Goal: Task Accomplishment & Management: Manage account settings

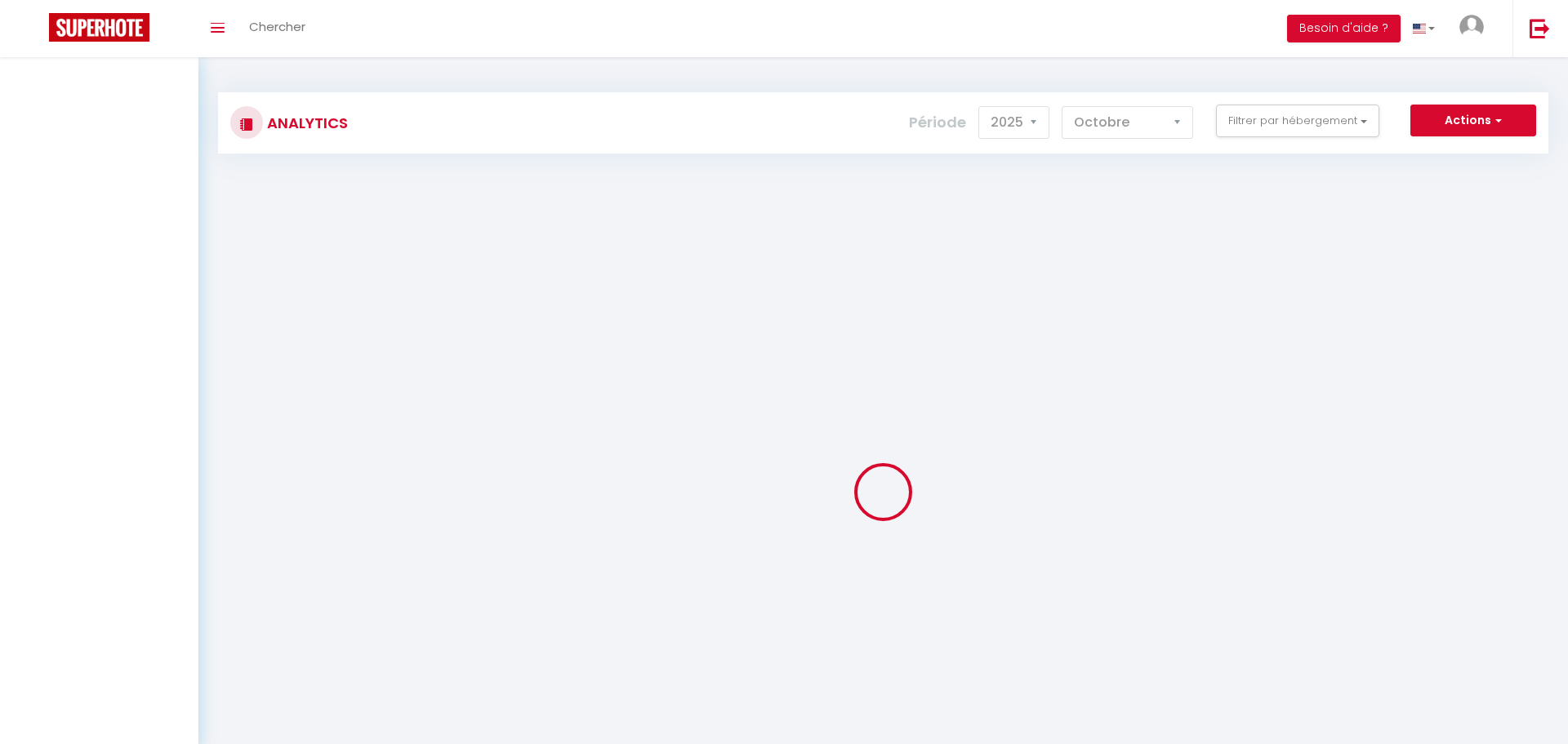
select select "2025"
select select "10"
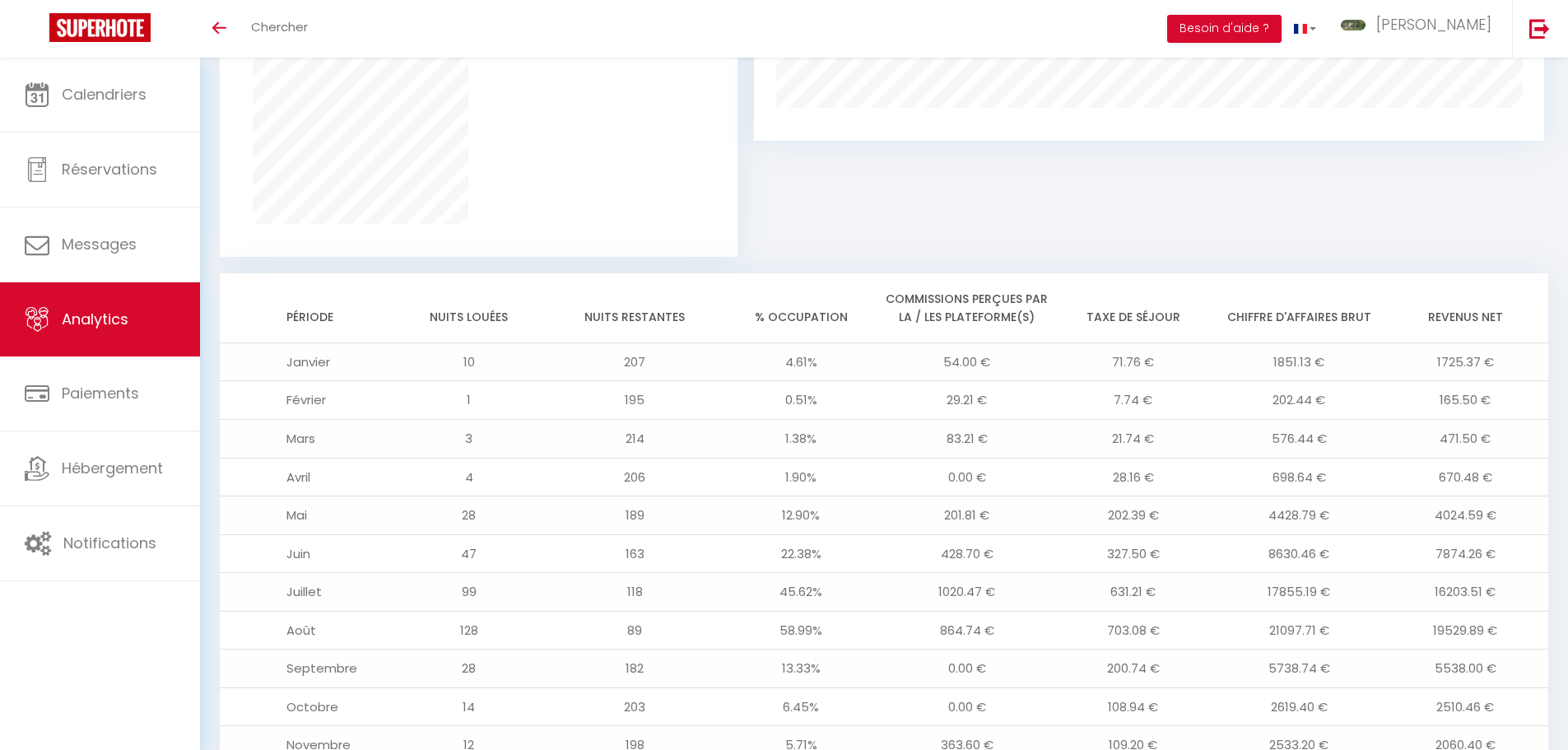
scroll to position [680, 0]
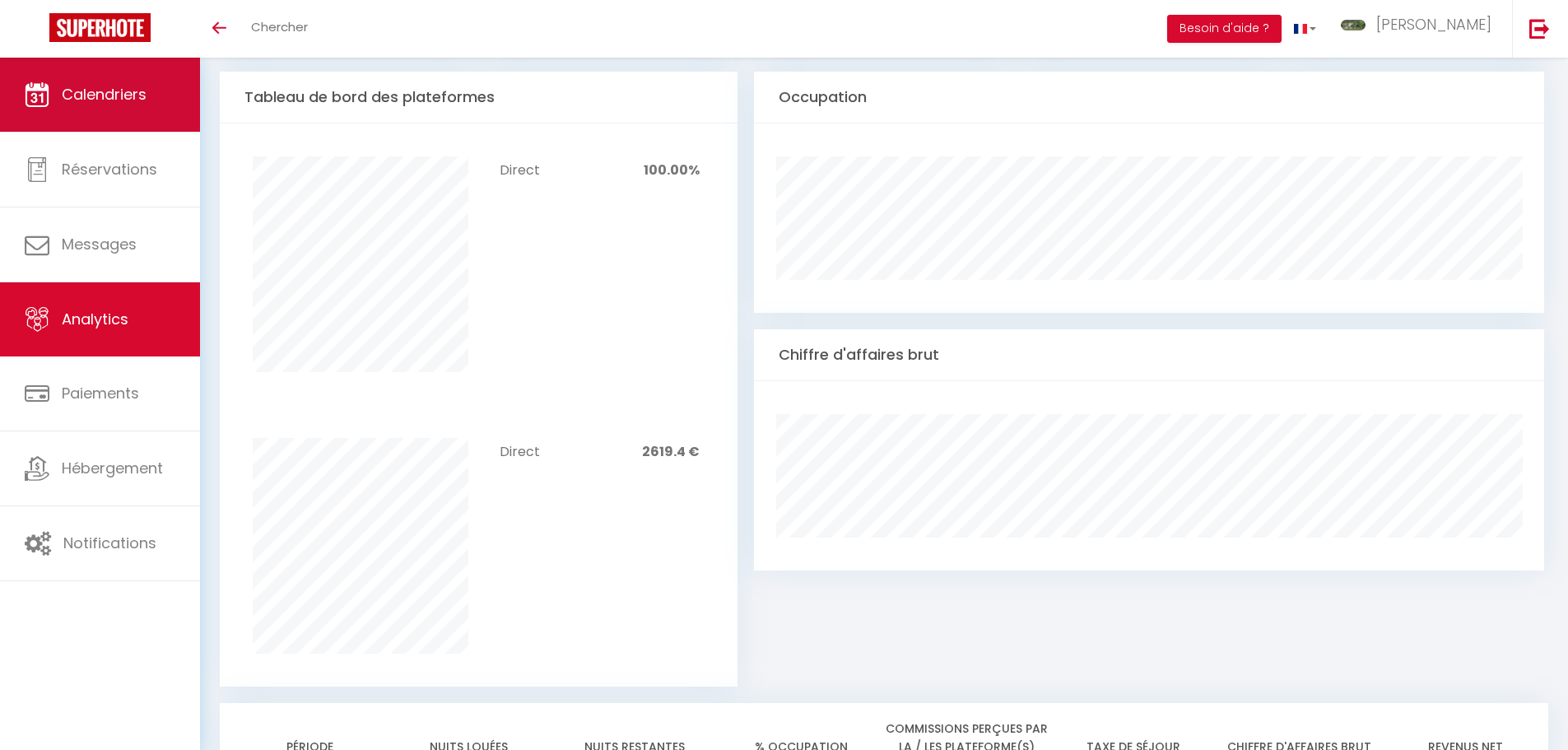
click at [91, 91] on span "Calendriers" at bounding box center [105, 94] width 85 height 20
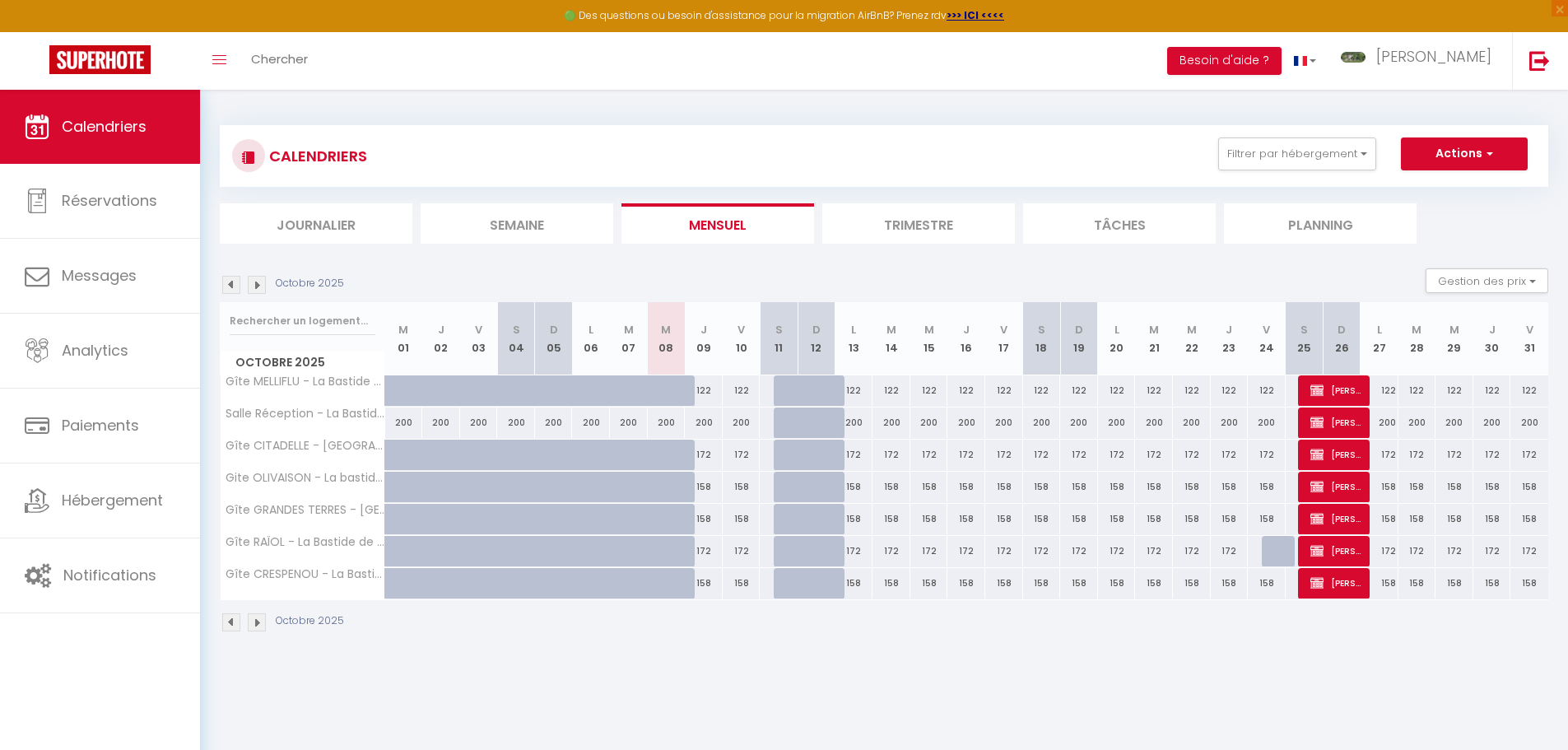
click at [232, 285] on img at bounding box center [231, 285] width 18 height 18
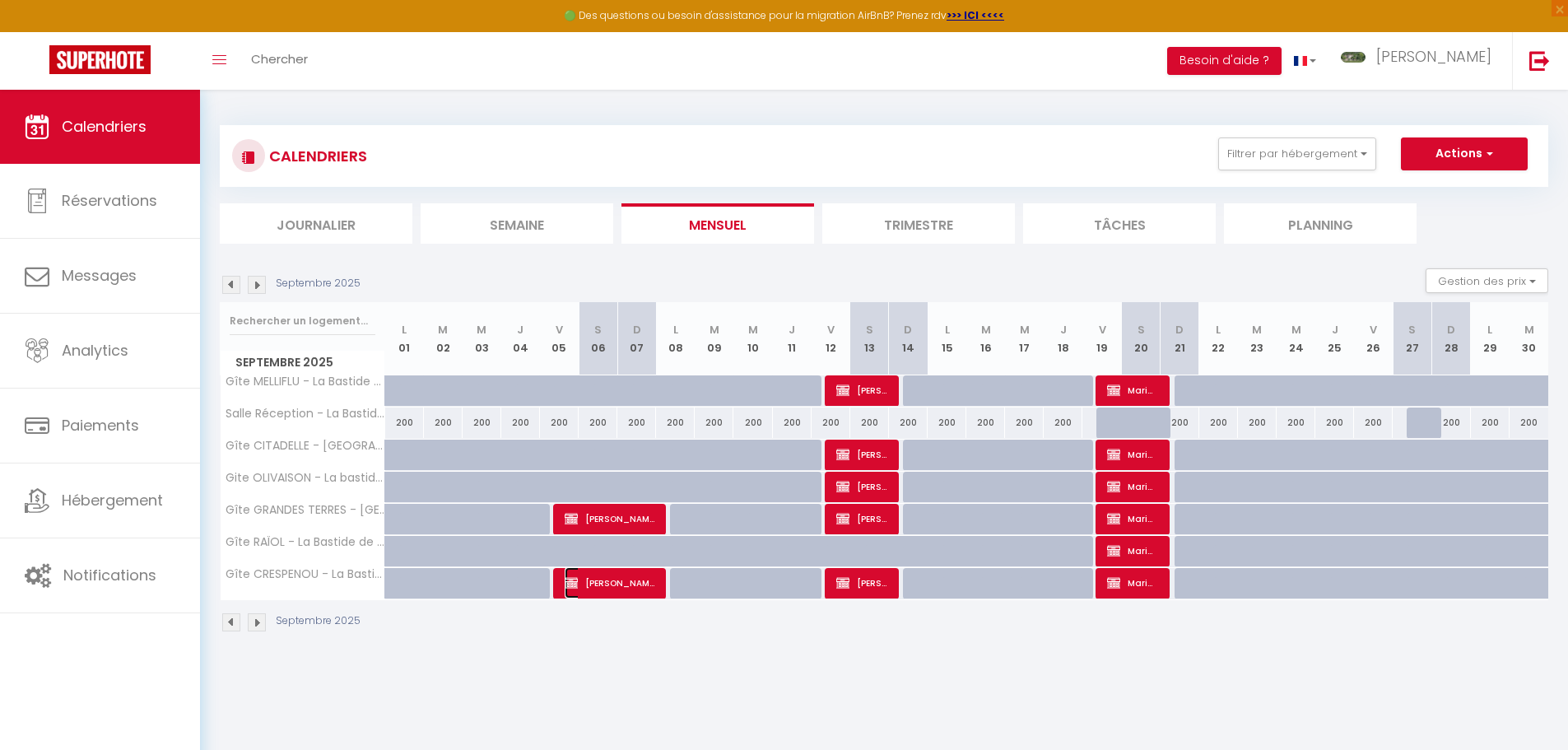
click at [611, 584] on span "[PERSON_NAME]" at bounding box center [610, 583] width 91 height 31
select select "OK"
select select "0"
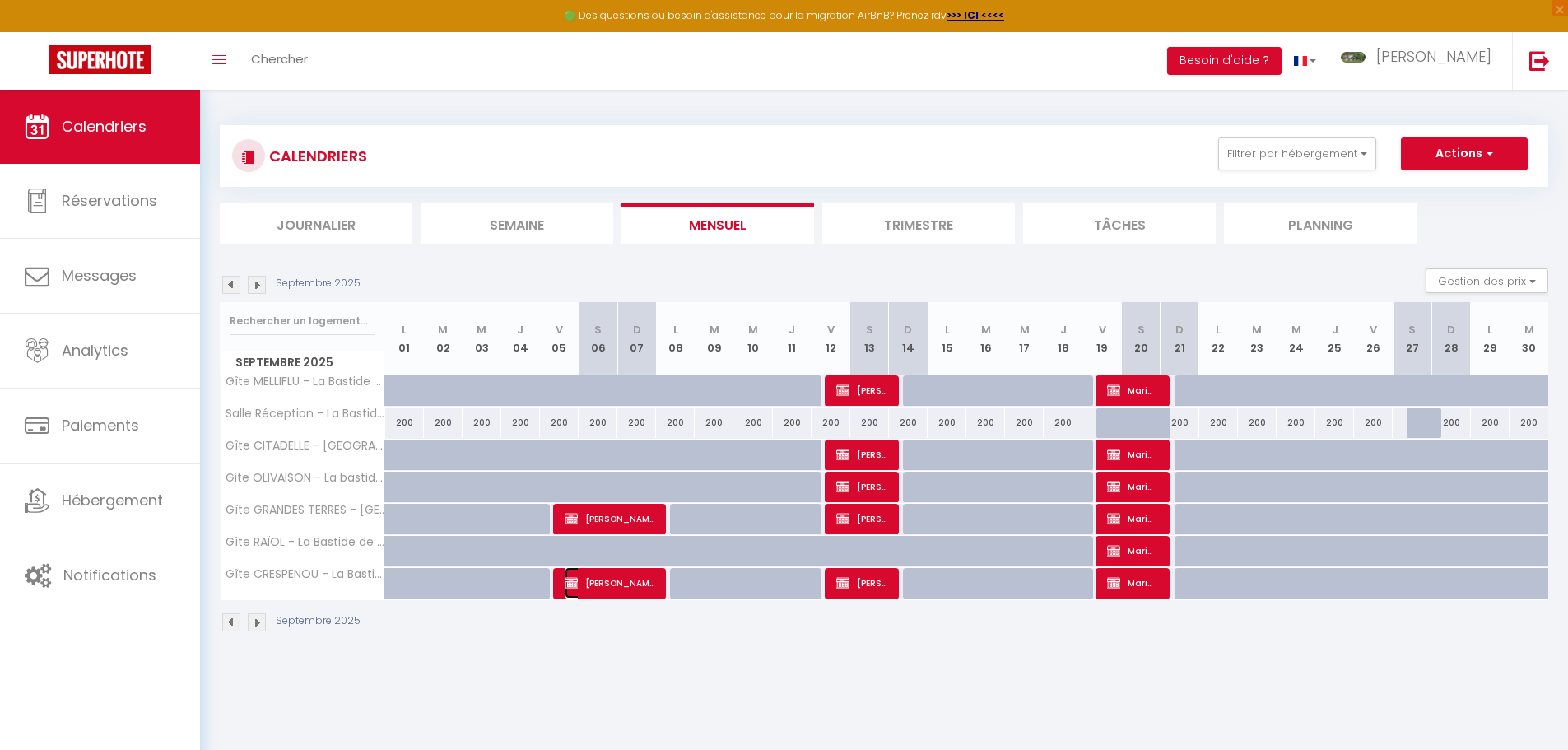
select select "1"
select select
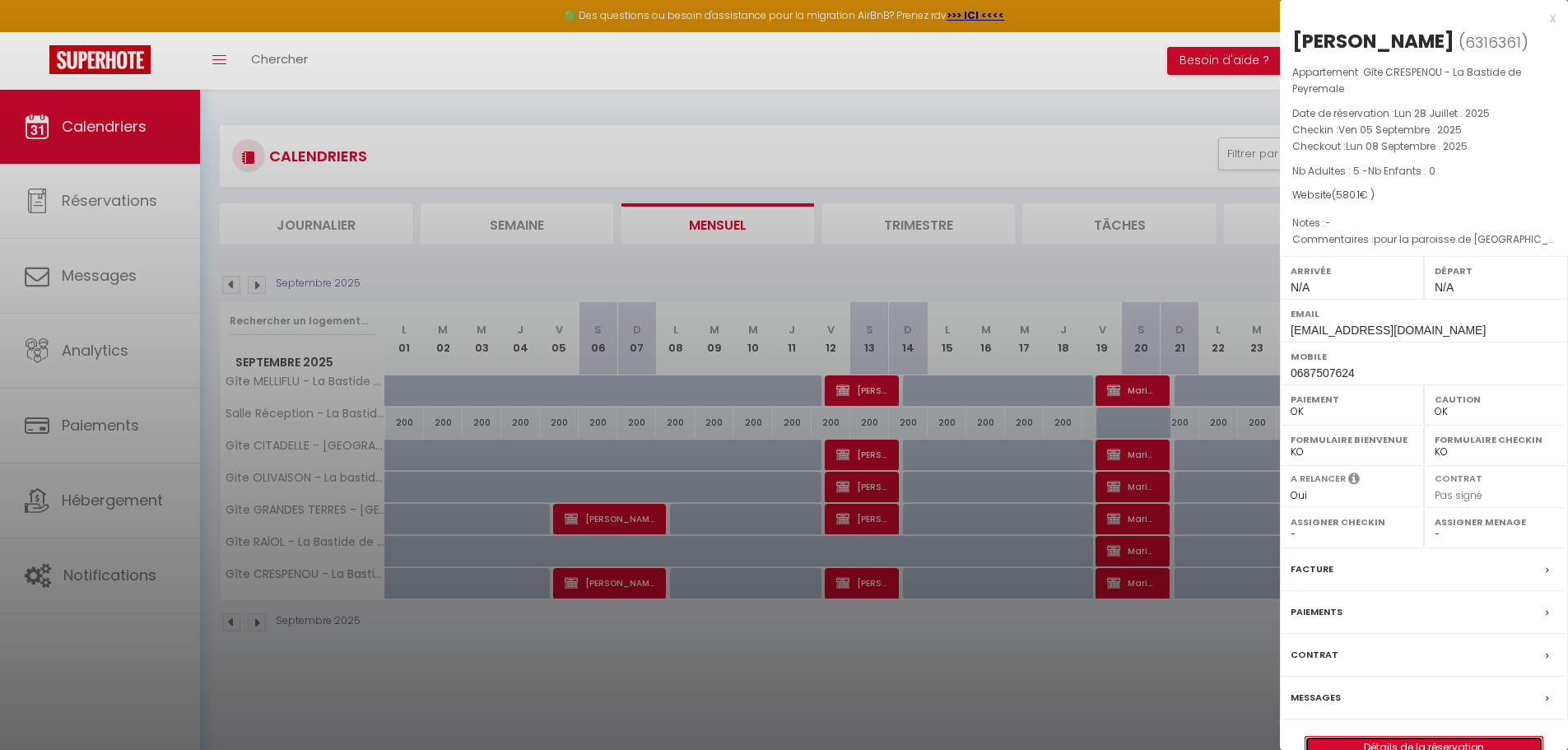
click at [1394, 739] on link "Détails de la réservation" at bounding box center [1424, 747] width 237 height 21
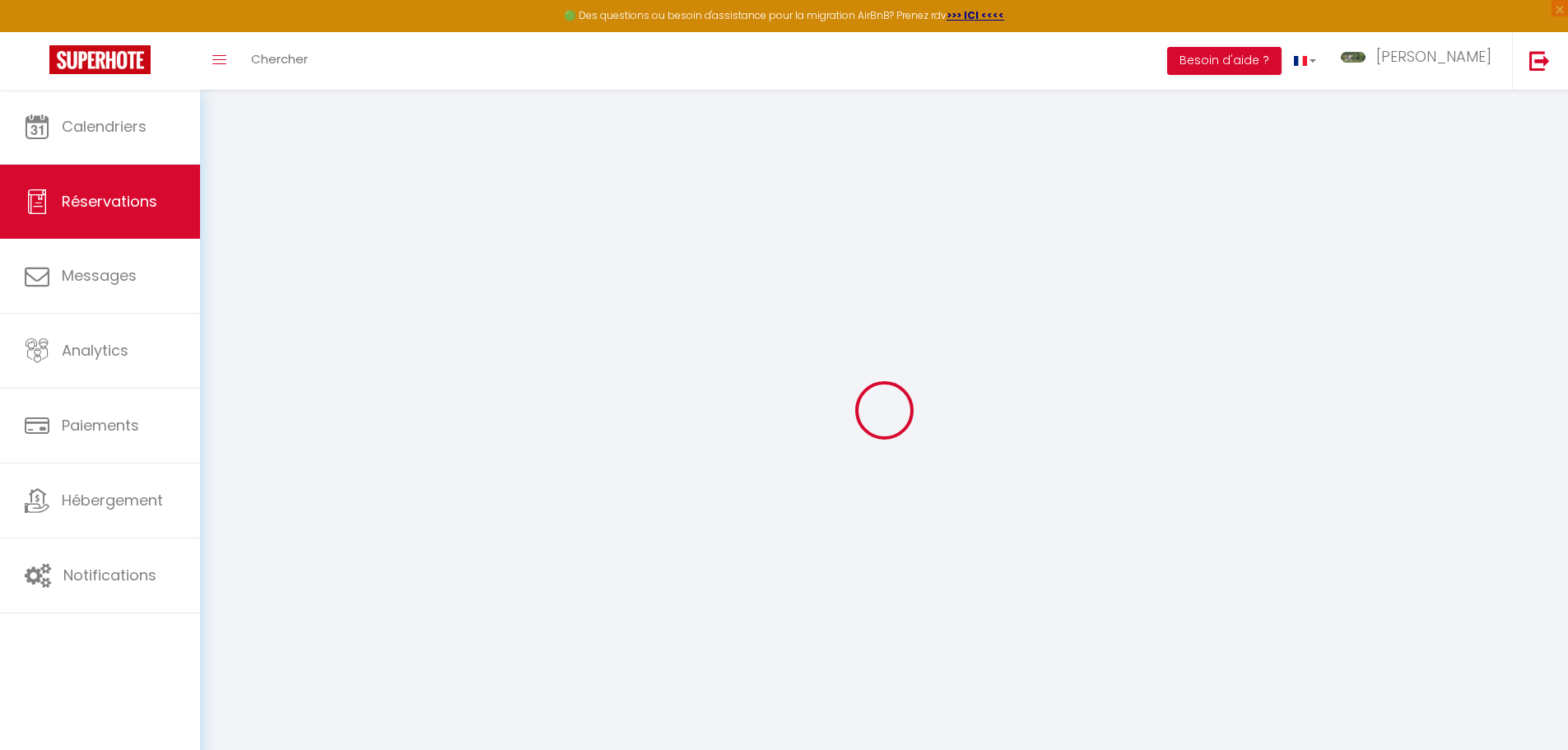
select select
checkbox input "false"
select select
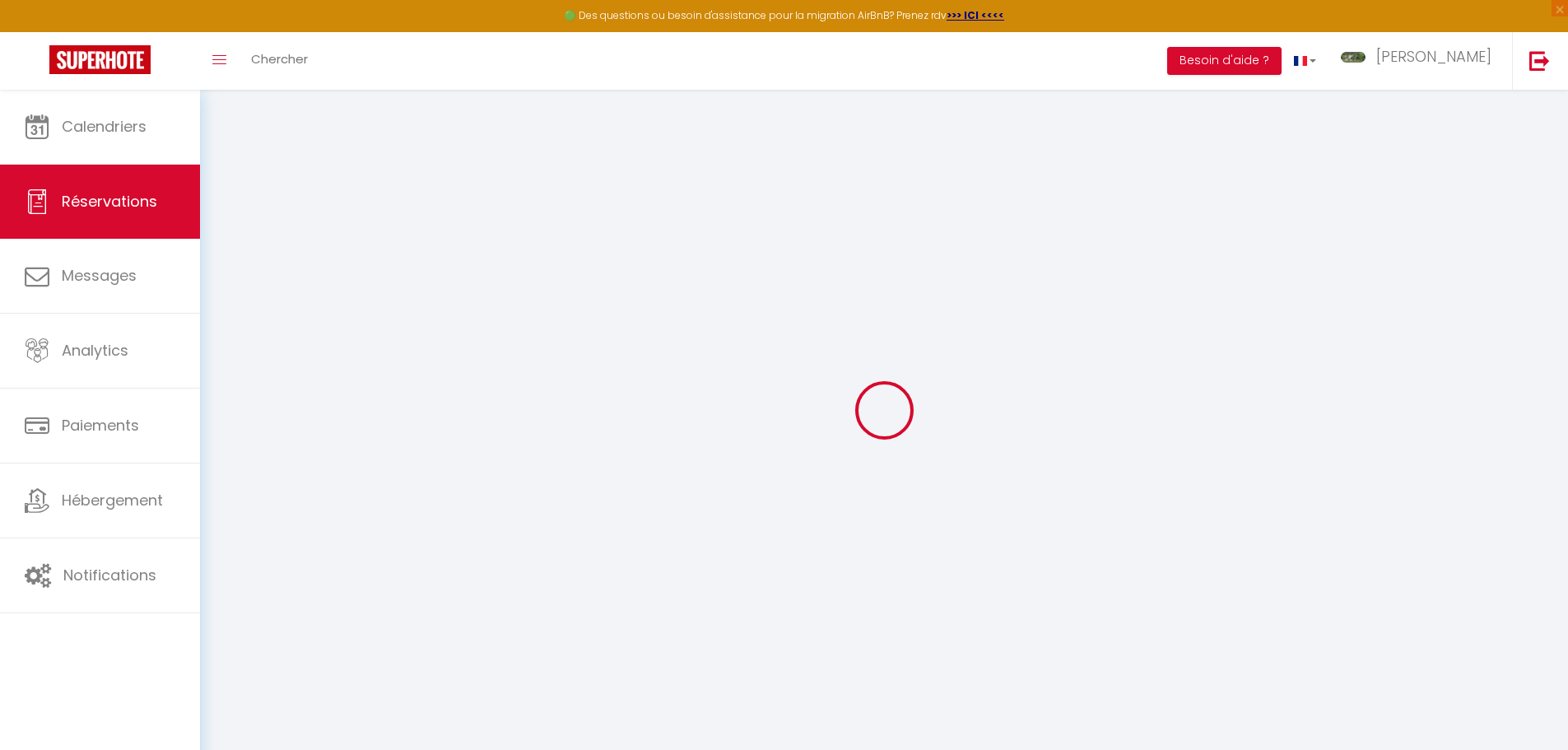
checkbox input "false"
select select
checkbox input "false"
type textarea "pour la paroisse de [GEOGRAPHIC_DATA] [PERSON_NAME], [DEMOGRAPHIC_DATA]"
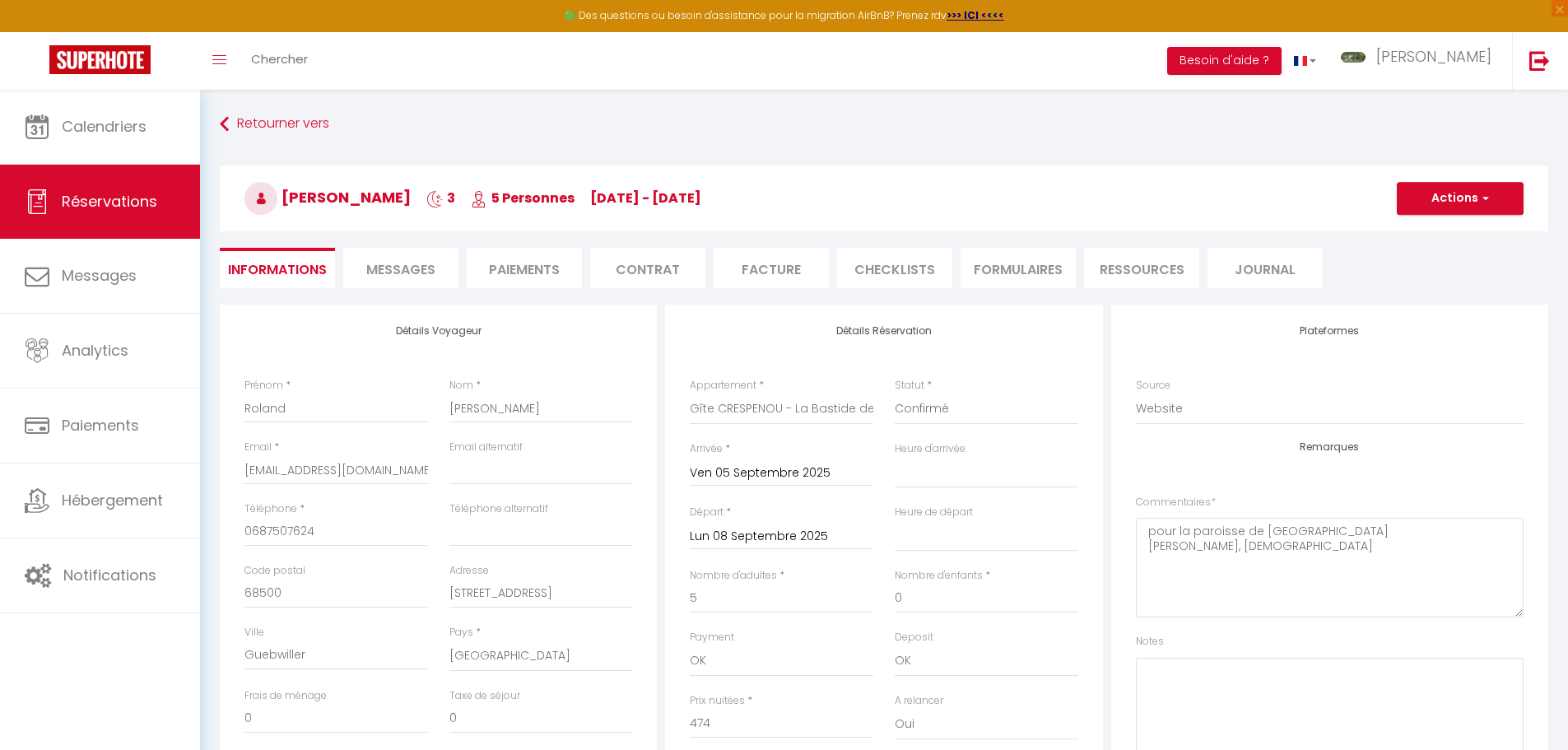
type input "80"
type input "26.1"
select select
checkbox input "false"
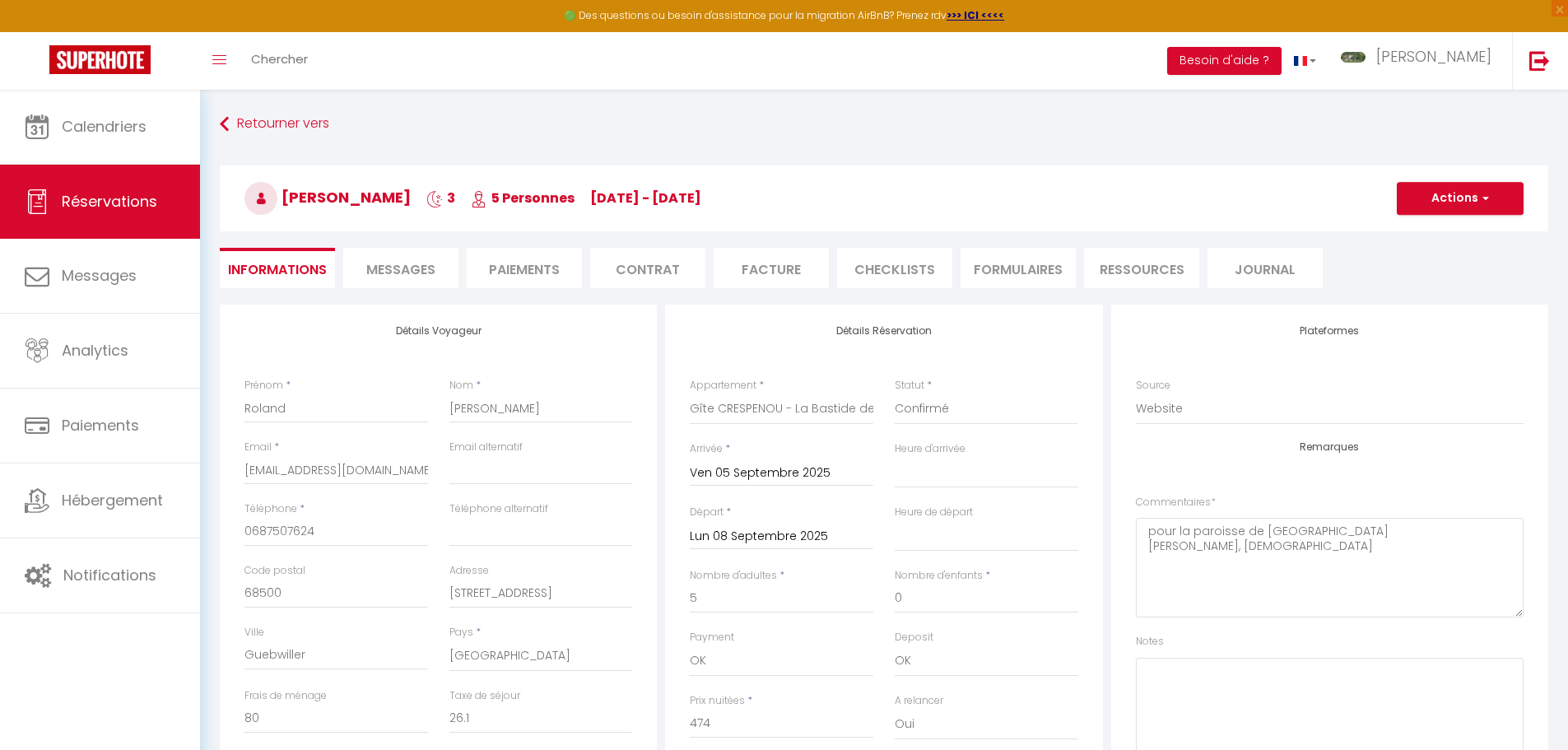
select select
click at [518, 266] on li "Paiements" at bounding box center [524, 268] width 115 height 41
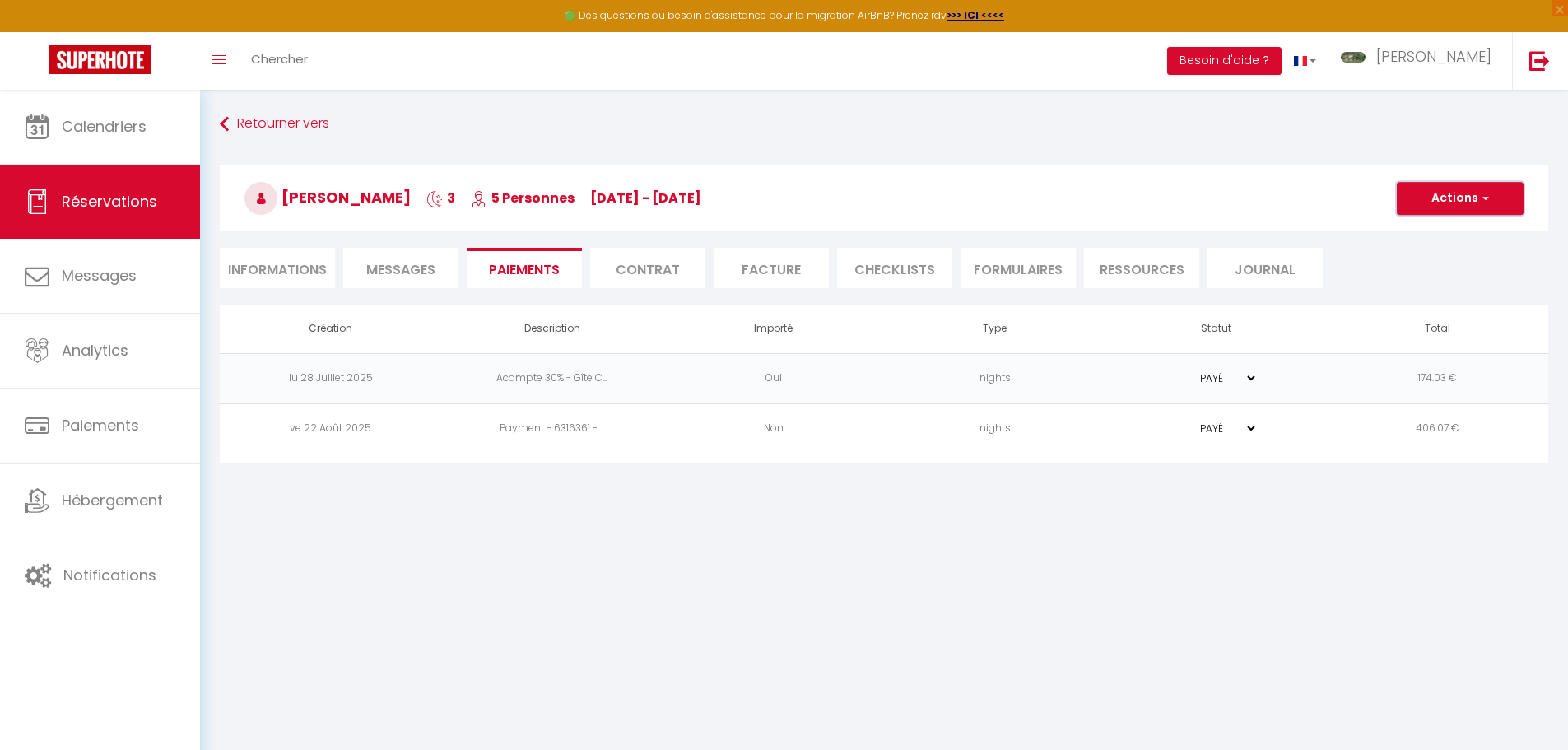
click at [1462, 197] on button "Actions" at bounding box center [1460, 198] width 127 height 33
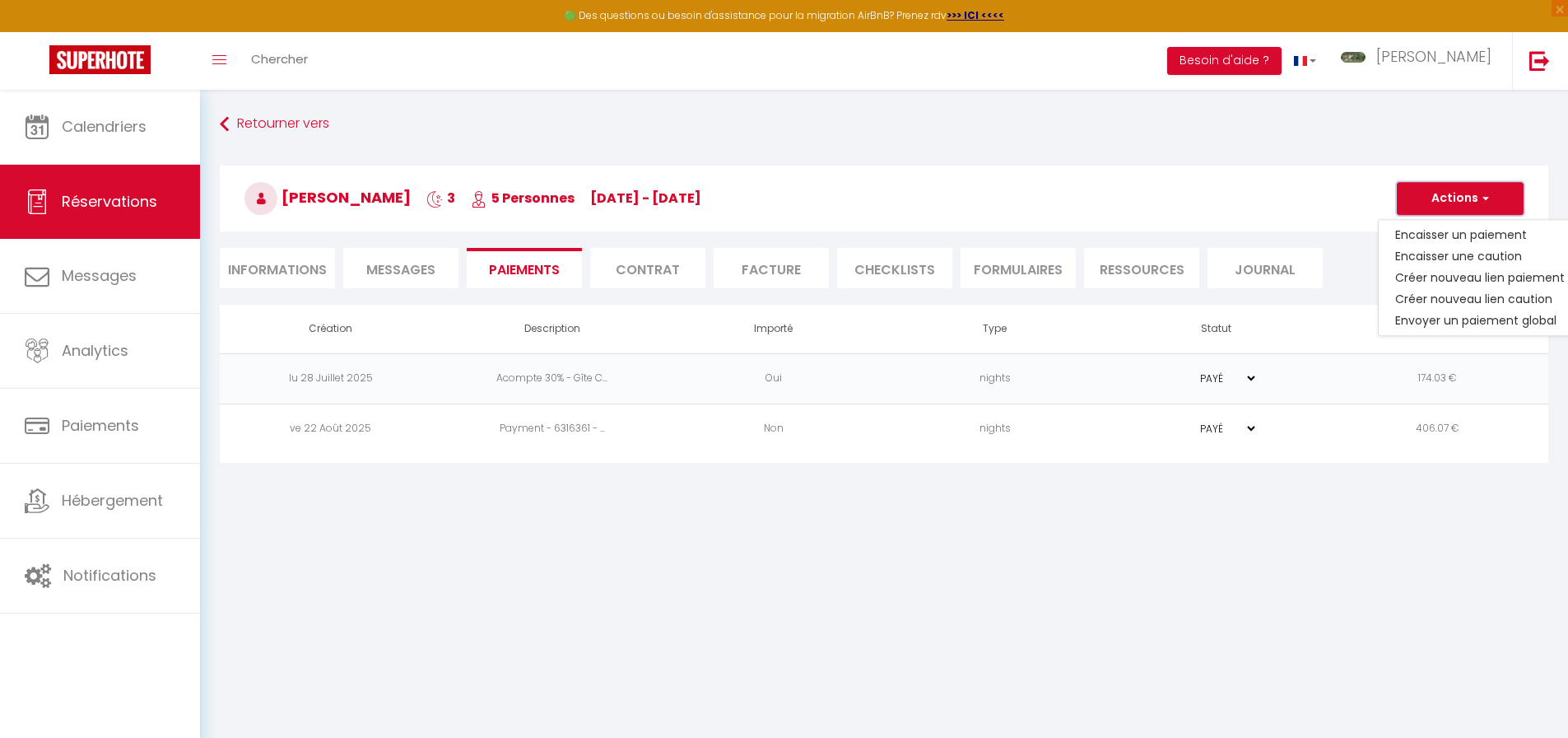
drag, startPoint x: 1439, startPoint y: 206, endPoint x: 1395, endPoint y: 209, distance: 44.1
click at [1439, 206] on button "Actions" at bounding box center [1460, 199] width 127 height 33
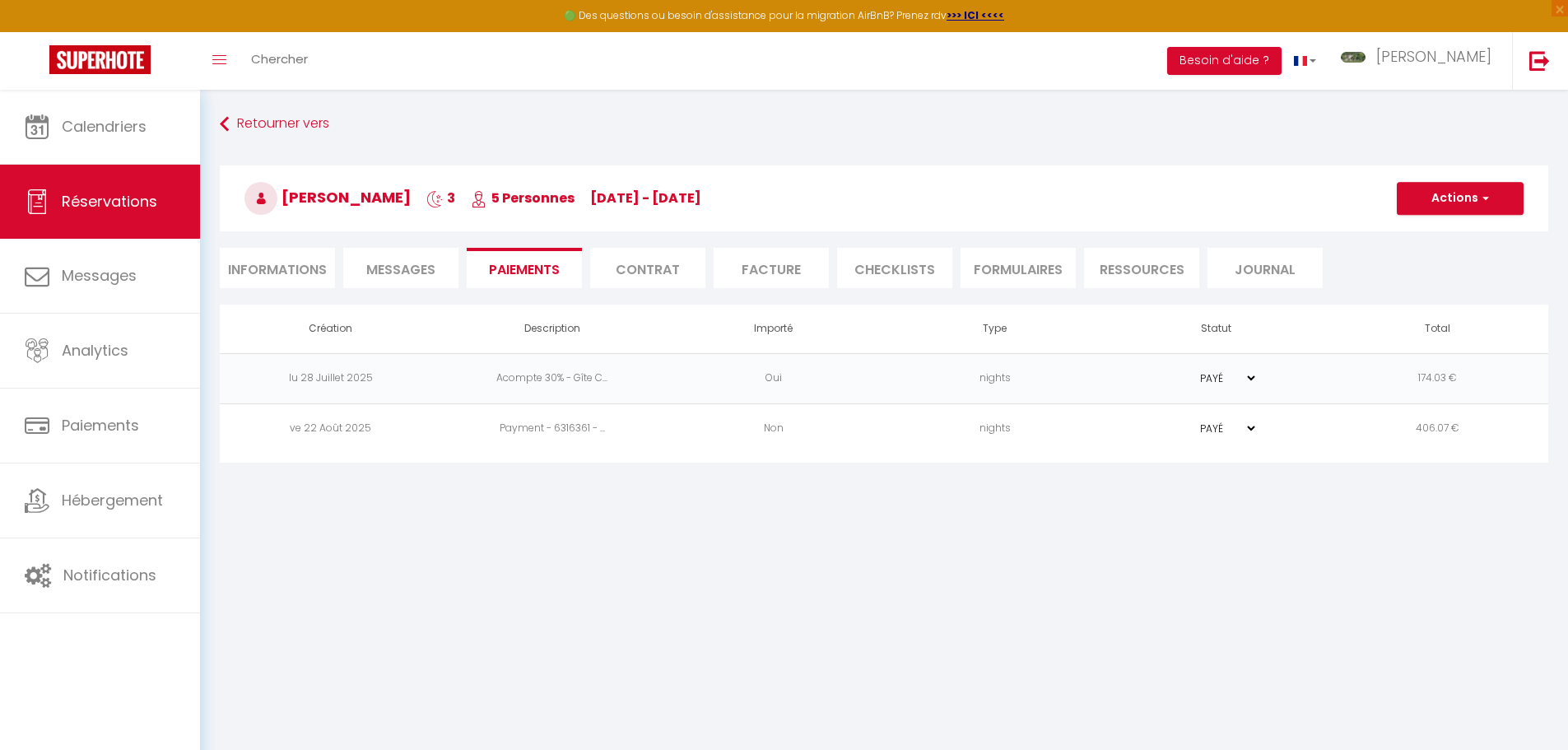
click at [259, 271] on li "Informations" at bounding box center [277, 268] width 115 height 41
select select
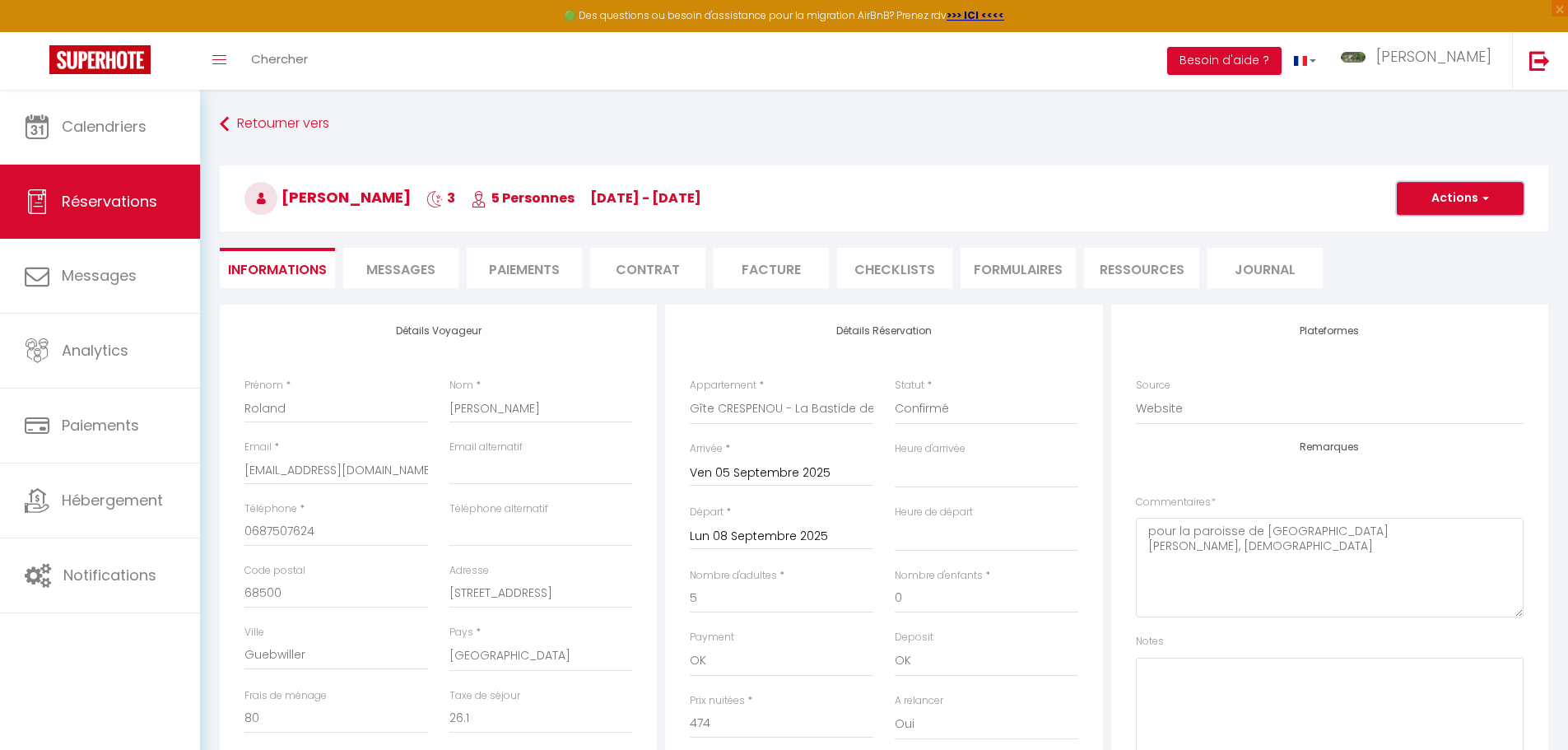
click at [1445, 195] on button "Actions" at bounding box center [1460, 198] width 127 height 33
click at [1440, 274] on link "Supprimer" at bounding box center [1444, 278] width 130 height 21
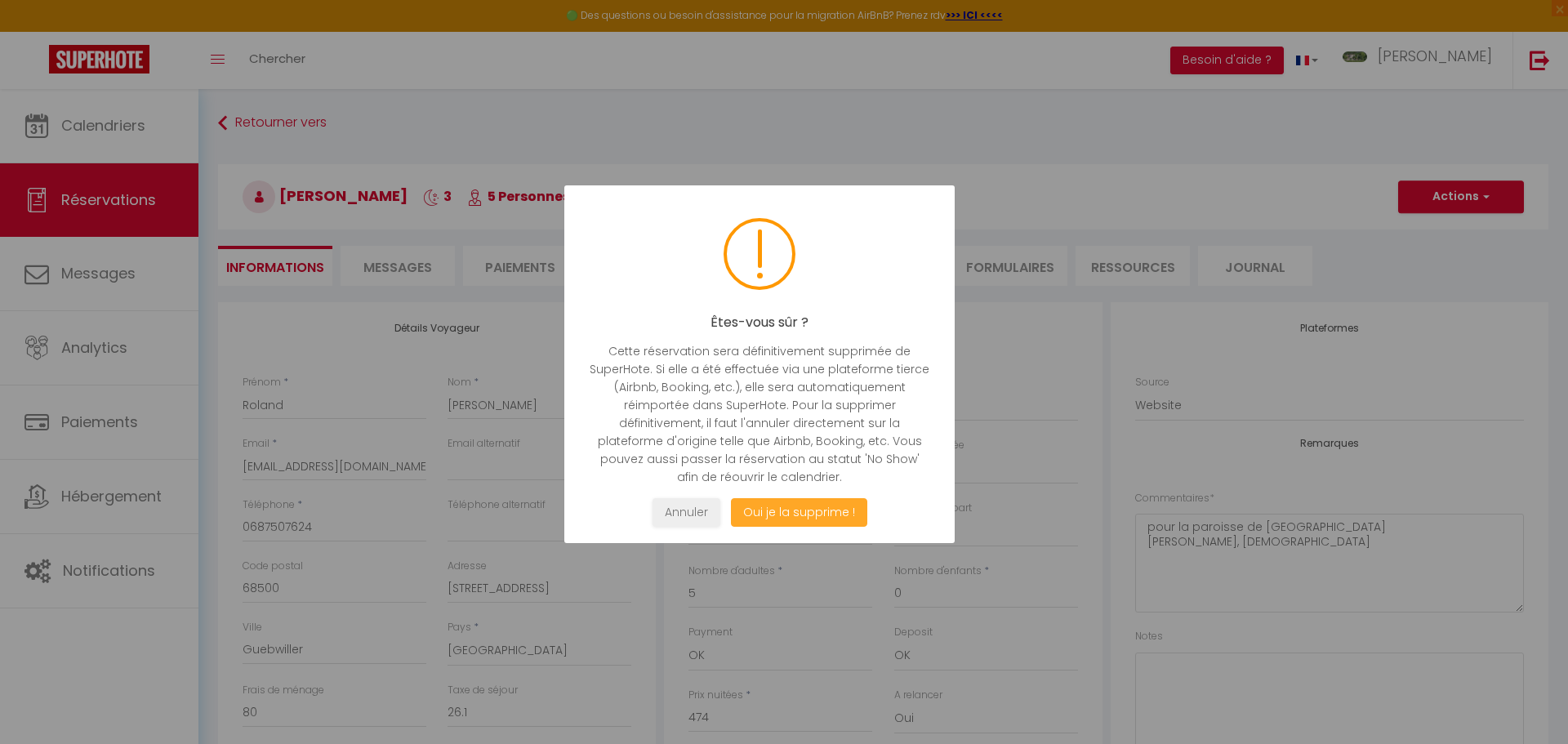
click at [779, 516] on button "Oui je la supprime !" at bounding box center [799, 513] width 136 height 29
select select "not_cancelled"
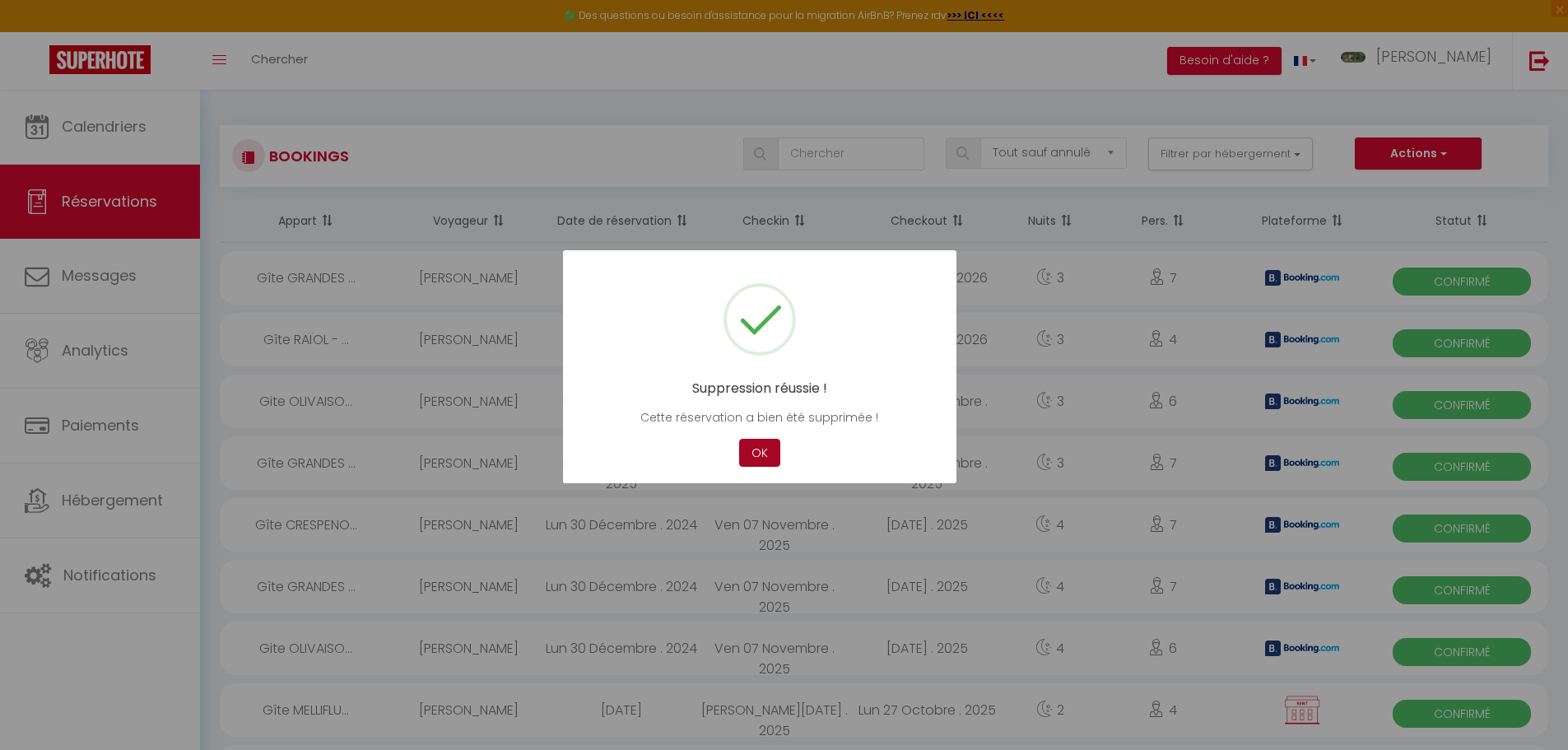
click at [763, 460] on button "OK" at bounding box center [760, 453] width 42 height 29
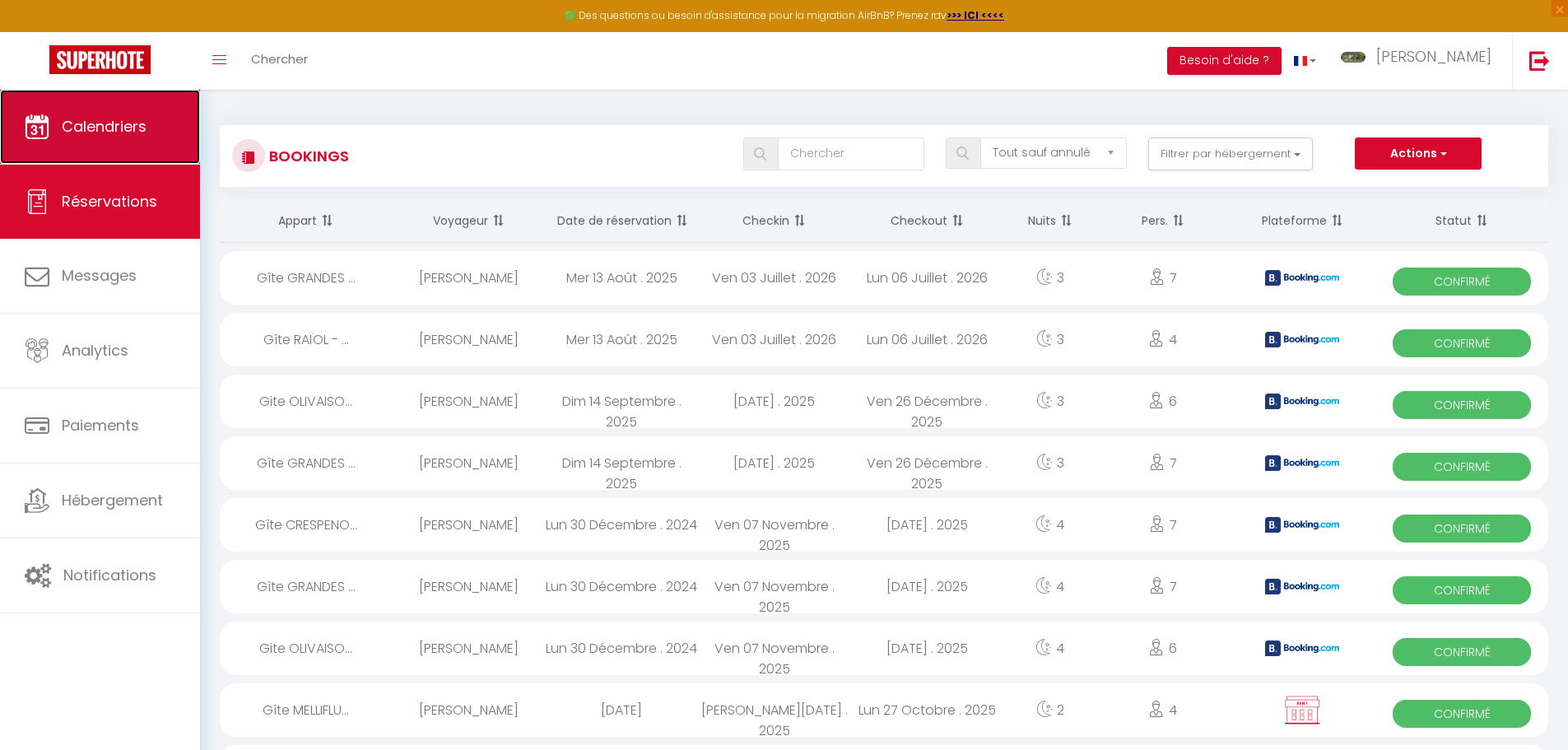
click at [77, 120] on span "Calendriers" at bounding box center [105, 126] width 85 height 20
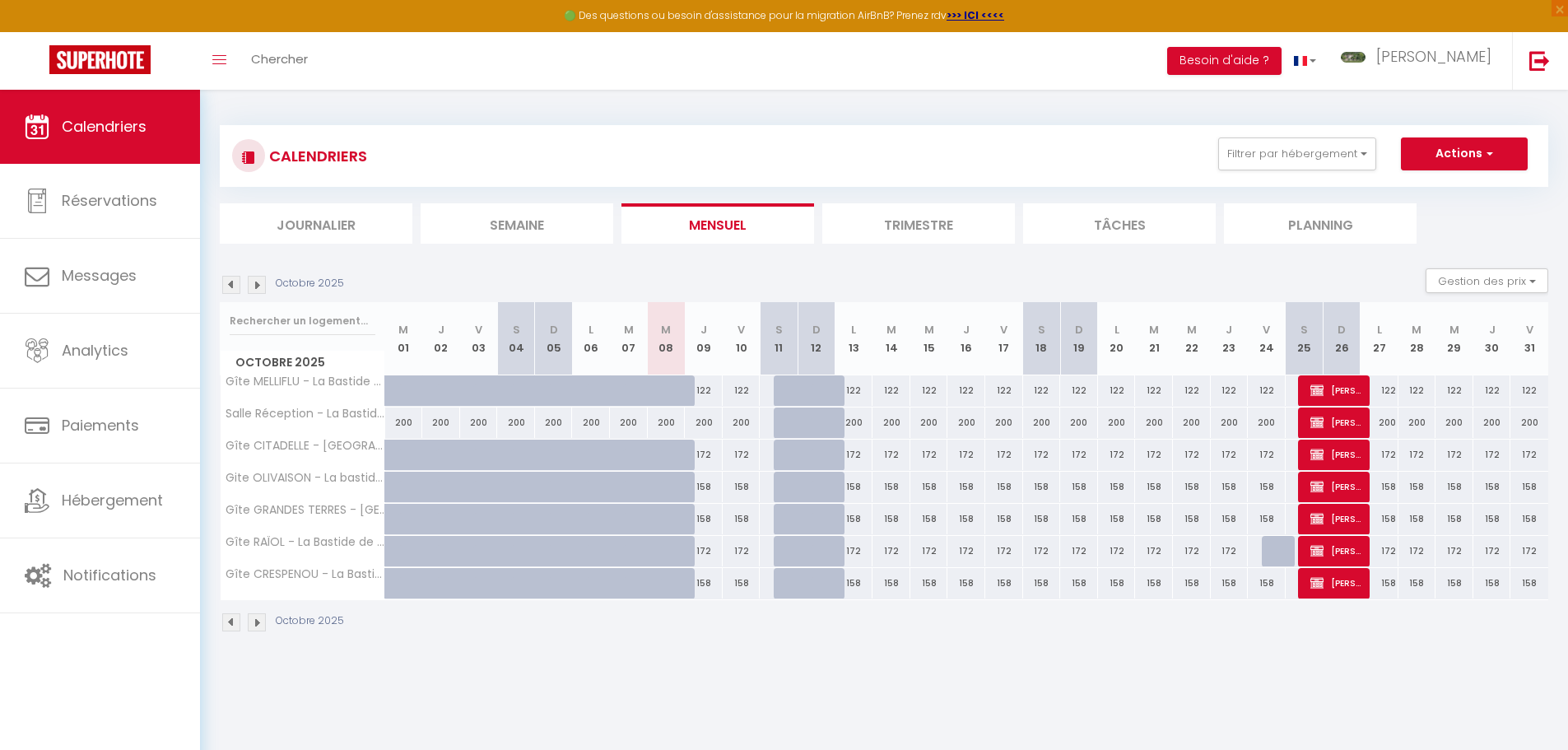
click at [228, 284] on img at bounding box center [231, 285] width 18 height 18
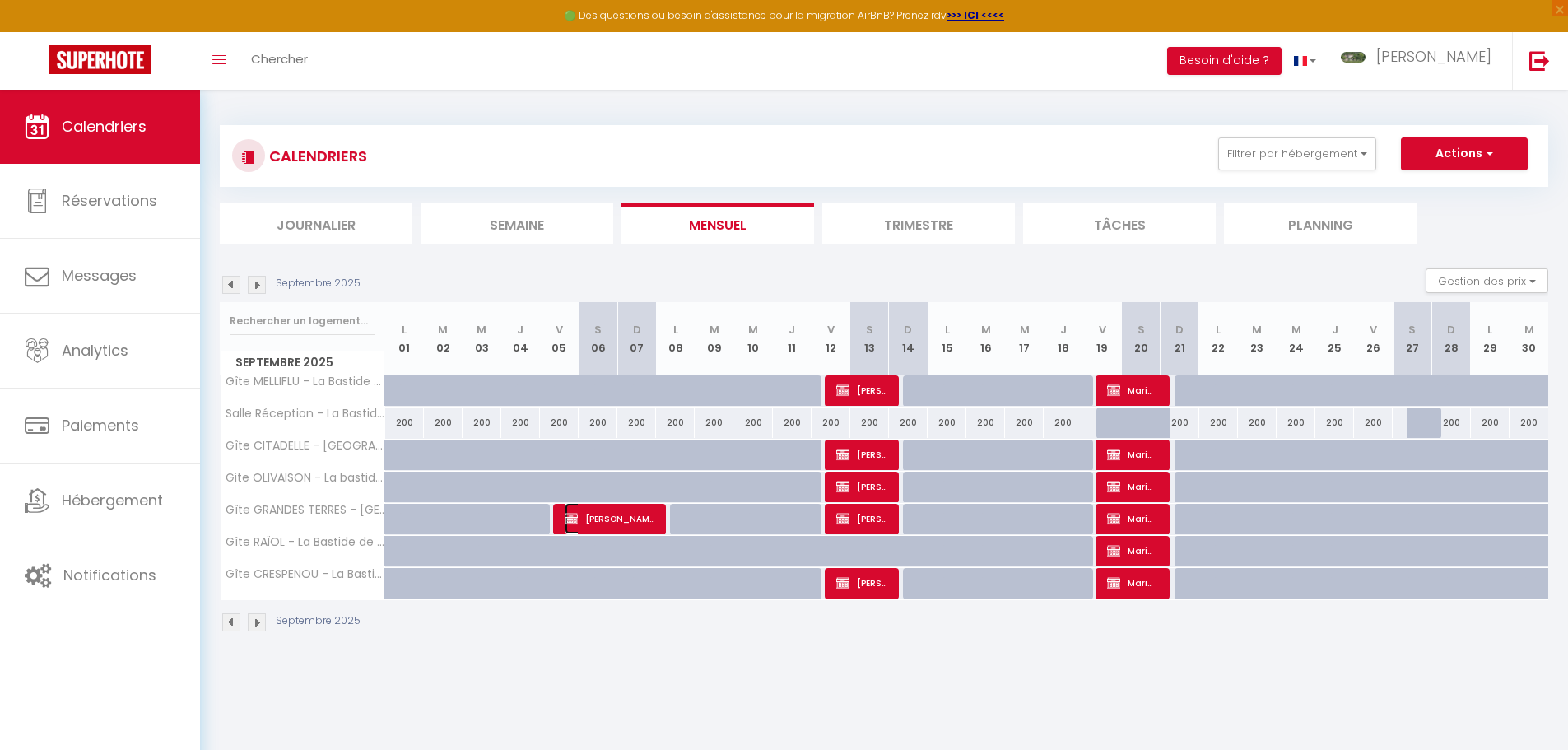
click at [632, 515] on span "[PERSON_NAME]" at bounding box center [610, 519] width 91 height 31
select select "OK"
select select "0"
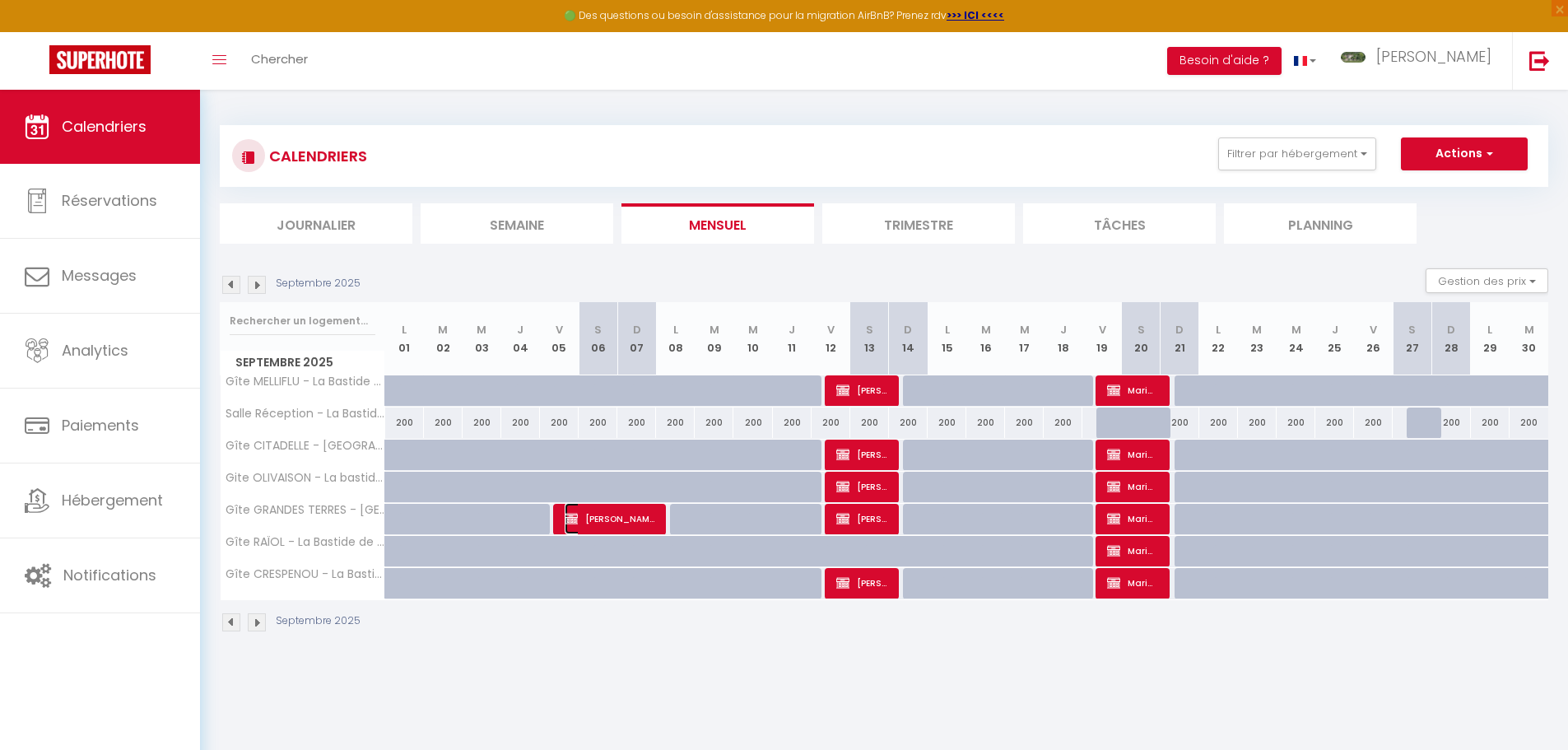
select select "1"
select select
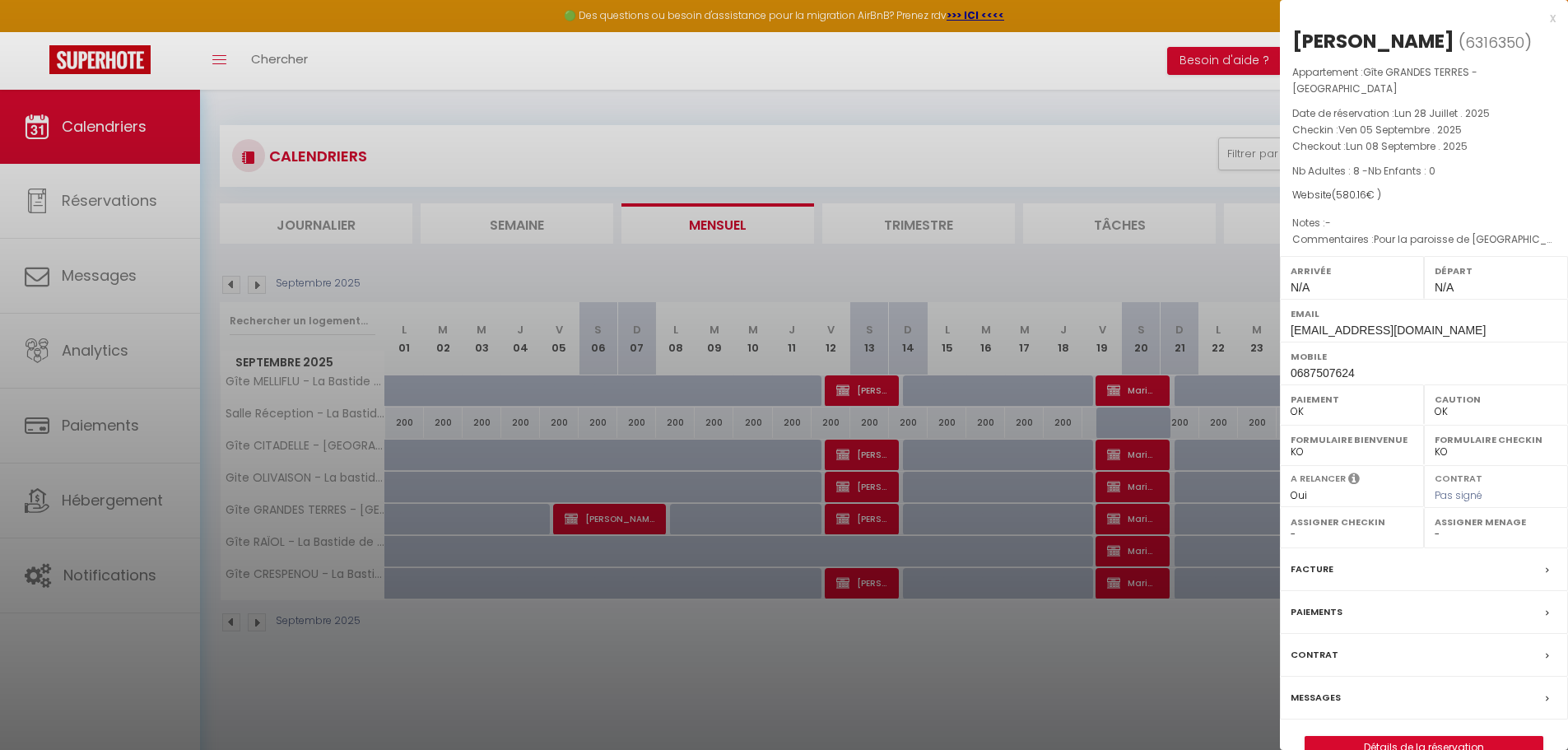
click at [1327, 611] on label "Paiements" at bounding box center [1317, 612] width 52 height 17
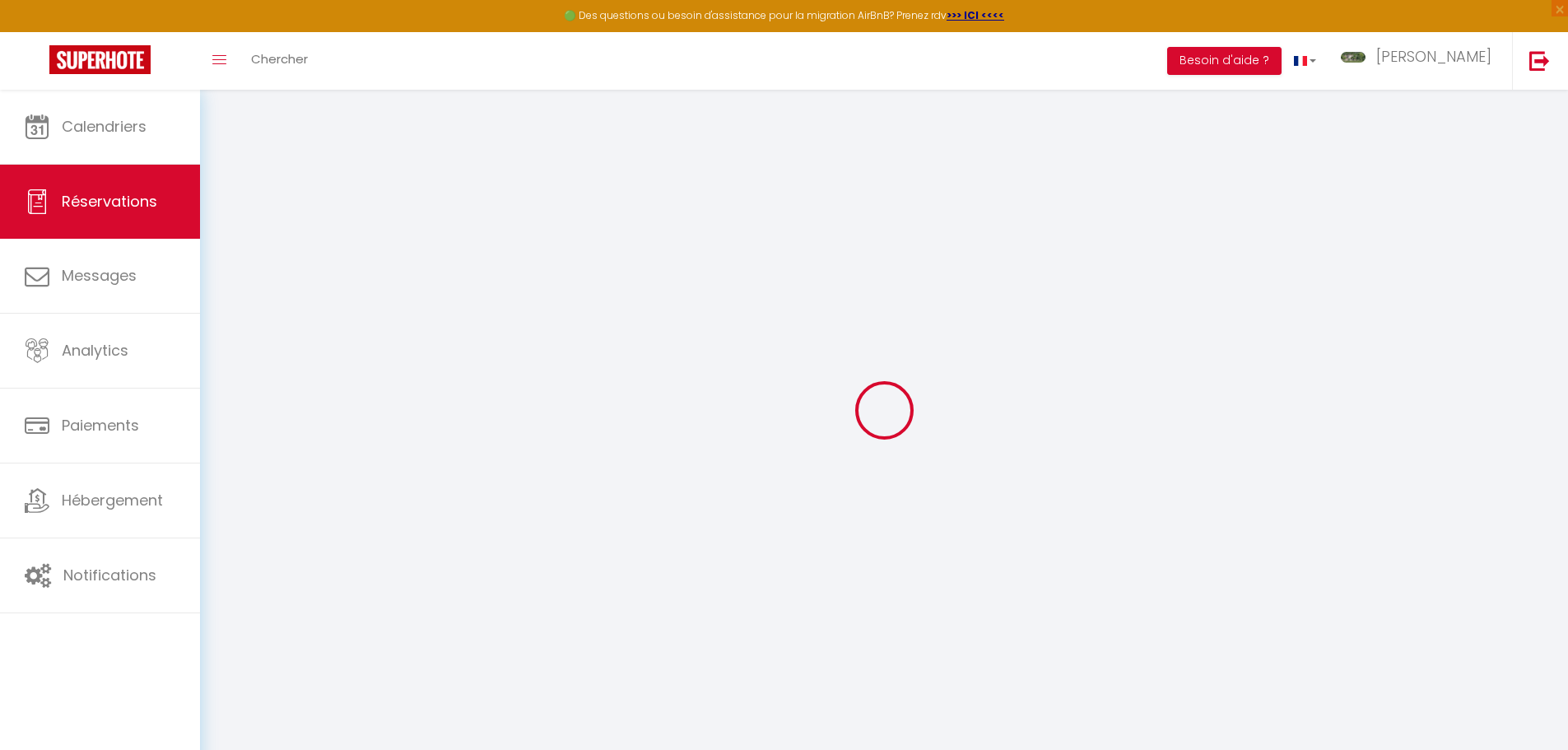
select select
checkbox input "false"
type textarea "Pour la paroisse de [GEOGRAPHIC_DATA] [PERSON_NAME], [DEMOGRAPHIC_DATA]"
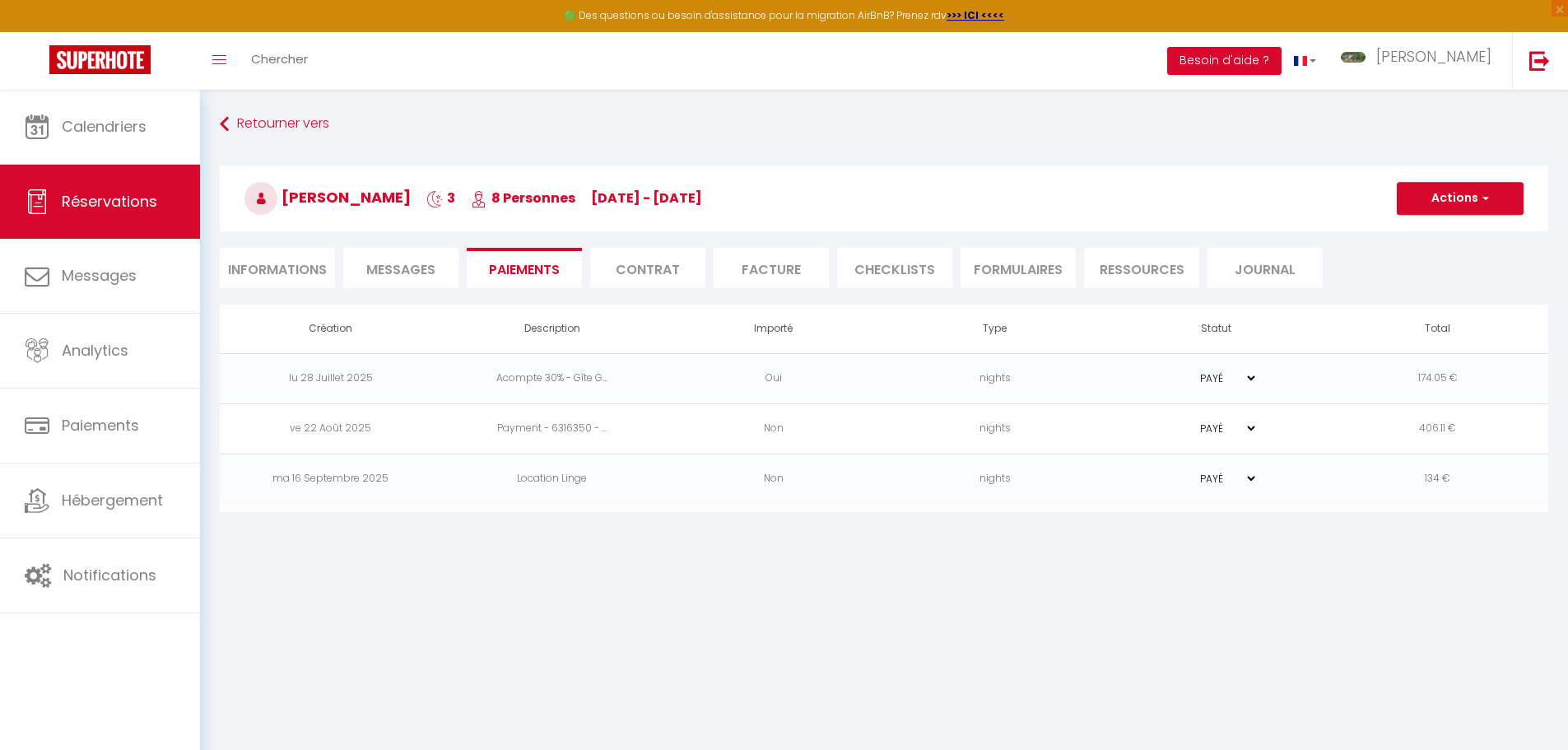
click at [1060, 431] on td "nights" at bounding box center [994, 429] width 222 height 50
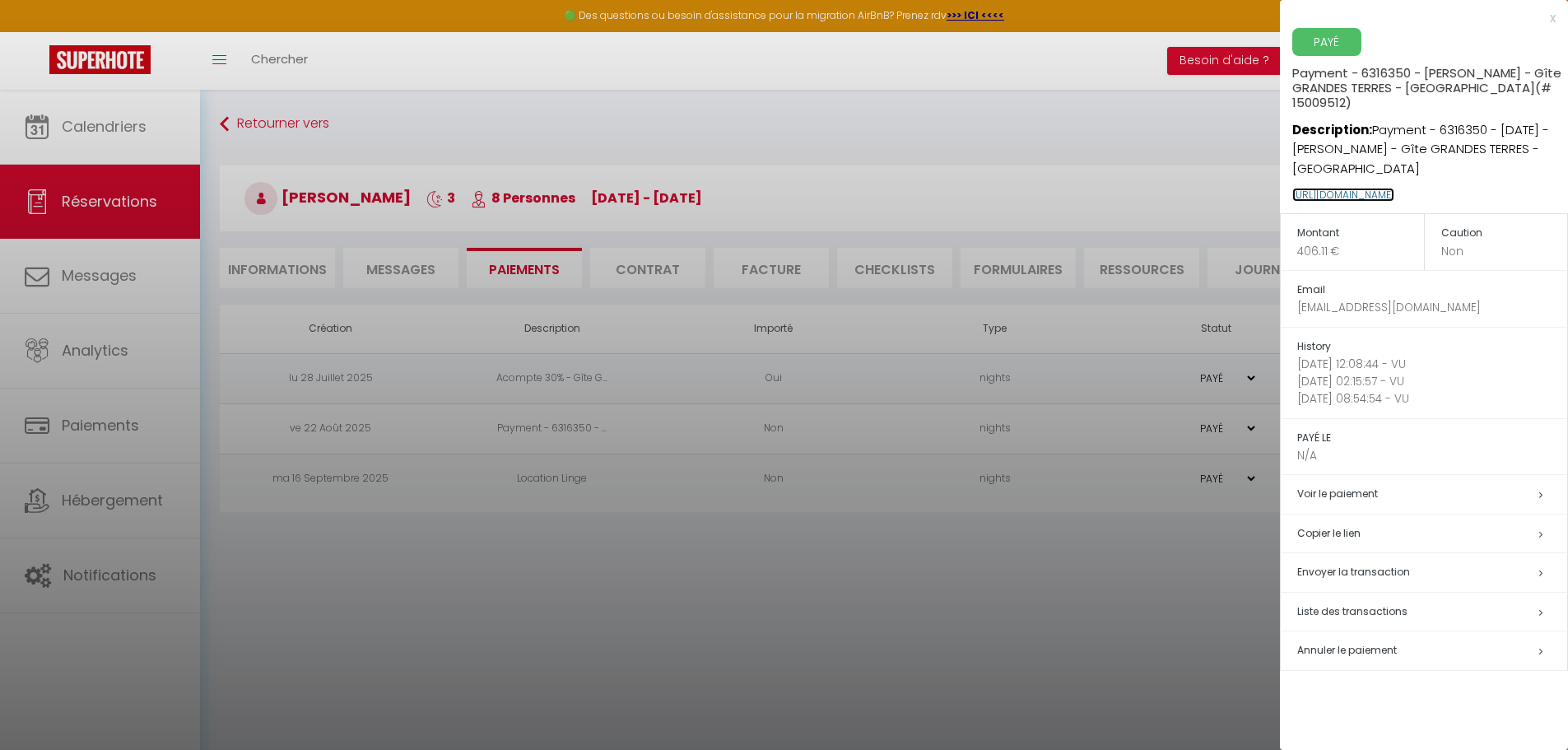
click at [1377, 193] on link "[URL][DOMAIN_NAME]" at bounding box center [1342, 195] width 102 height 14
click at [1554, 20] on div "x" at bounding box center [1418, 18] width 276 height 19
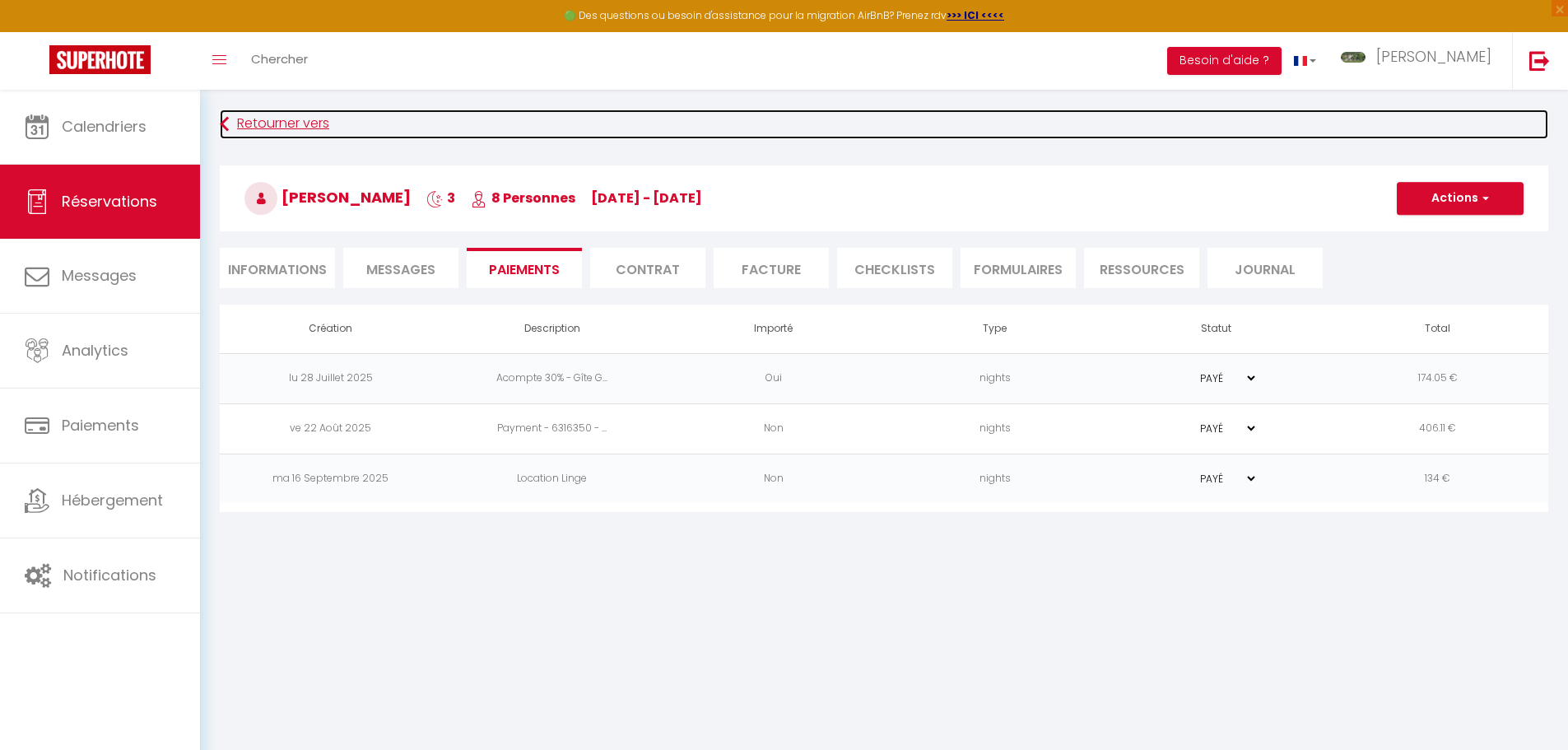
click at [267, 128] on link "Retourner vers" at bounding box center [884, 124] width 1329 height 30
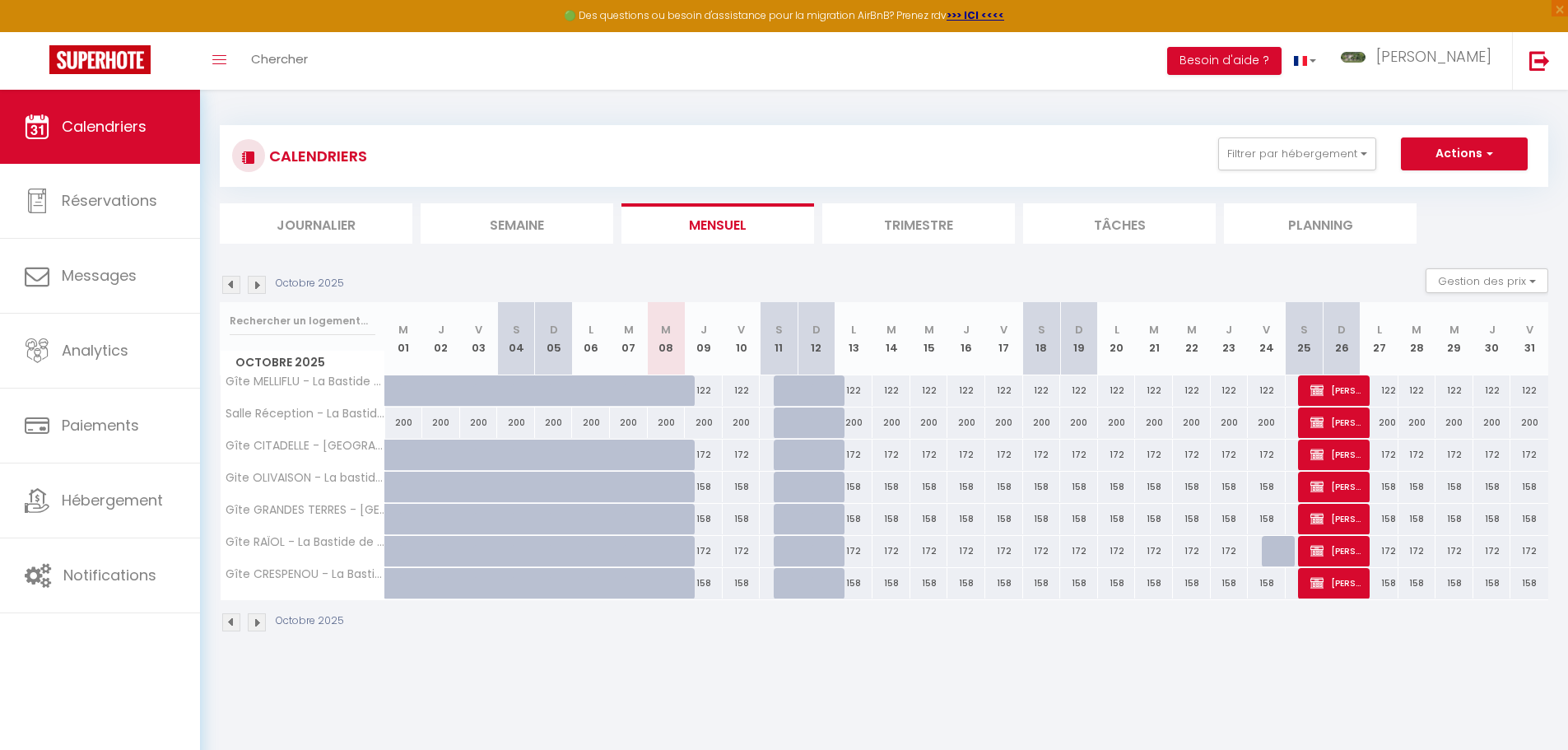
click at [261, 281] on img at bounding box center [256, 285] width 18 height 18
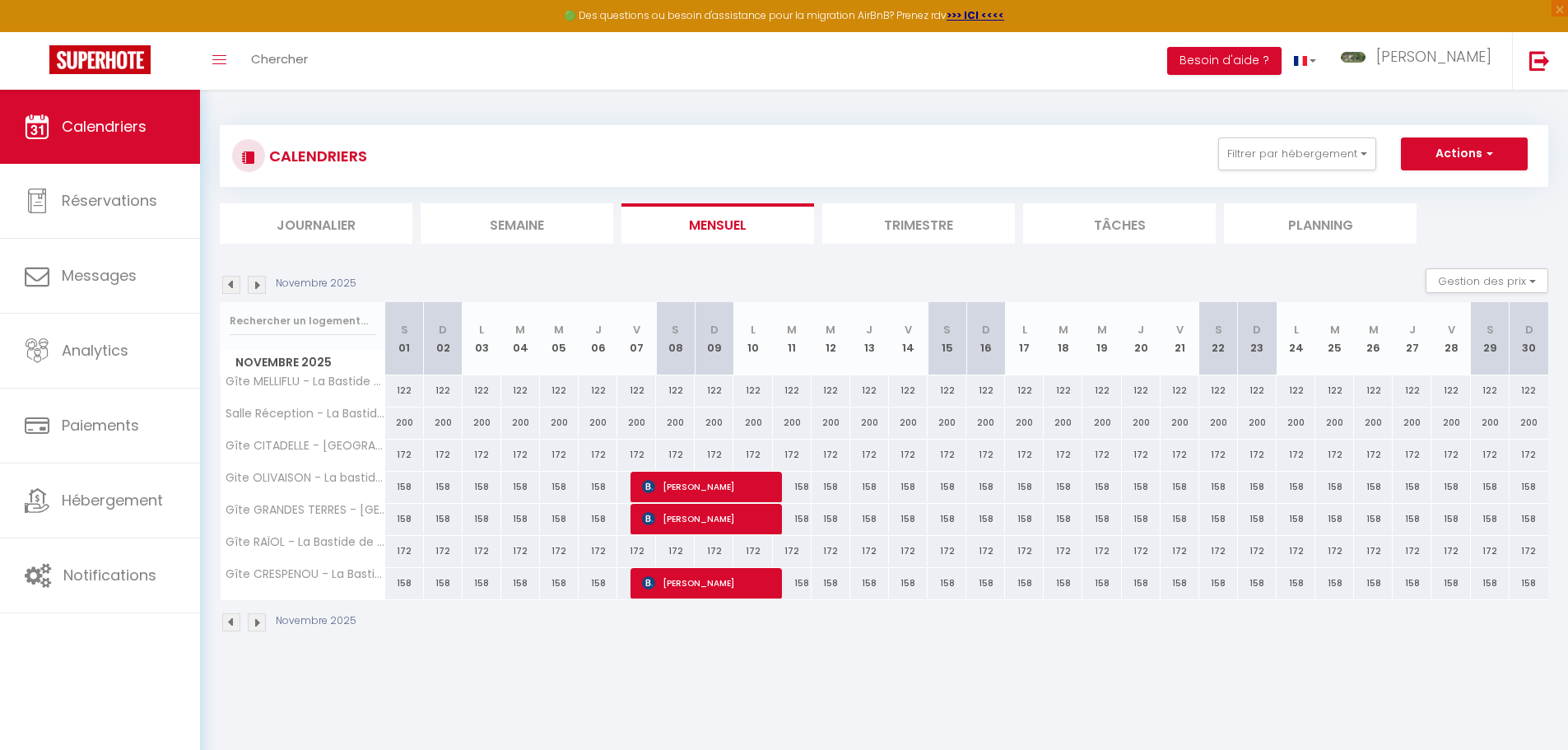
click at [261, 281] on img at bounding box center [256, 285] width 18 height 18
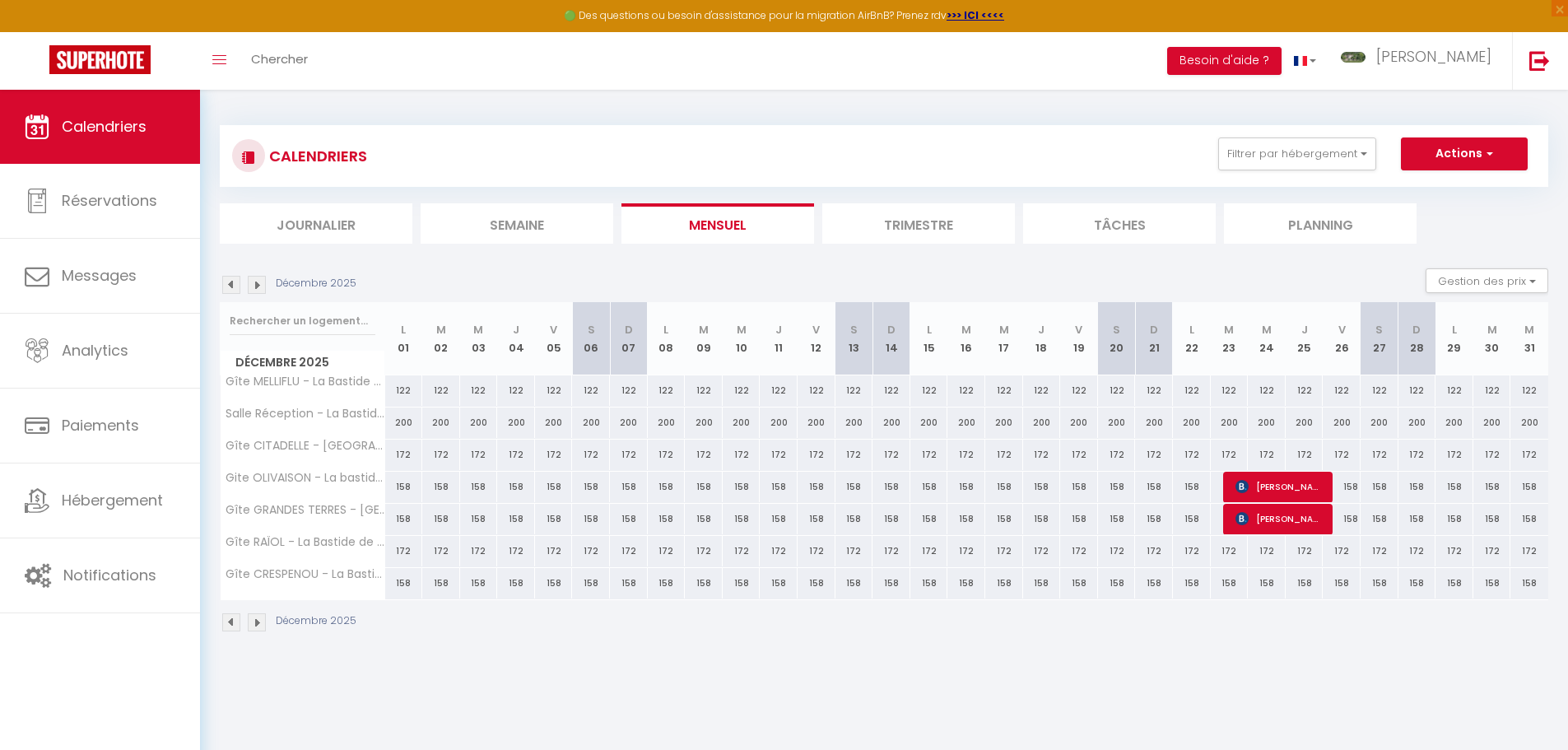
click at [230, 286] on img at bounding box center [231, 285] width 18 height 18
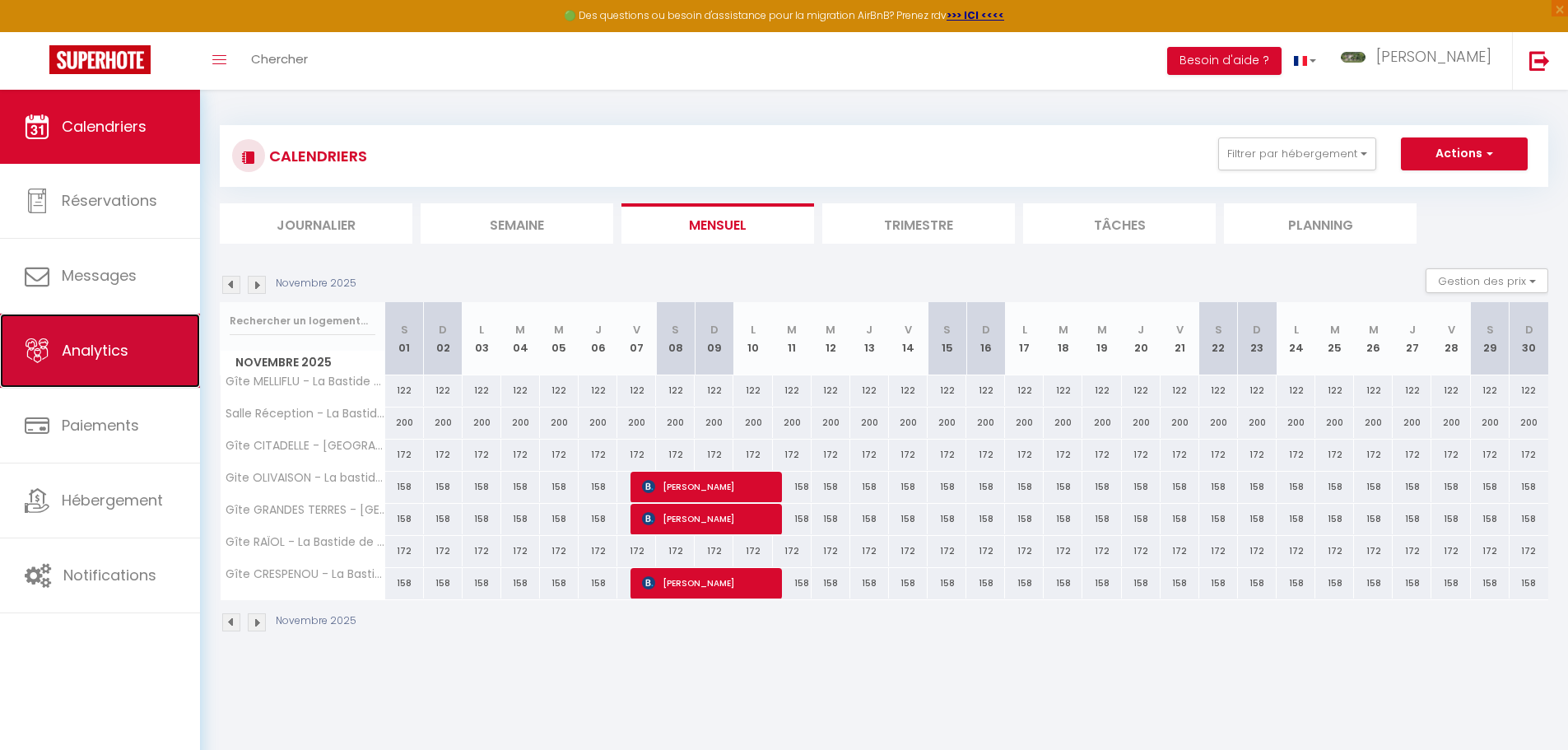
click at [106, 349] on span "Analytics" at bounding box center [95, 349] width 67 height 20
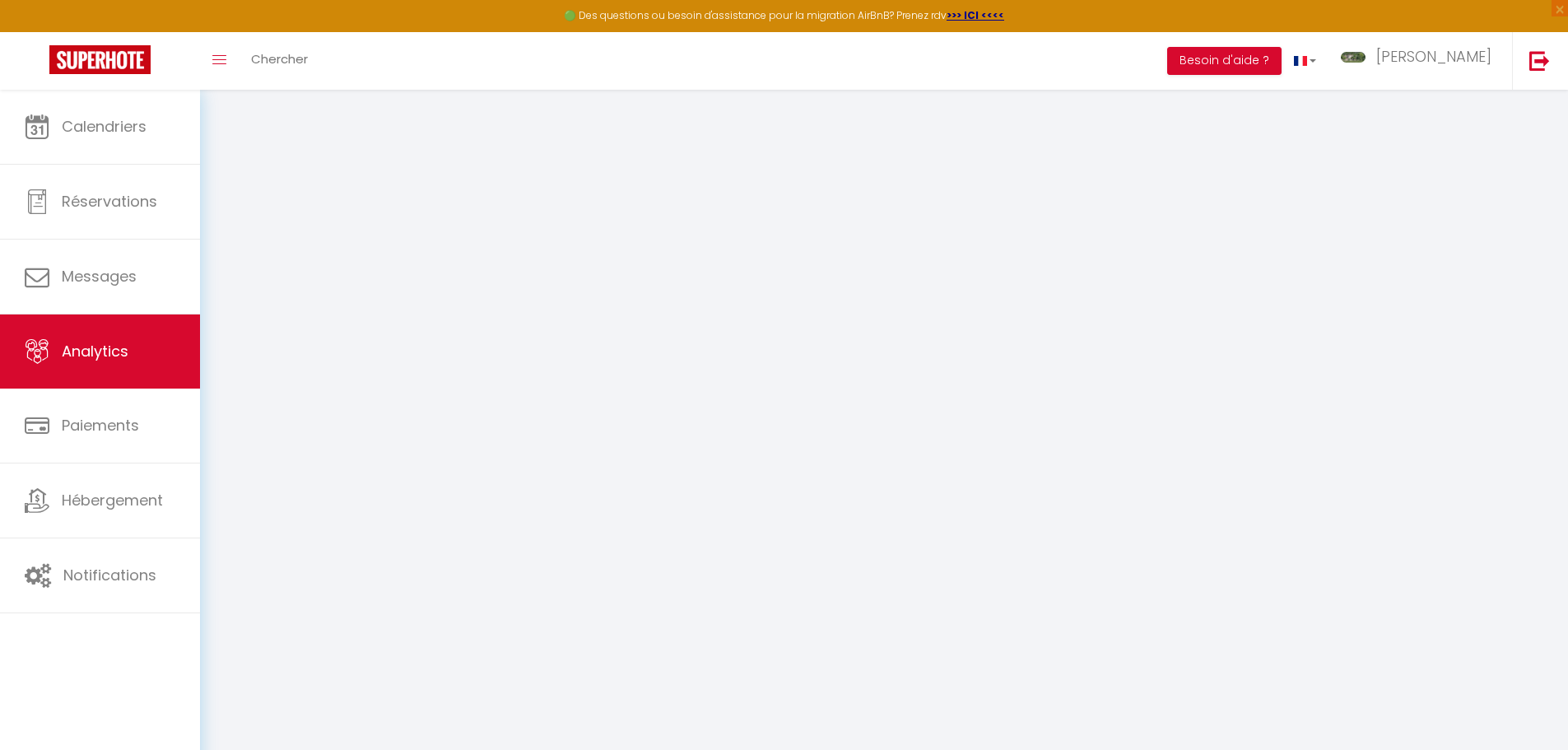
select select "2025"
select select "10"
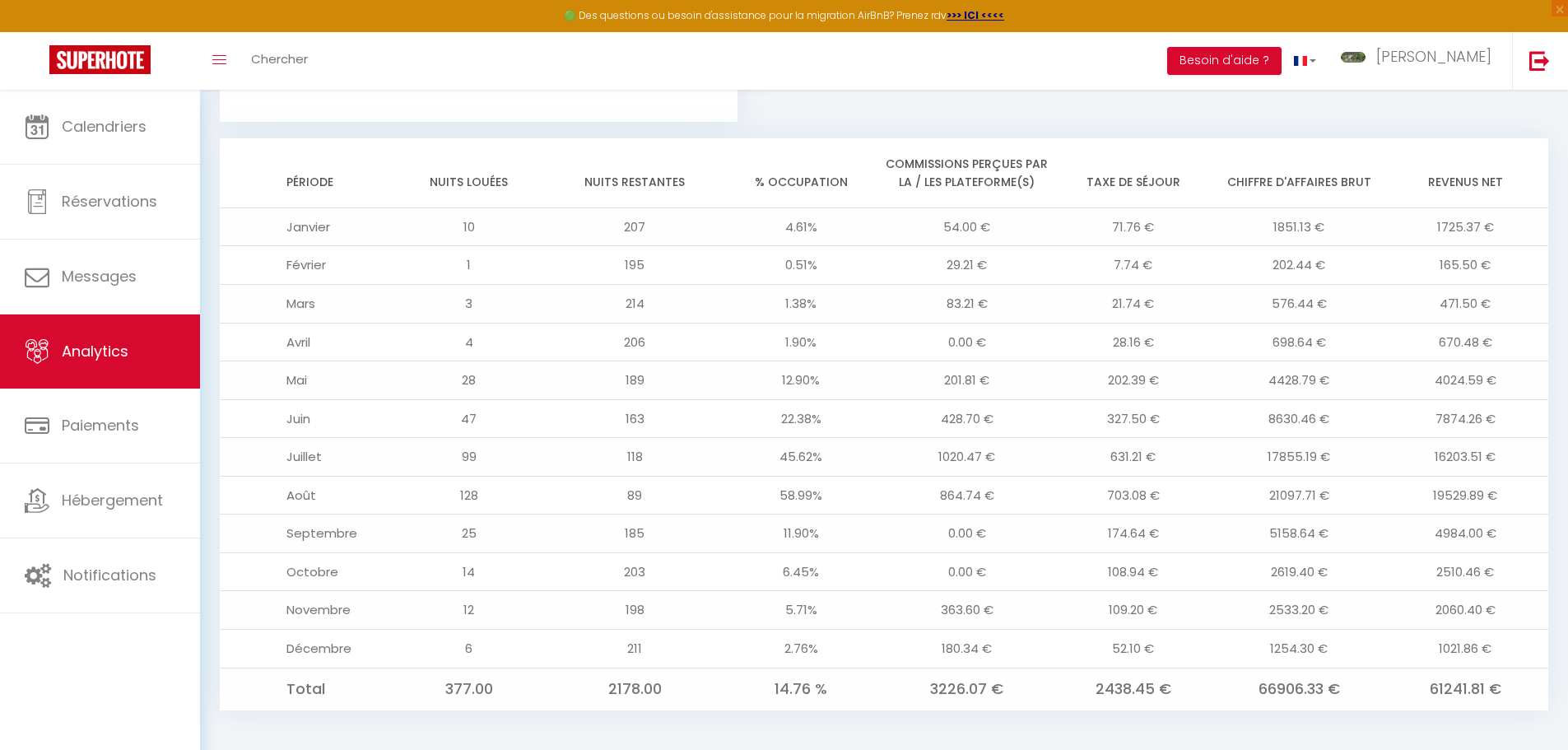
scroll to position [1288, 0]
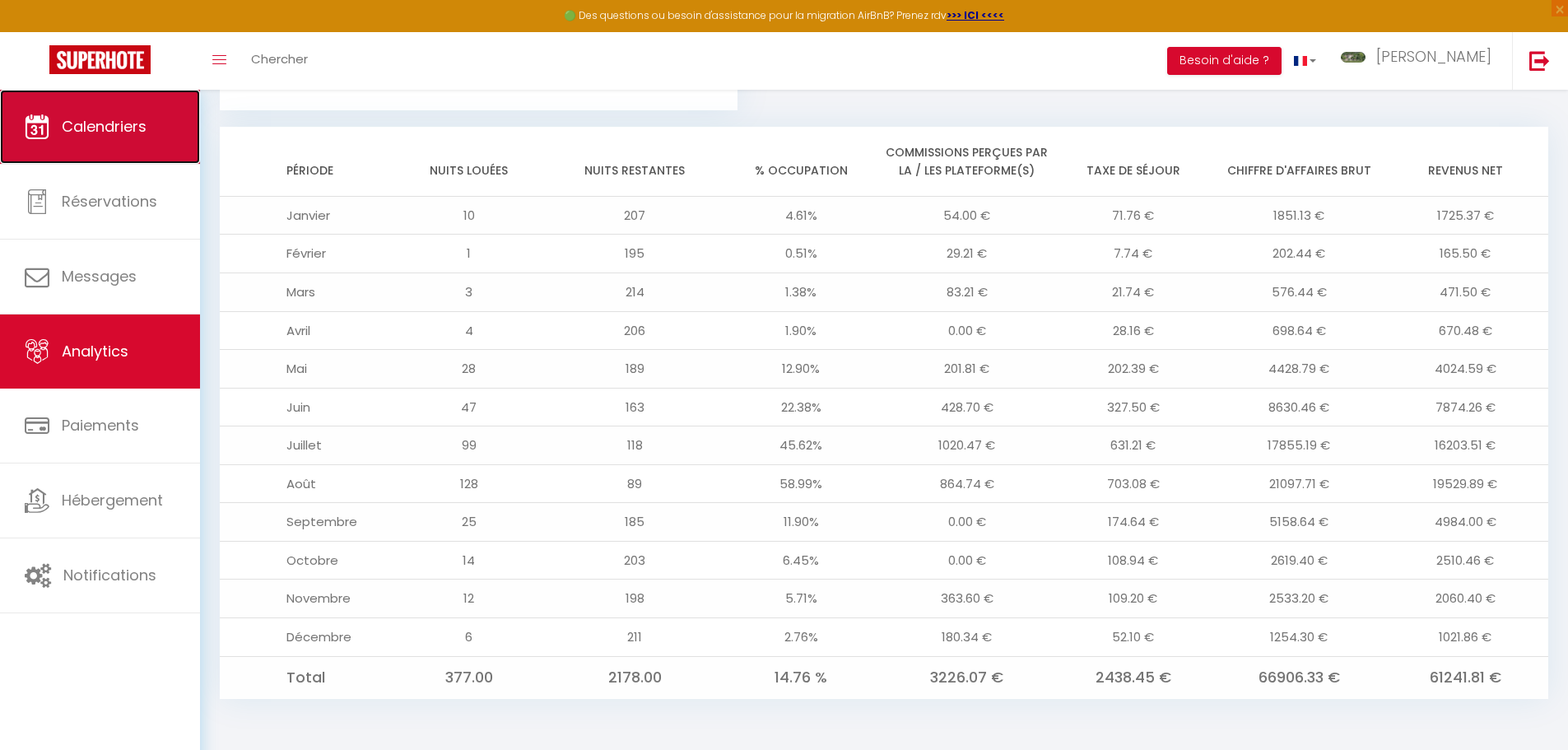
click at [114, 123] on span "Calendriers" at bounding box center [105, 126] width 85 height 20
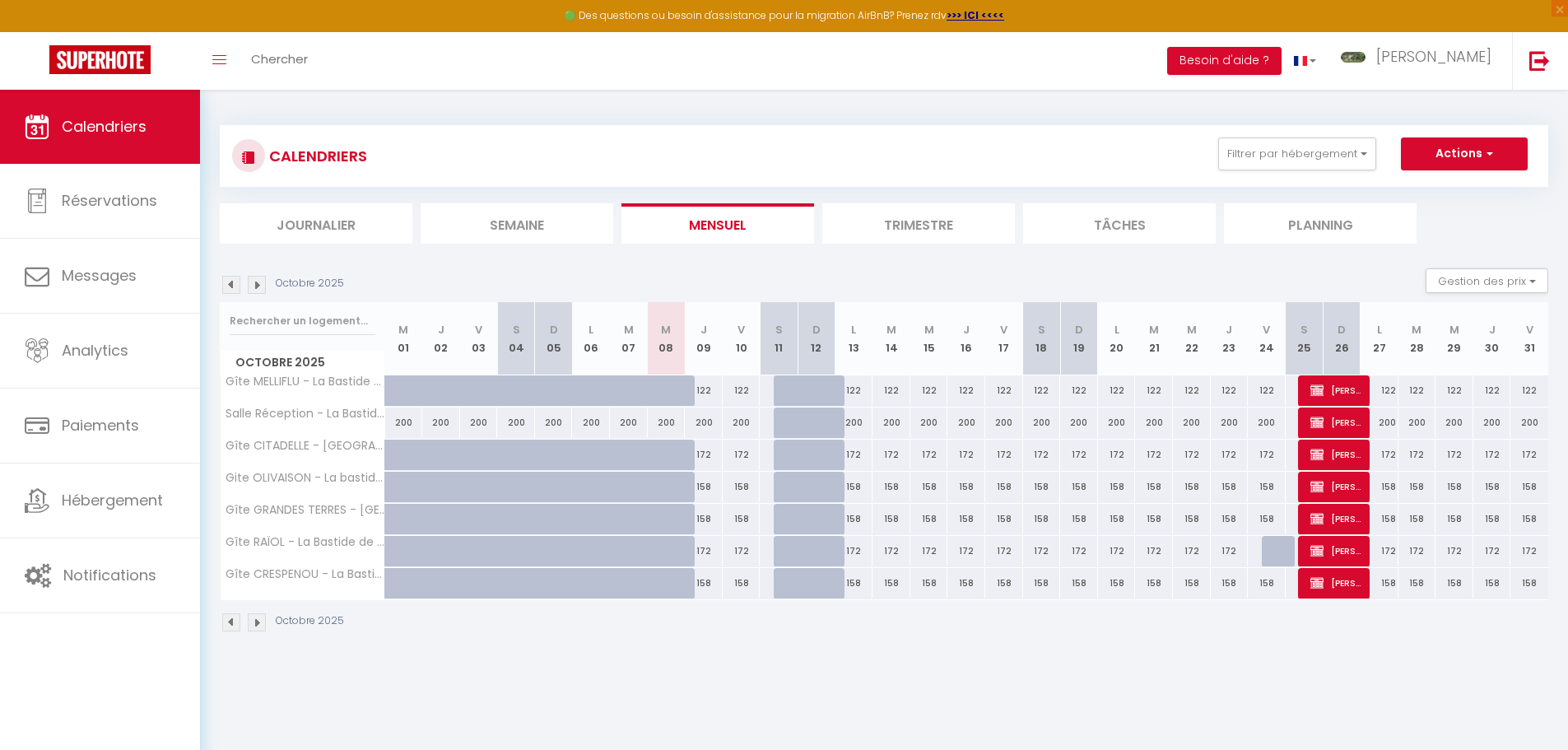
click at [1016, 79] on div "Toggle menubar Chercher BUTTON Besoin d'aide ? Mika Paramètres Équipe" at bounding box center [837, 61] width 1436 height 58
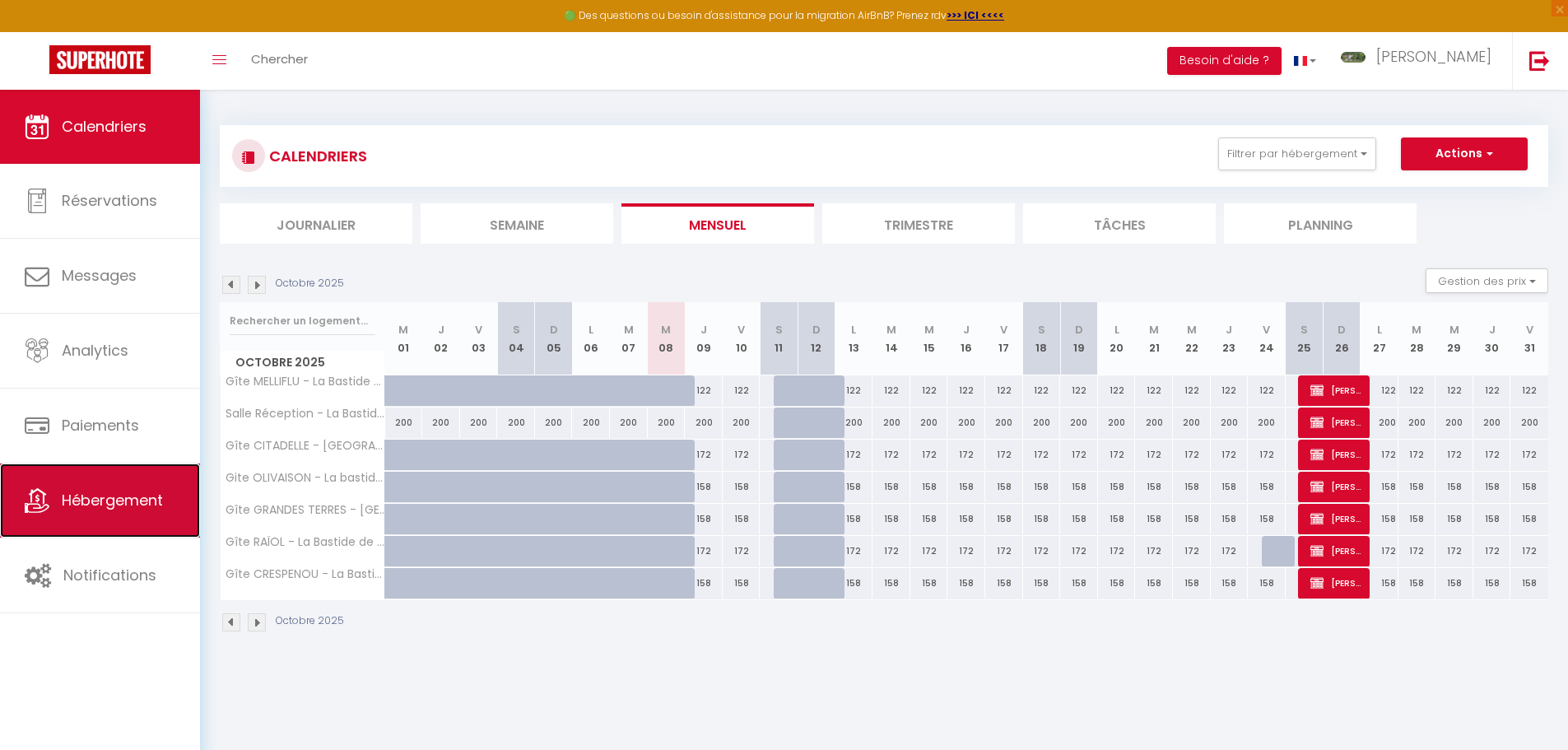
click at [112, 498] on span "Hébergement" at bounding box center [112, 499] width 102 height 20
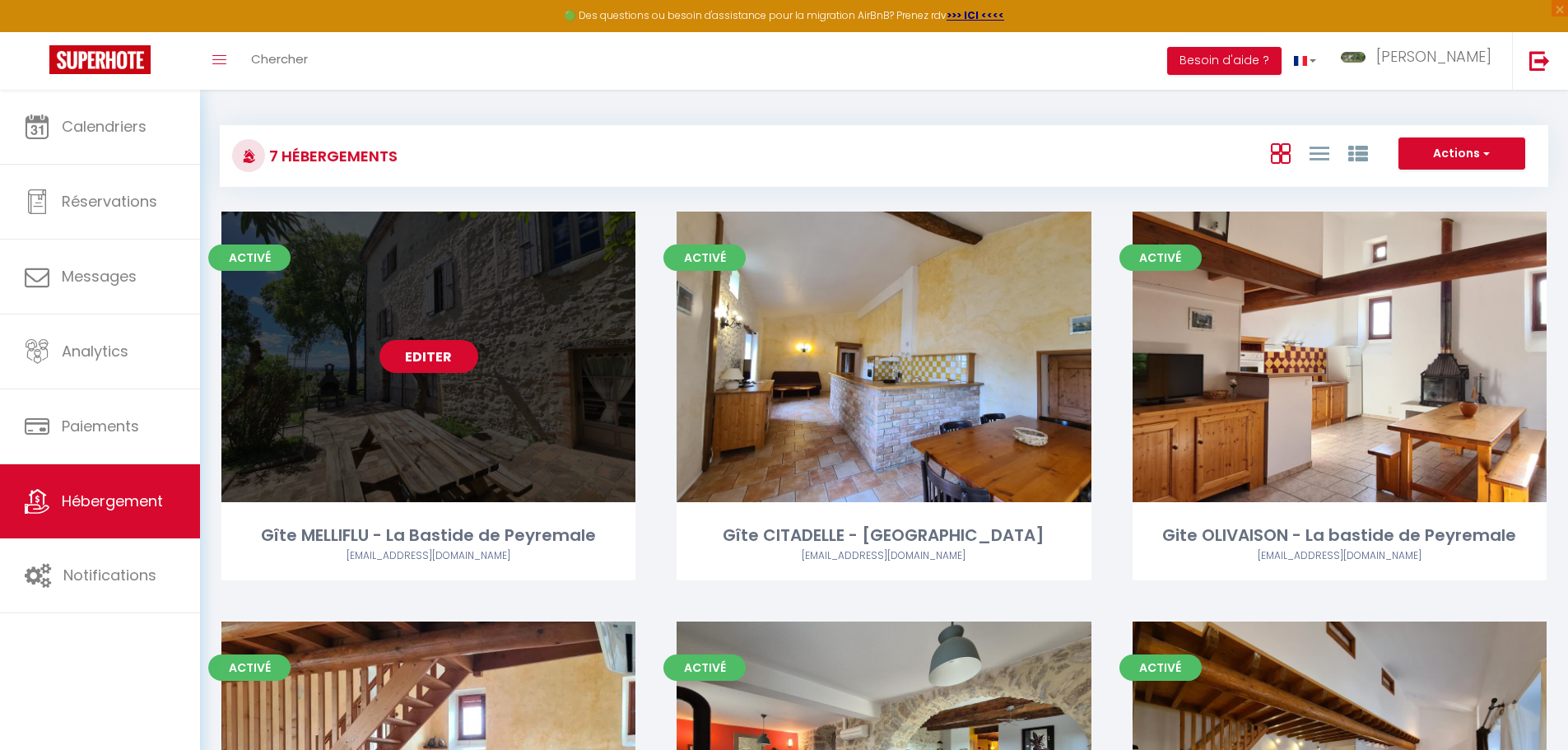
click at [419, 355] on link "Editer" at bounding box center [429, 356] width 99 height 33
select select "3"
select select "2"
select select "1"
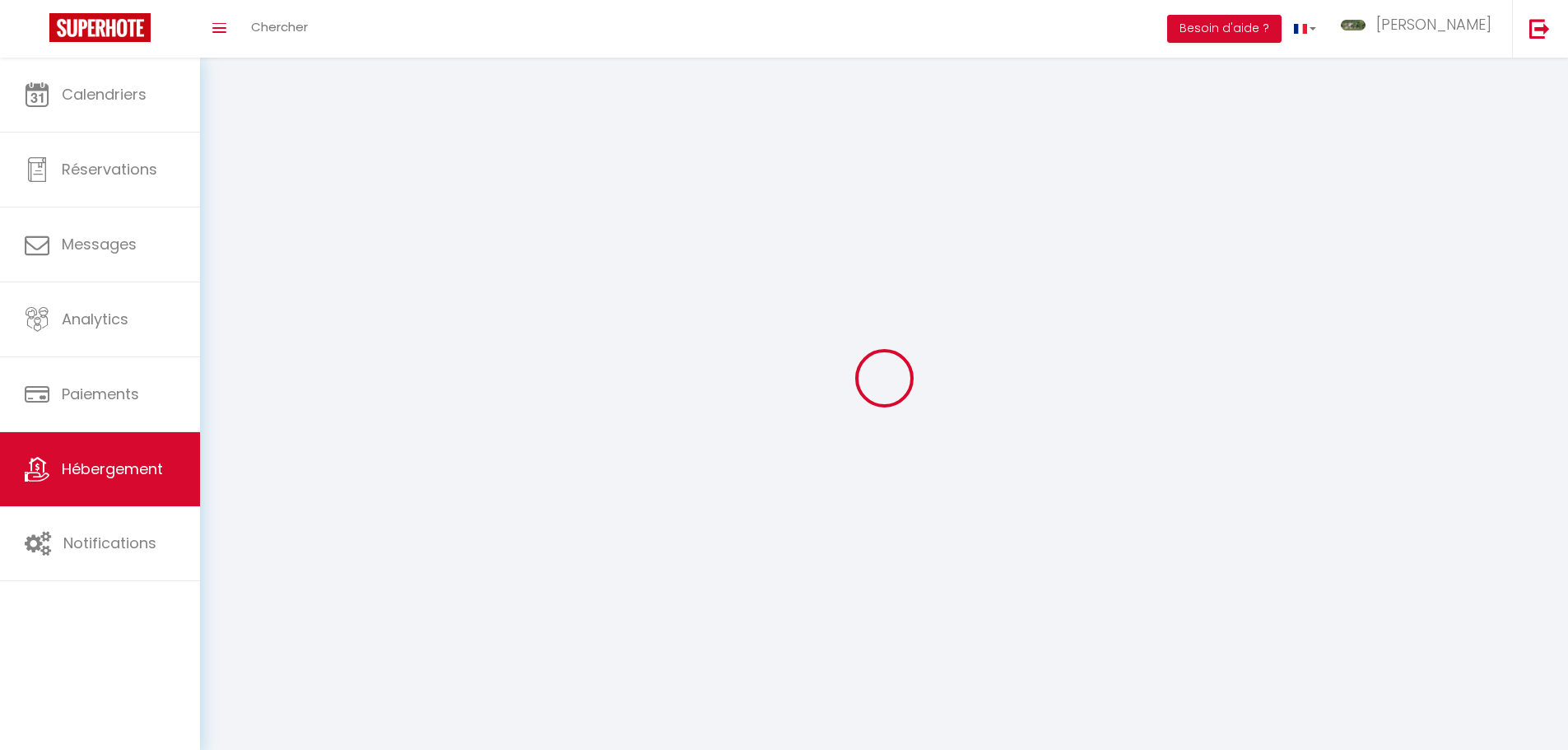
select select
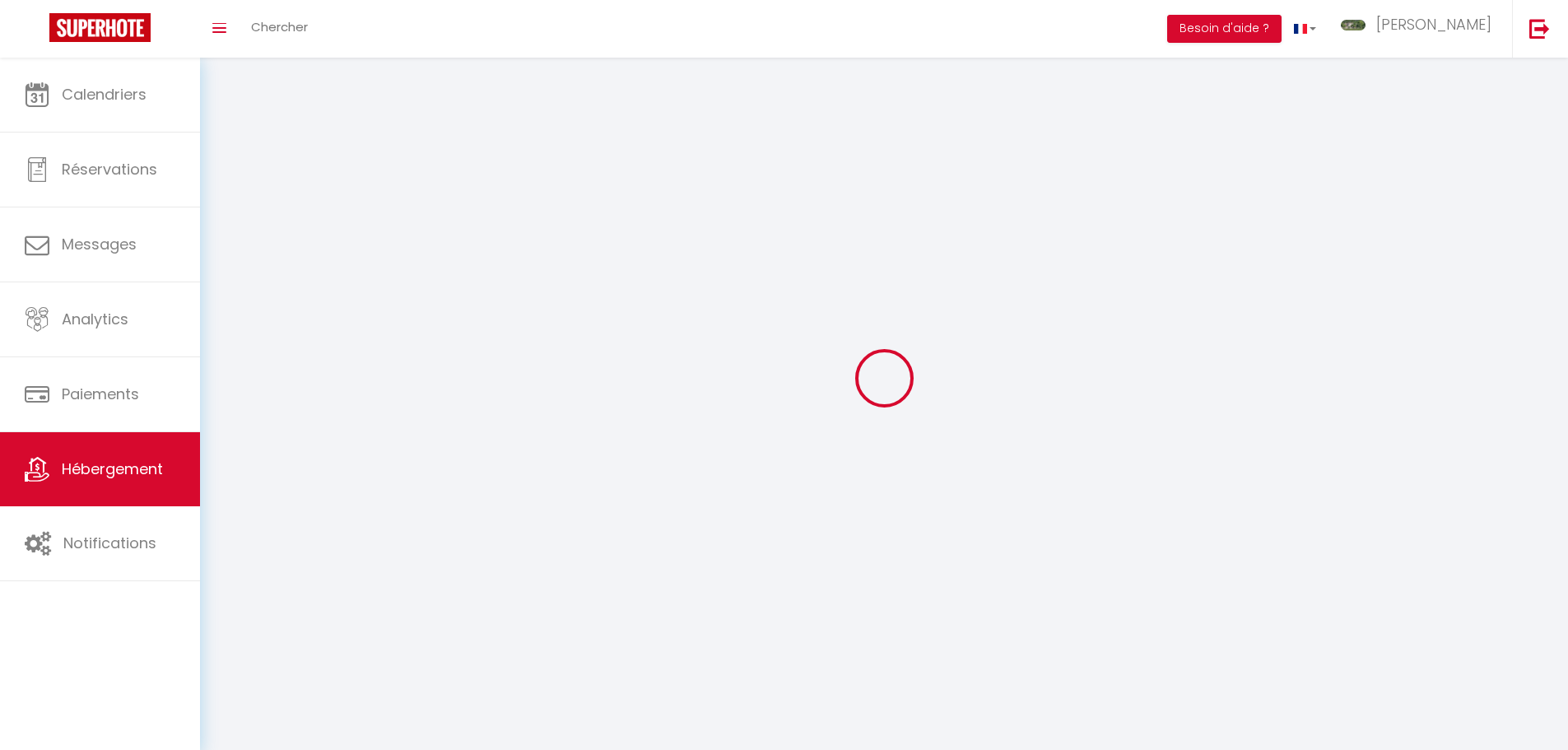
select select
checkbox input "false"
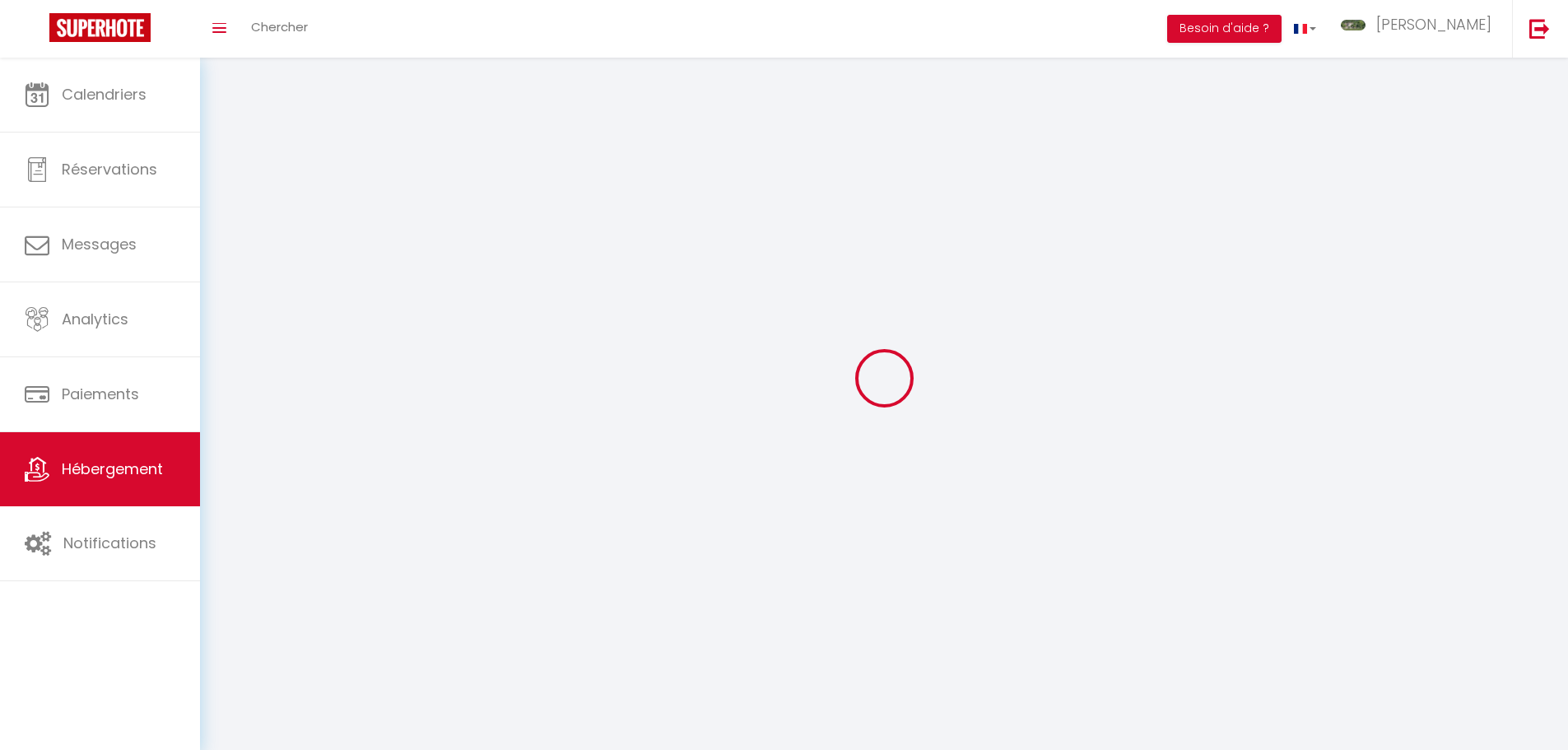
checkbox input "false"
select select
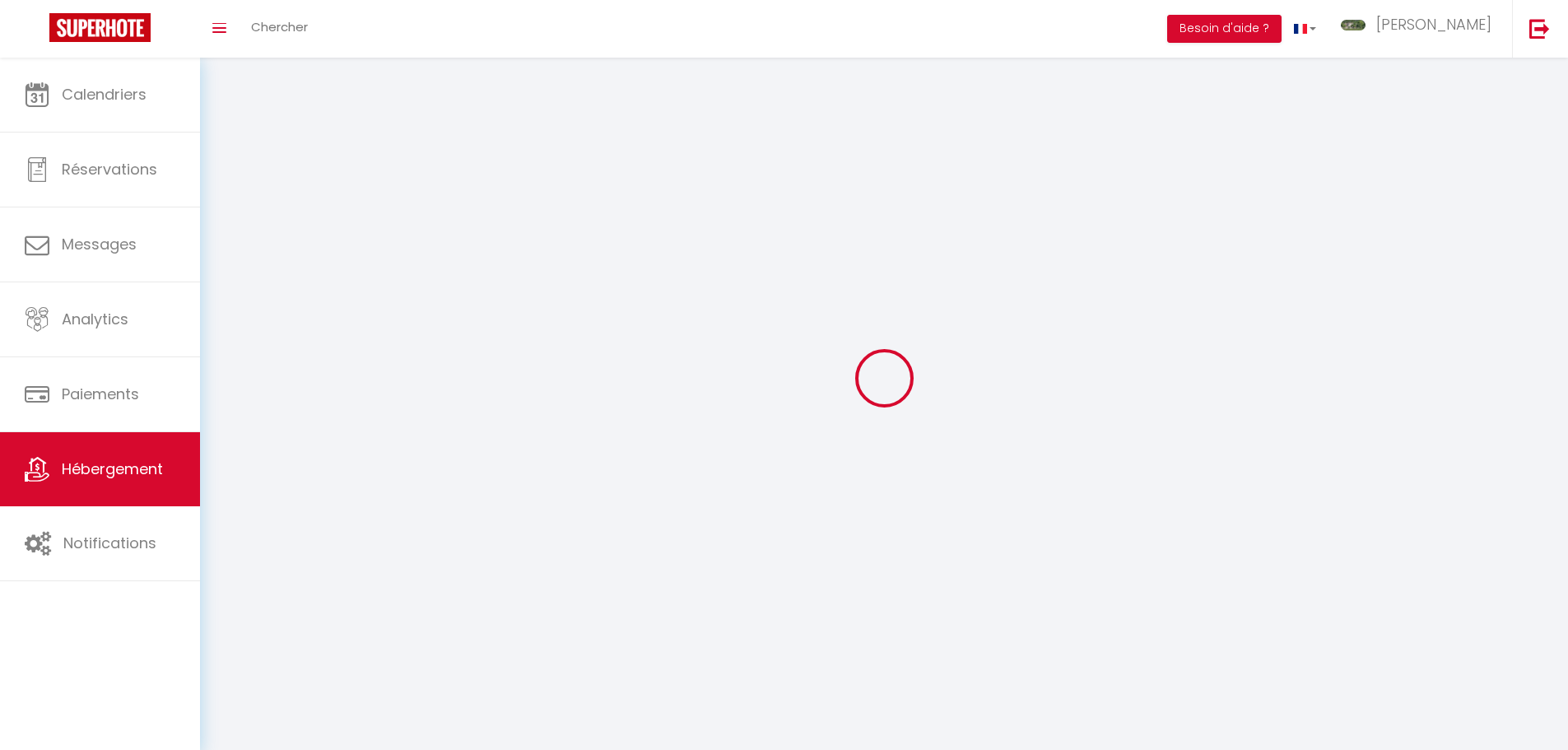
select select
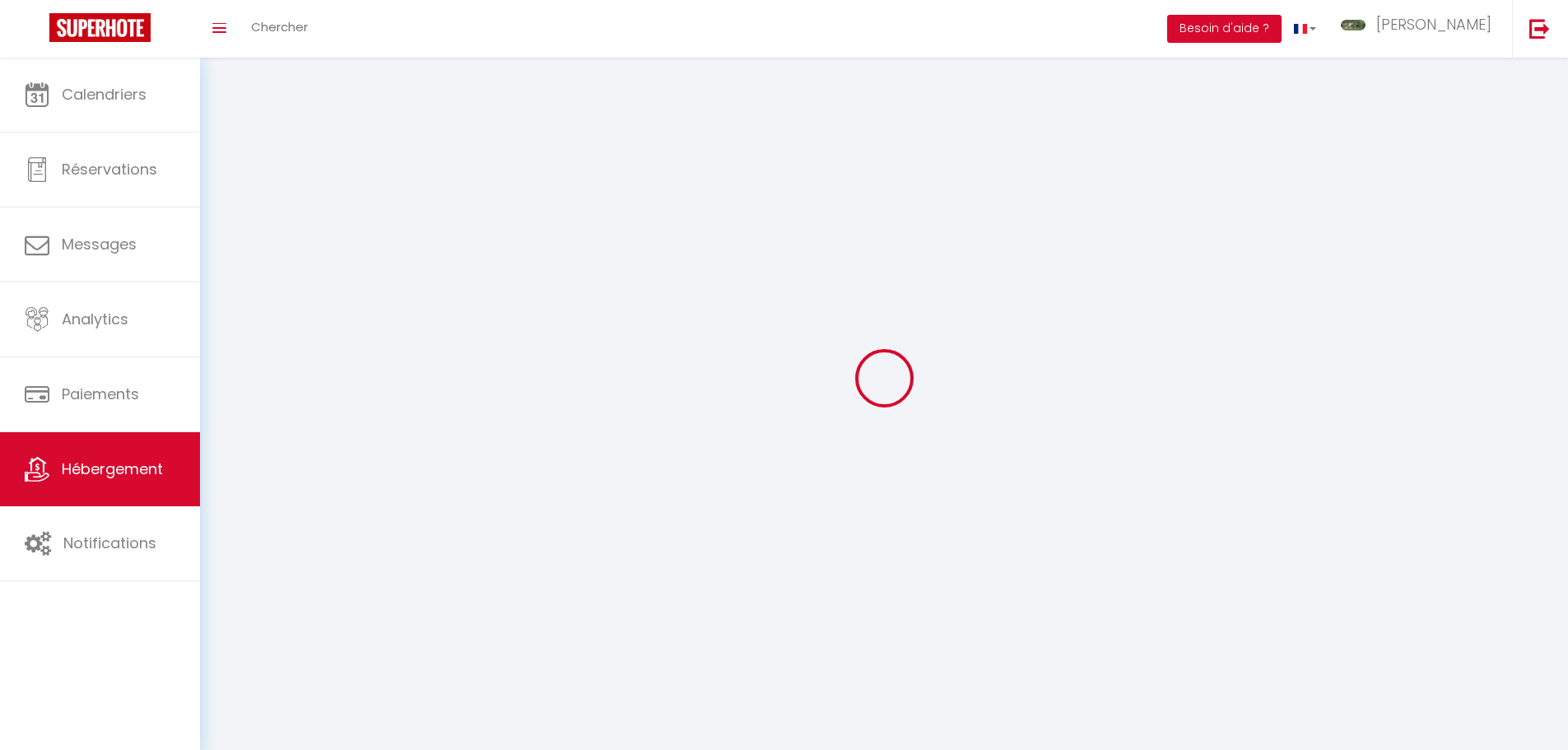
checkbox input "false"
select select
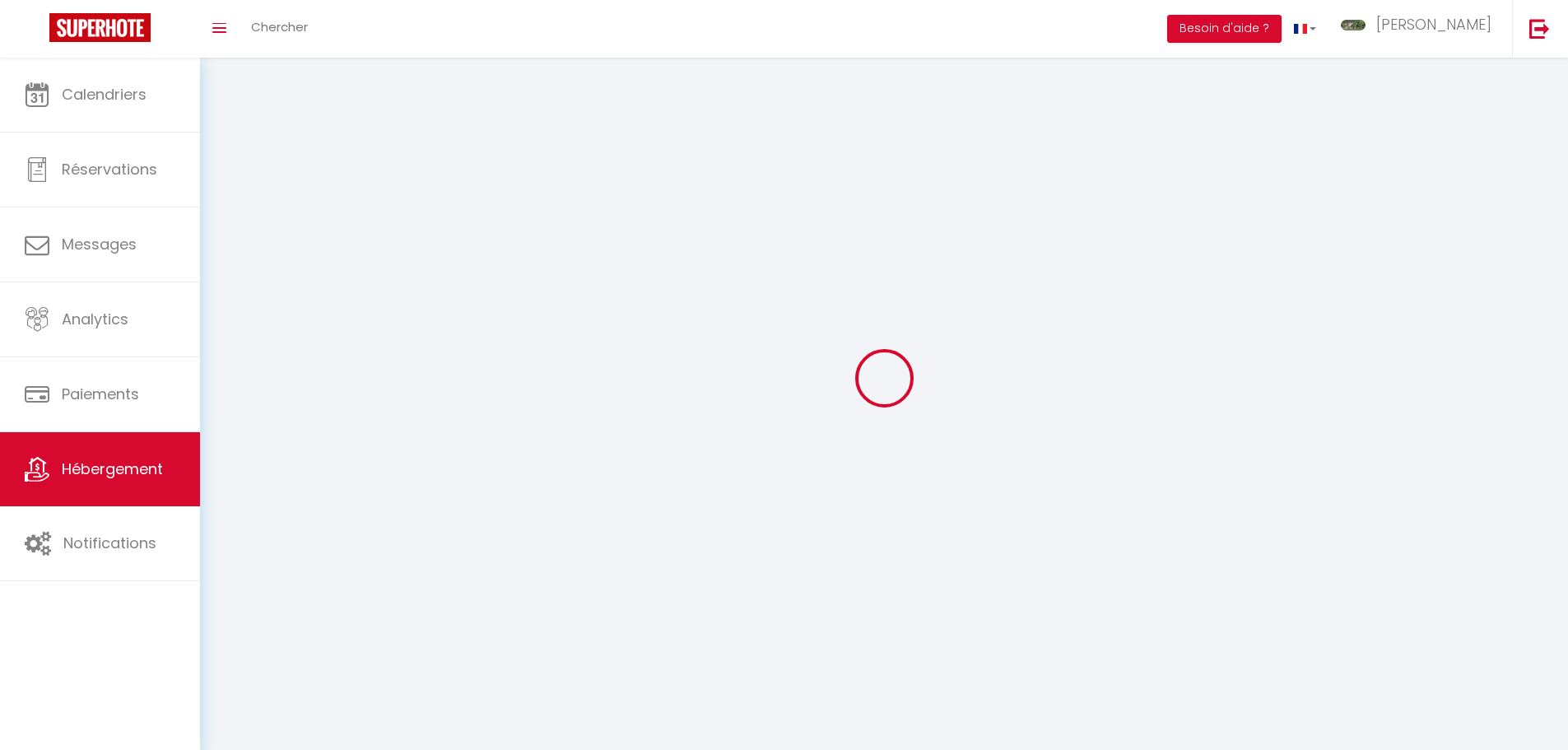
select select
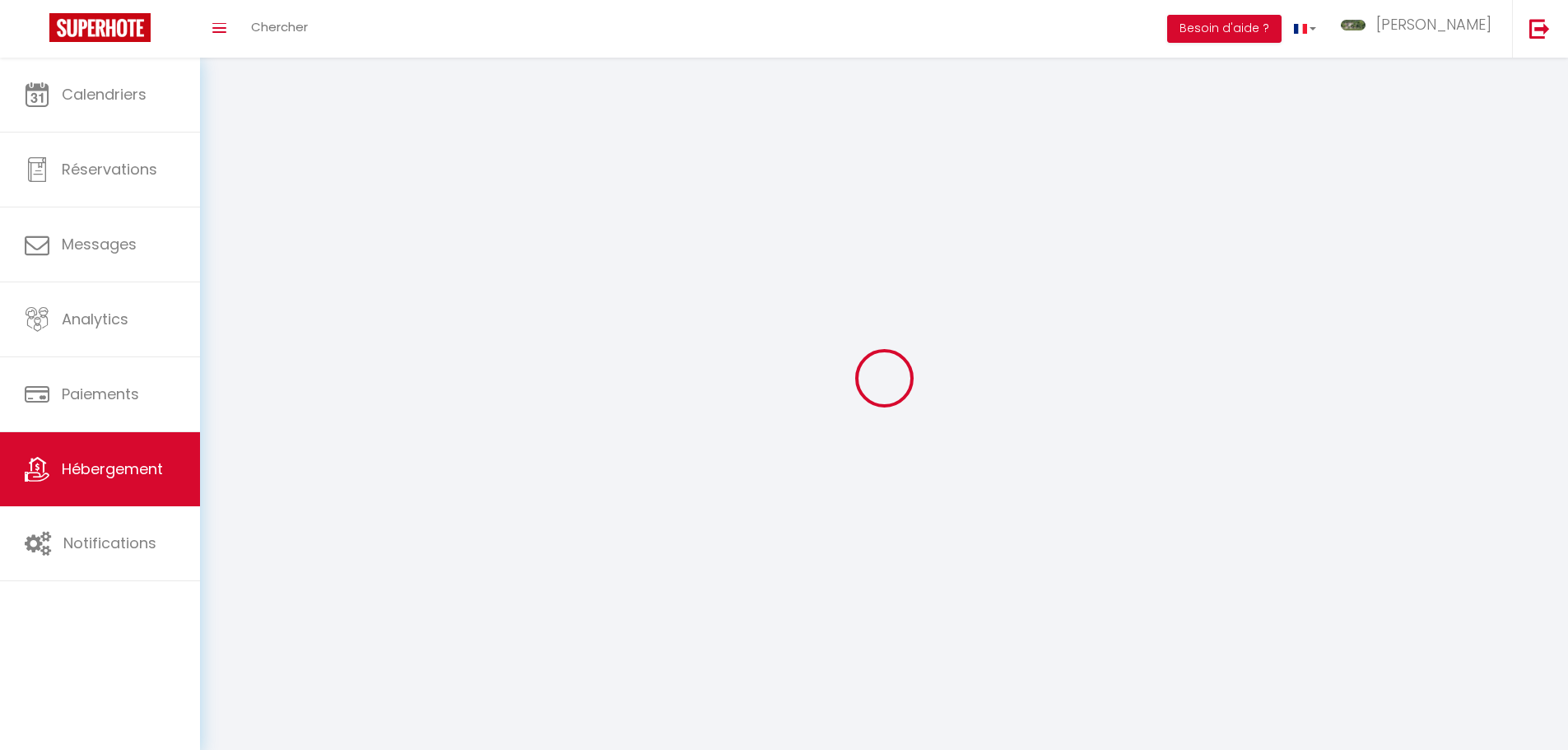
select select
checkbox input "false"
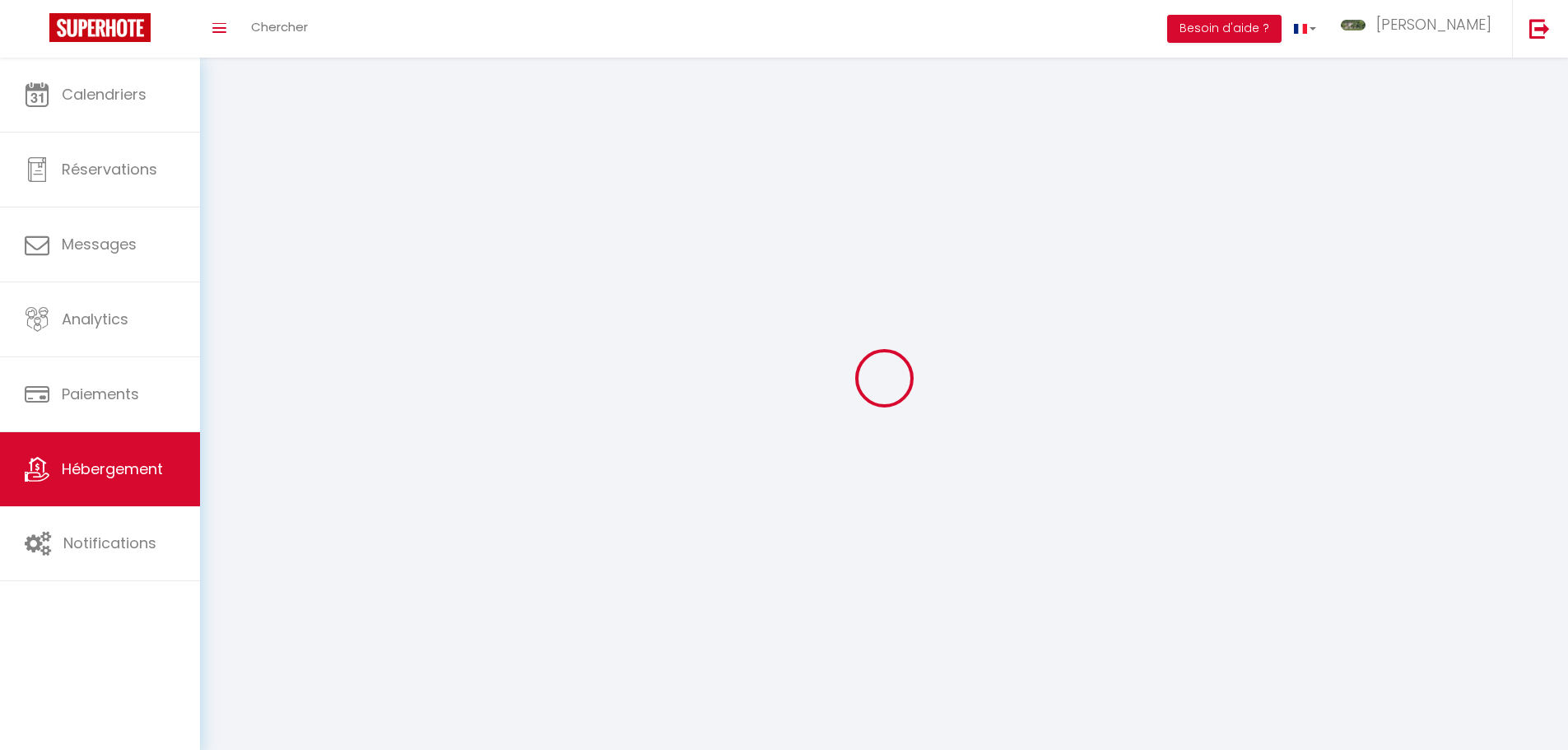
checkbox input "false"
select select
select select "28"
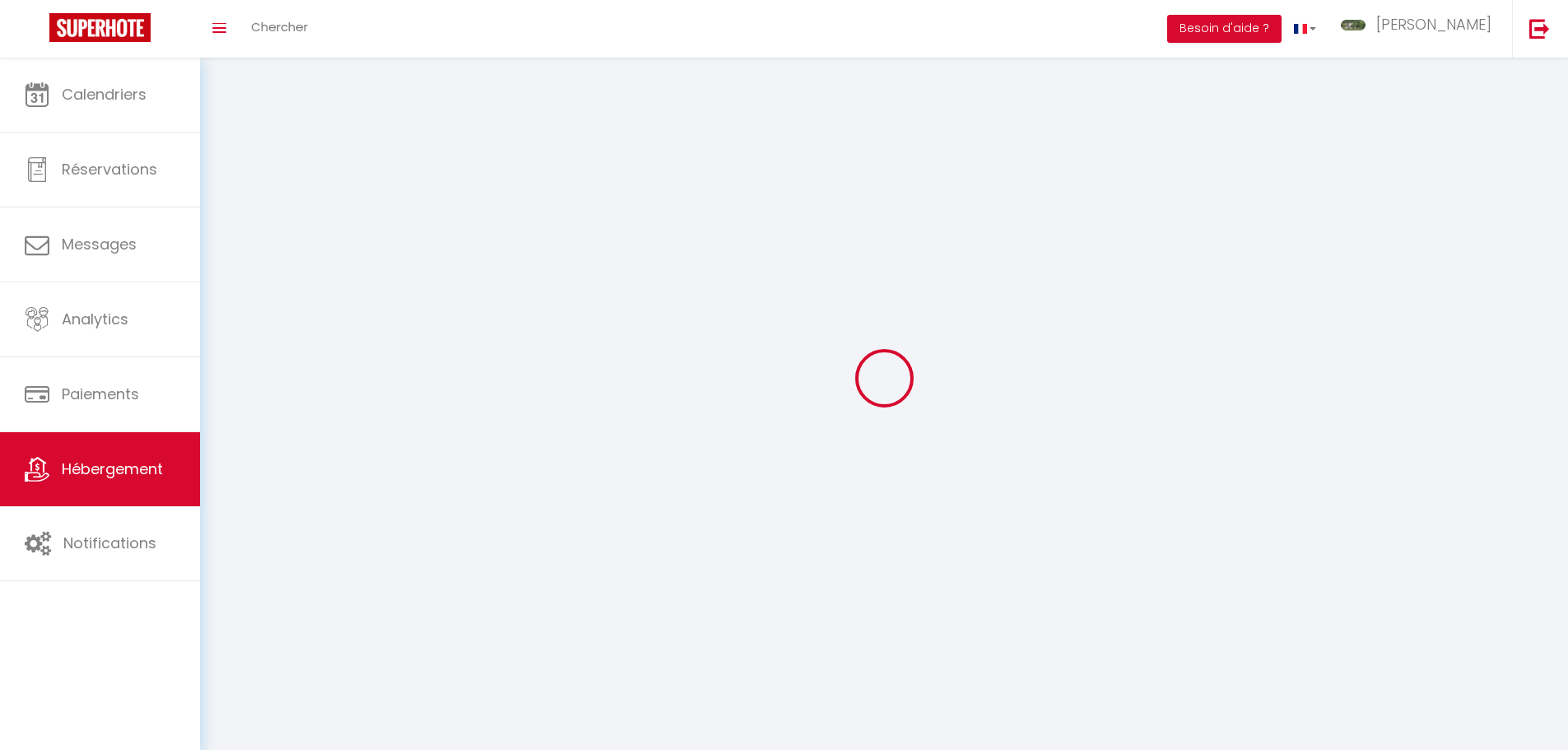
select select
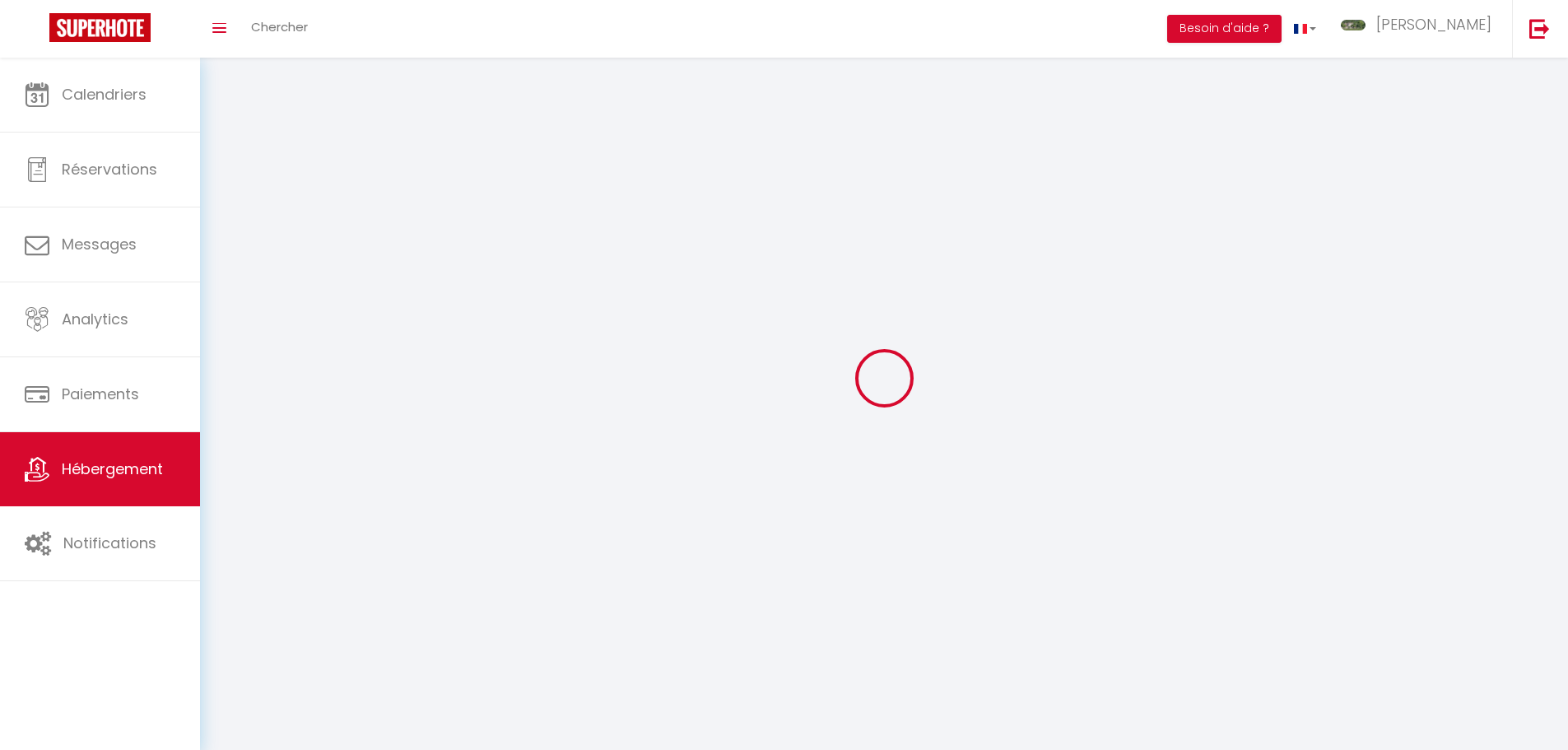
select select
checkbox input "false"
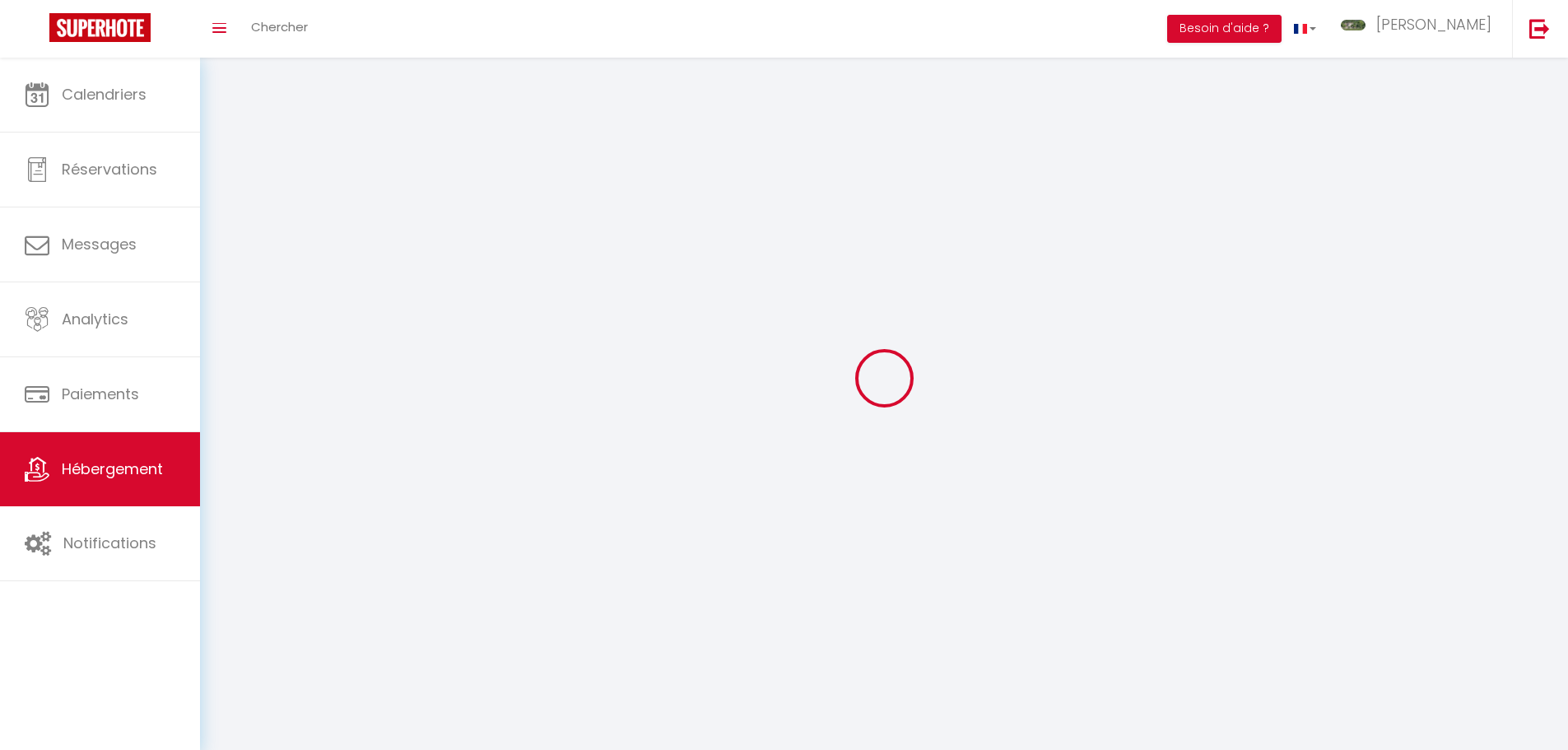
select select
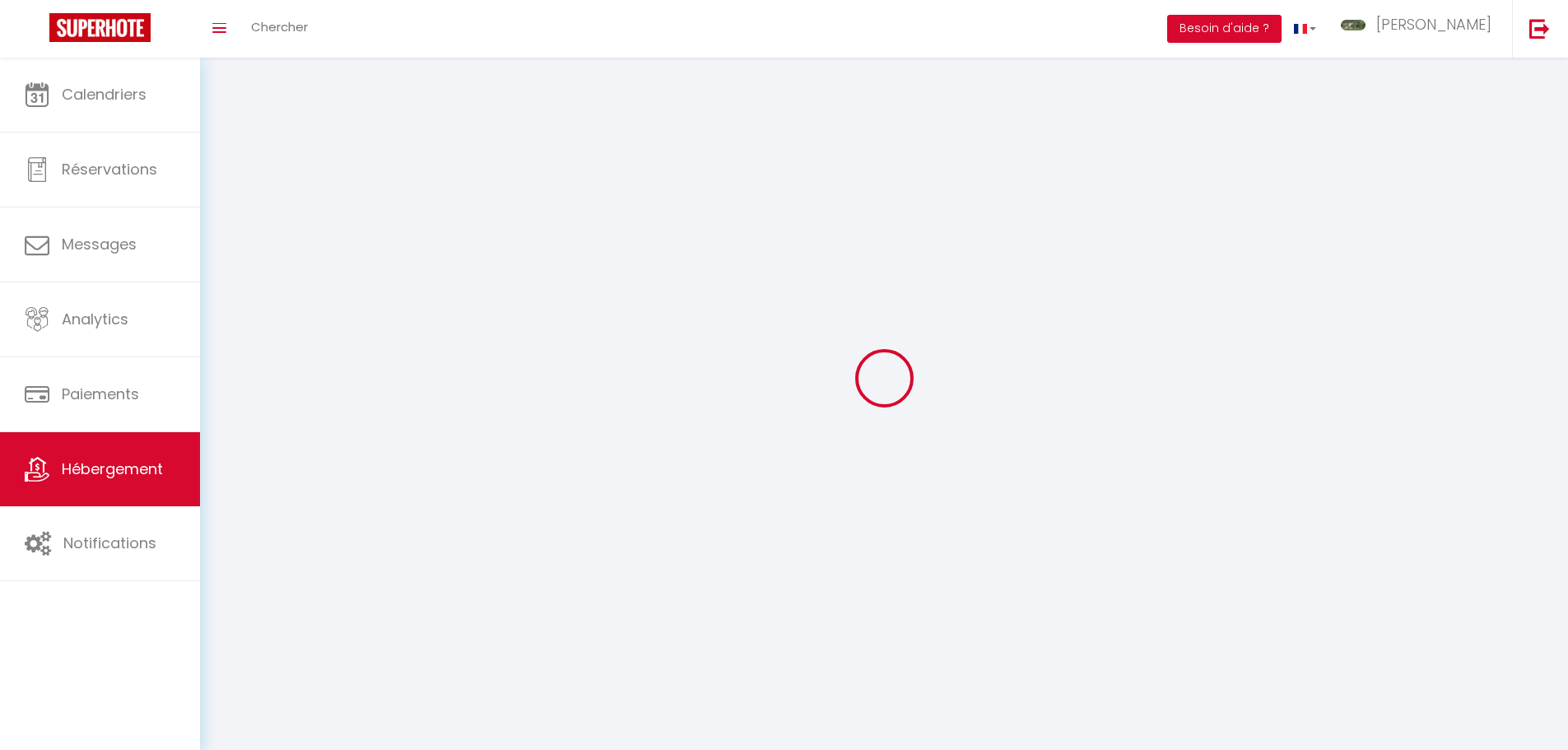
select select
checkbox input "false"
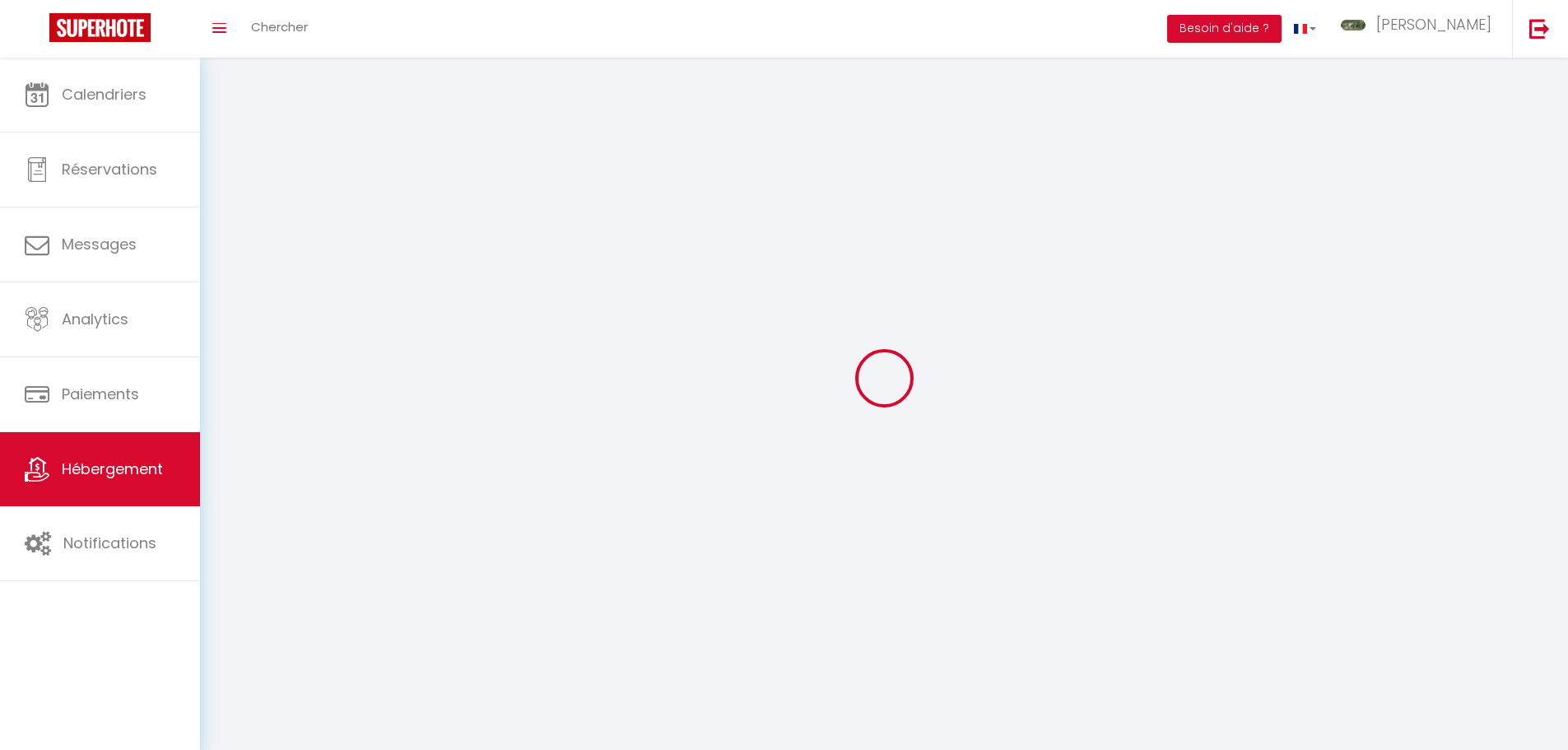
checkbox input "false"
select select
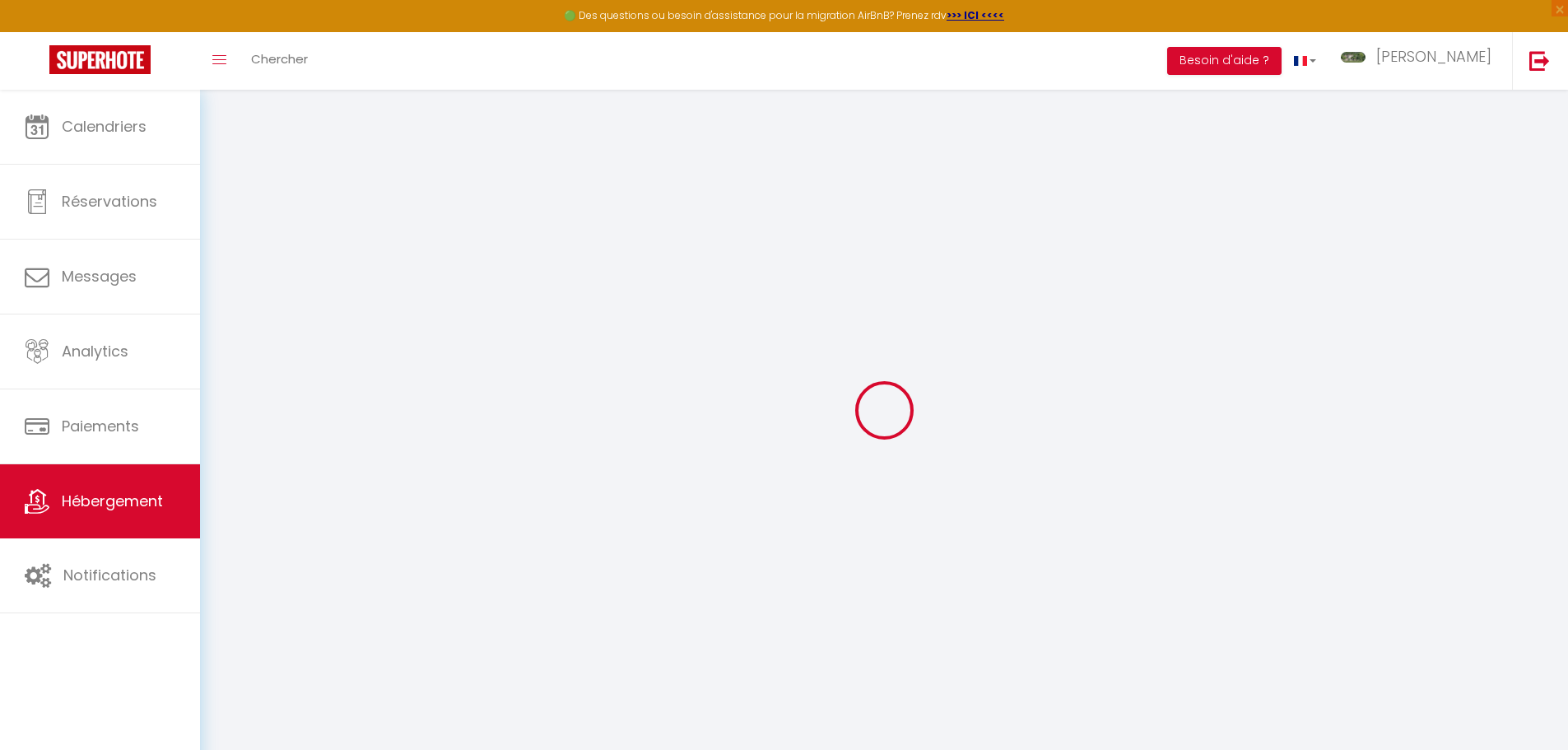
select select
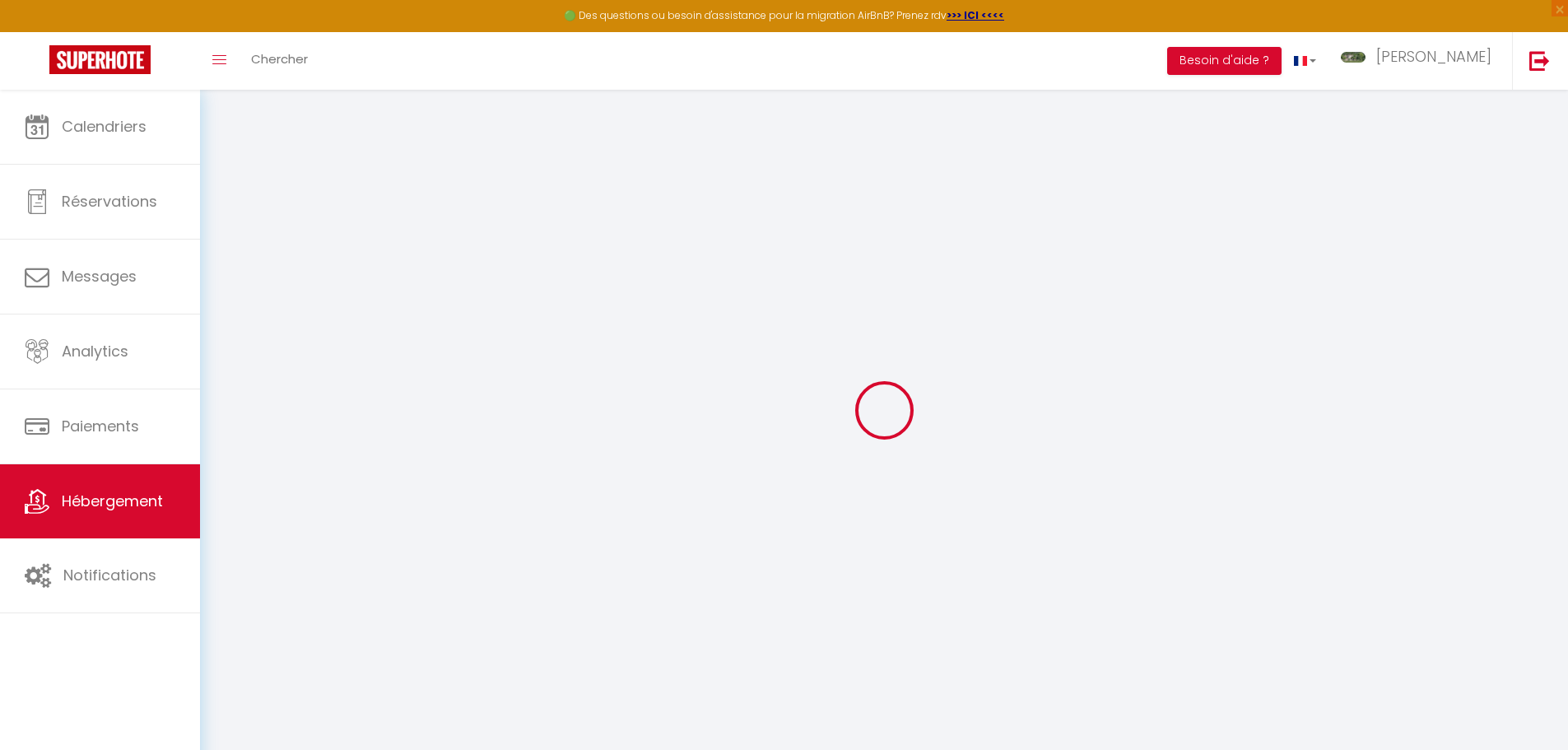
select select
checkbox input "false"
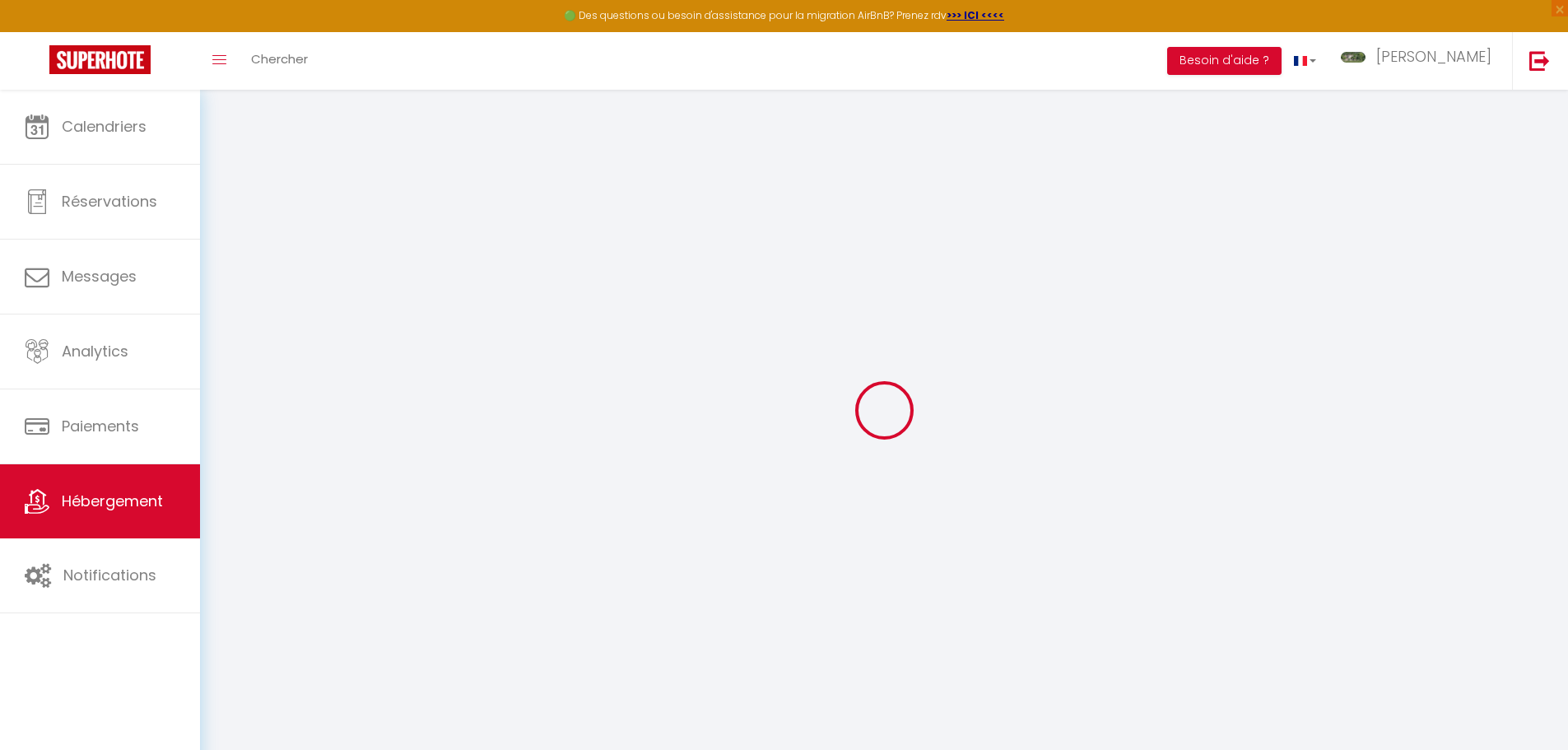
select select
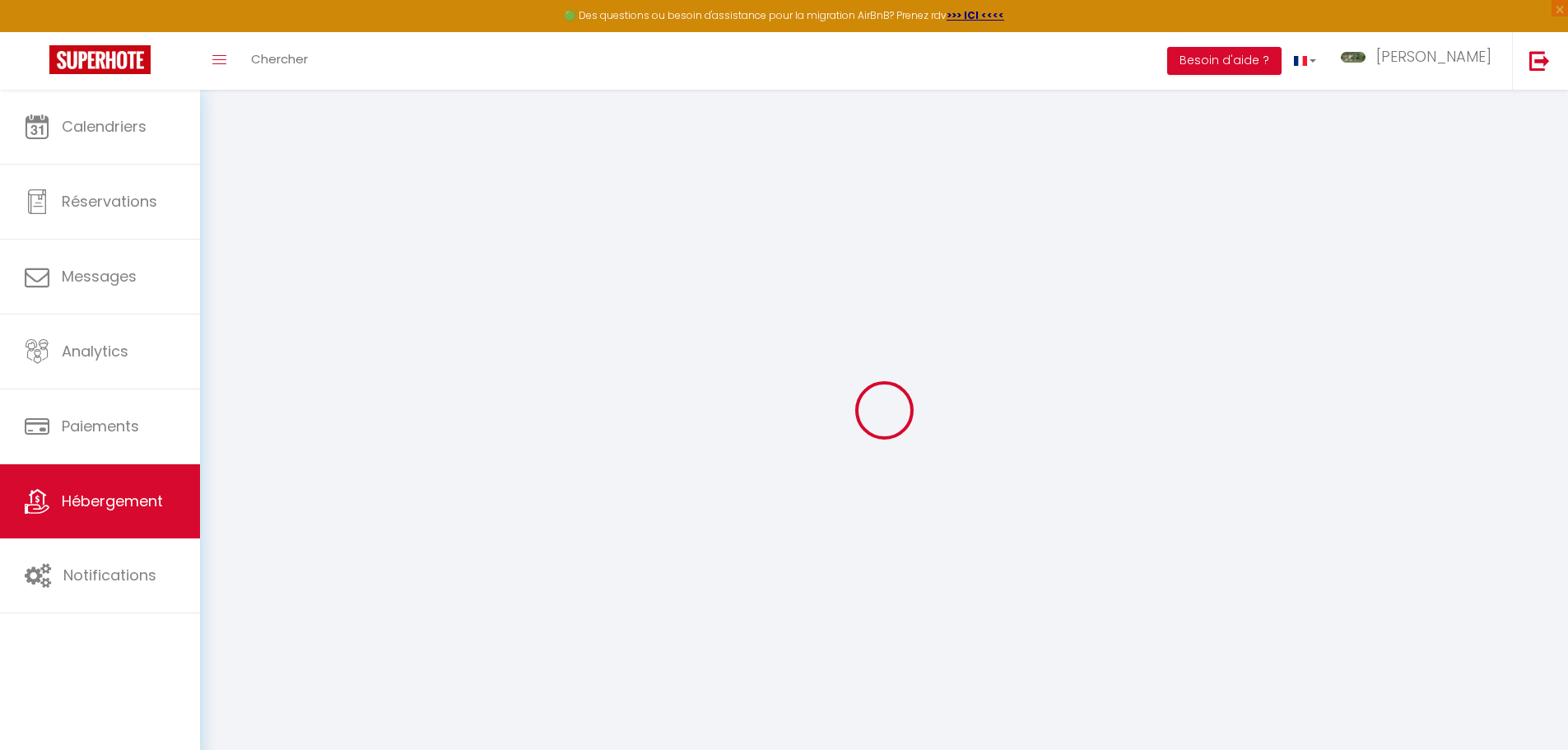
select select
checkbox input "false"
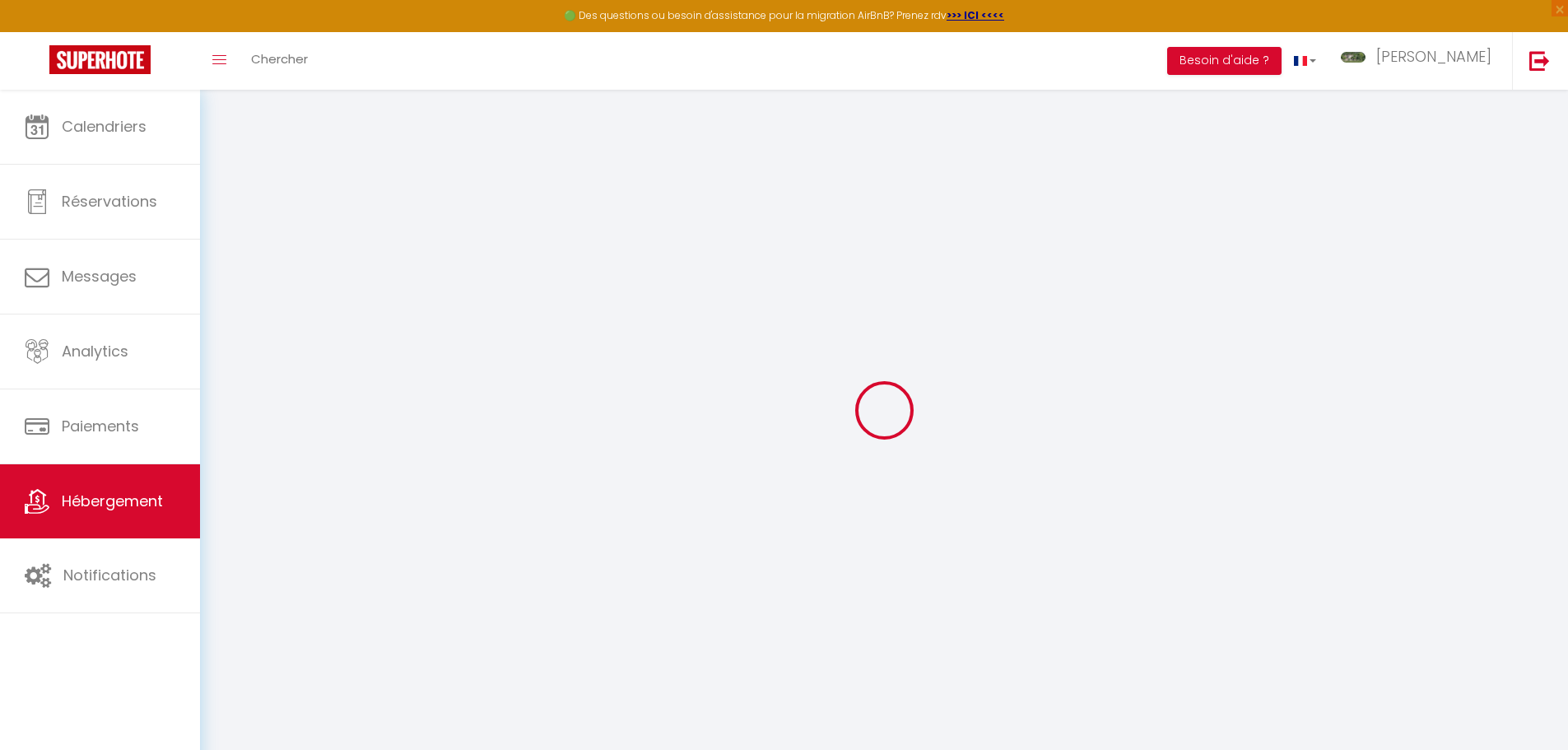
checkbox input "false"
select select
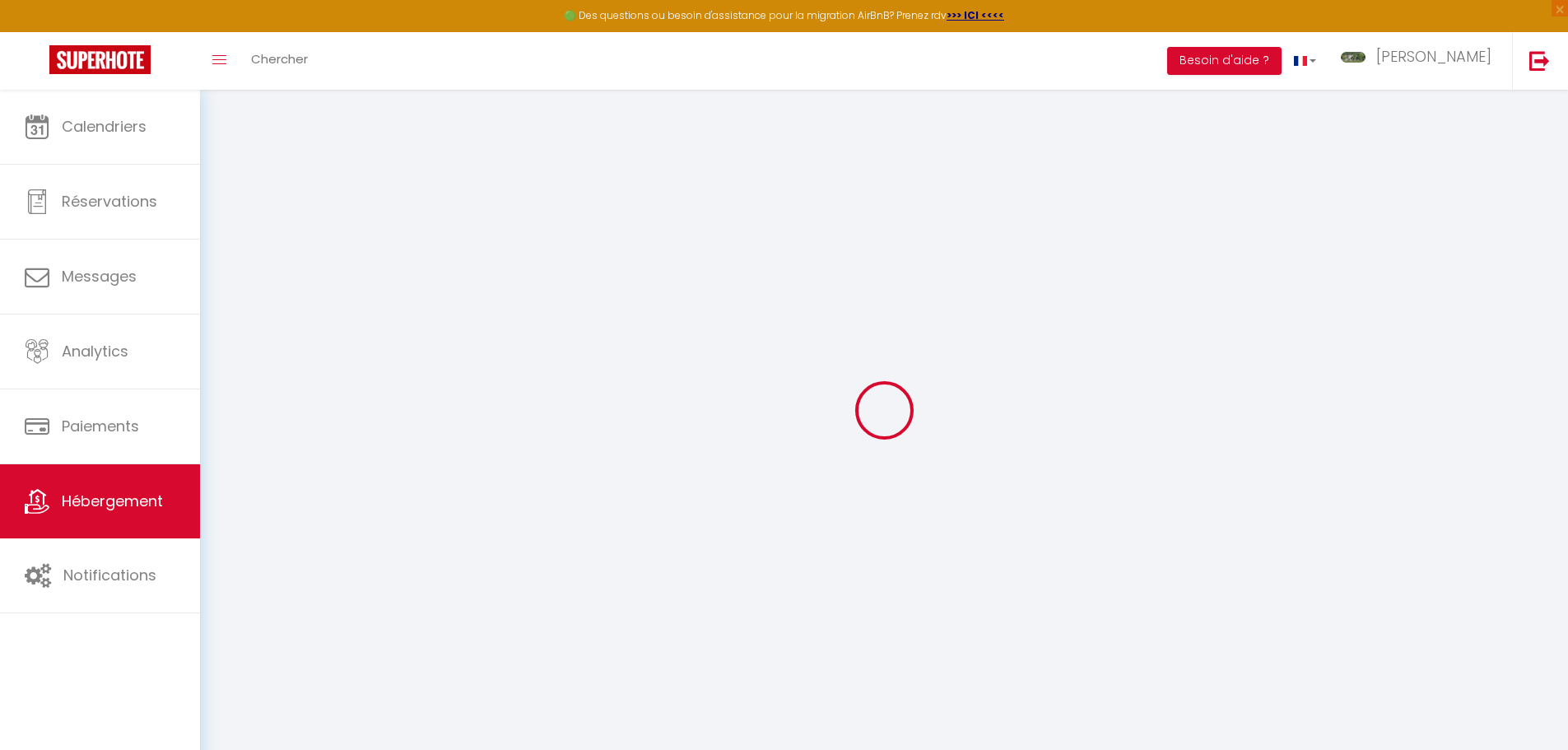
select select
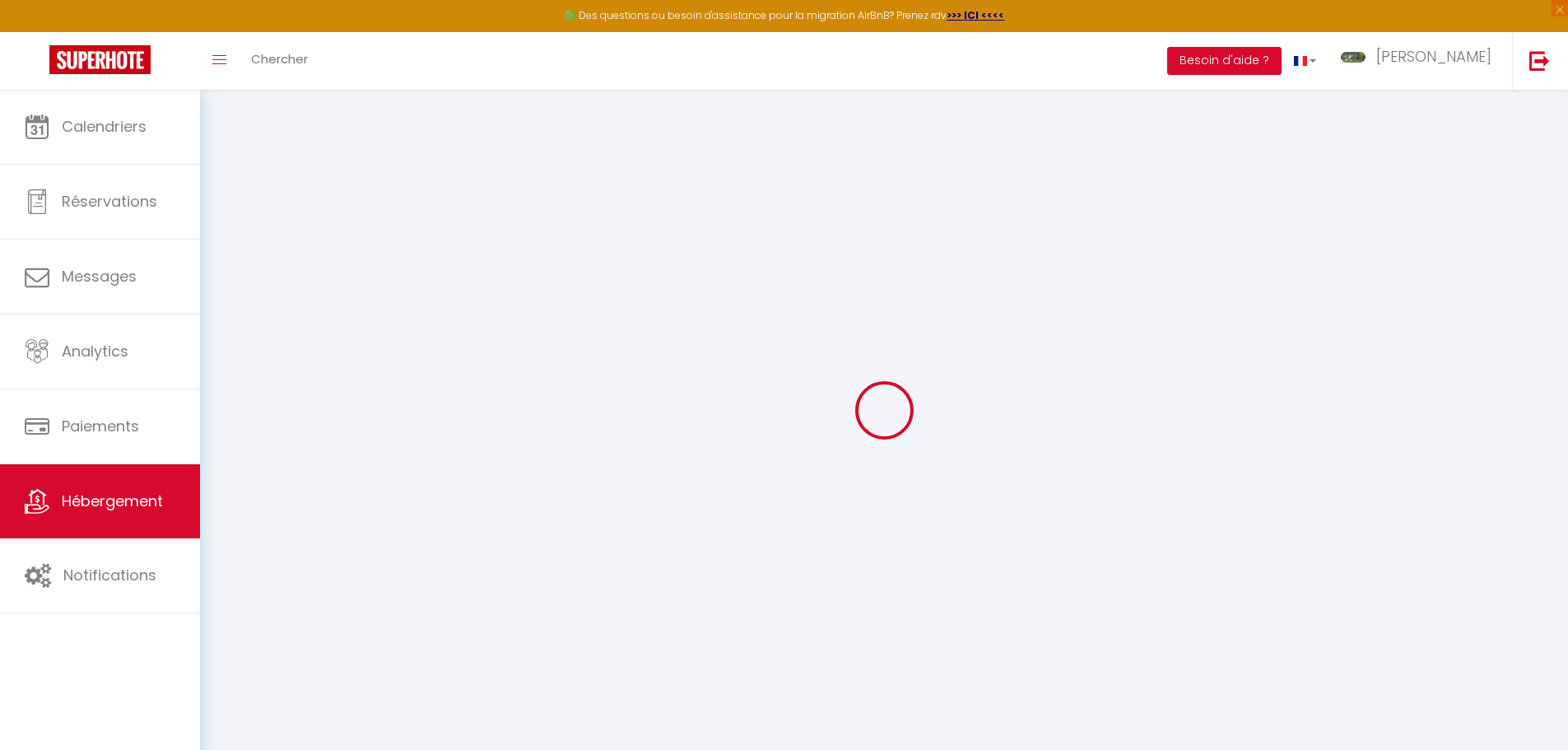
checkbox input "false"
select select
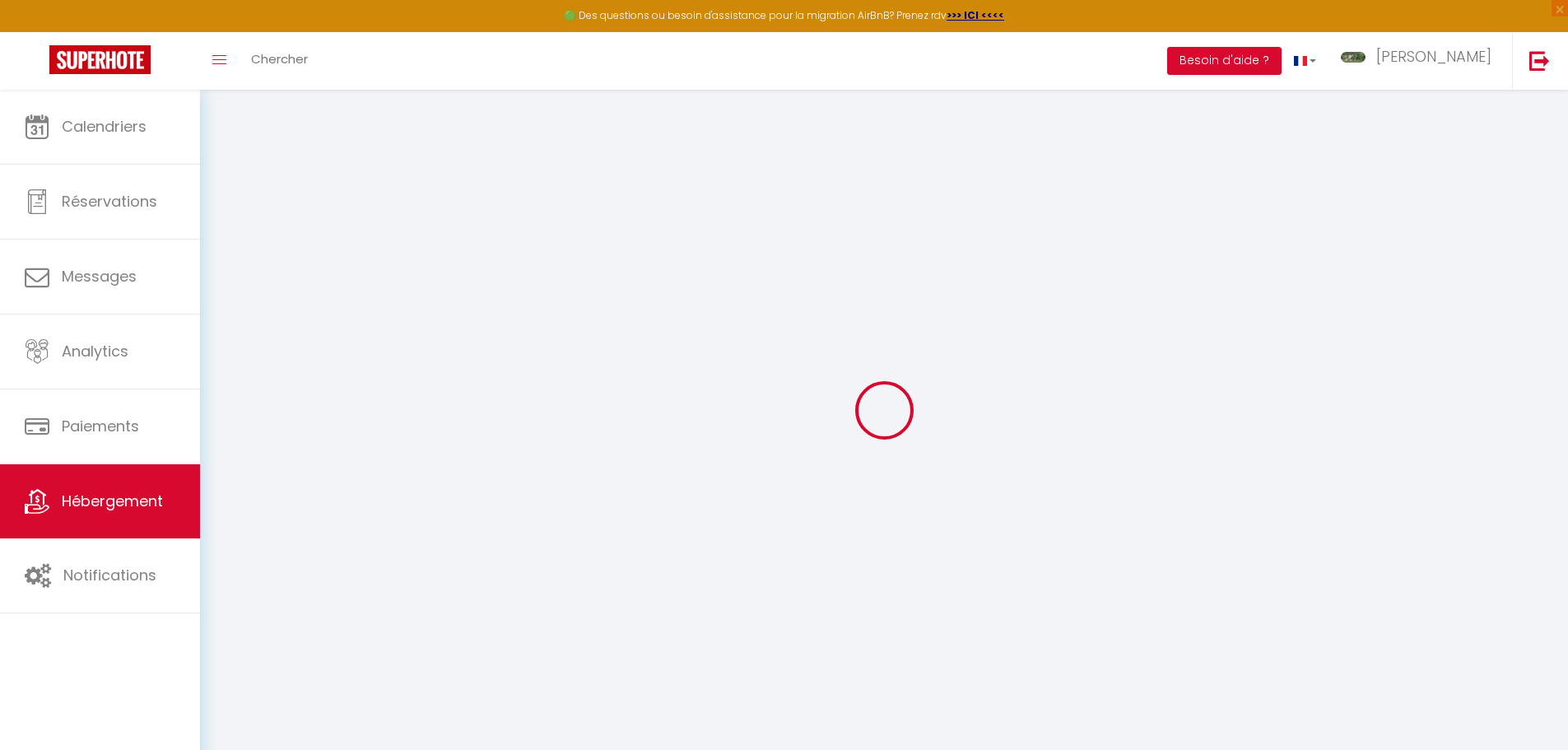
select select
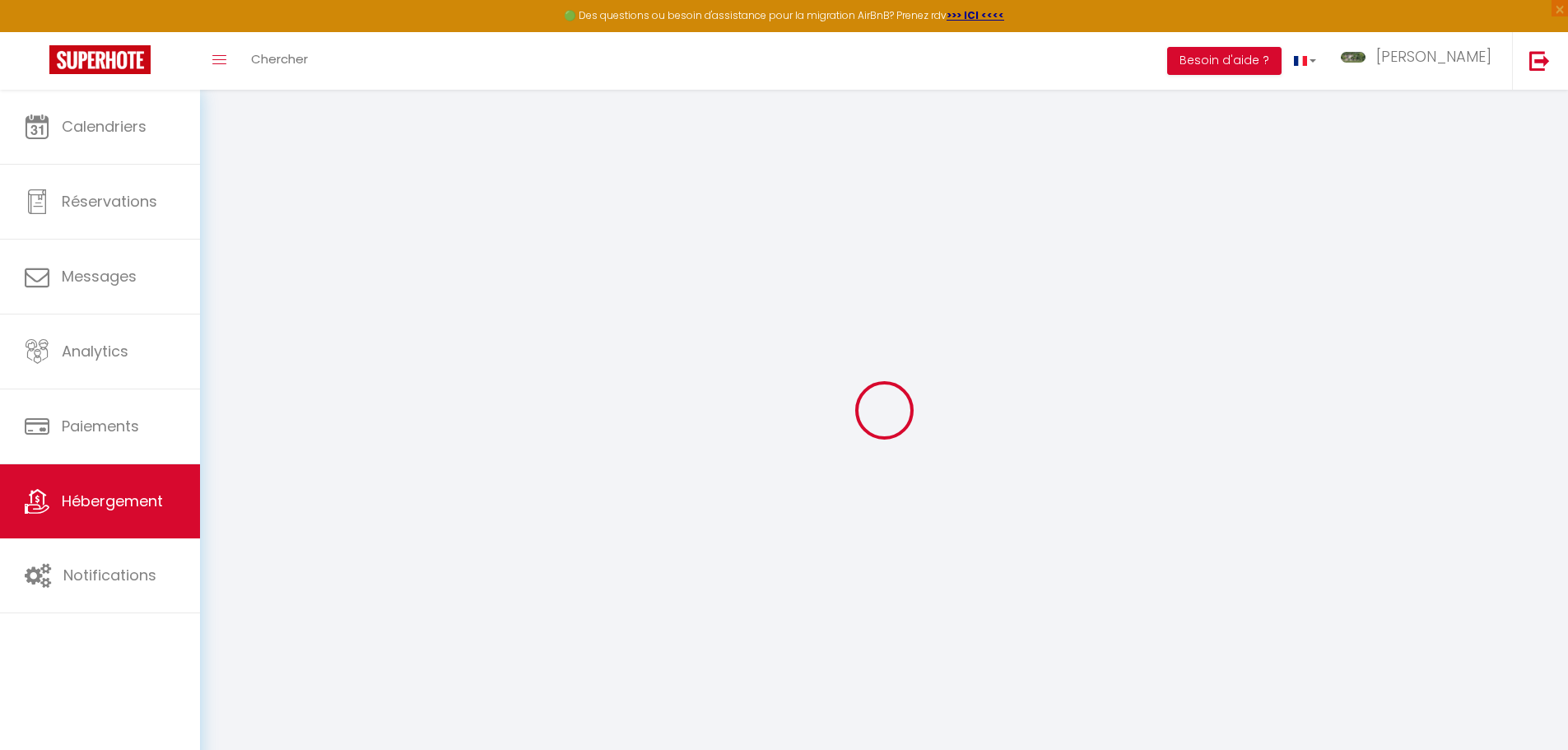
select select
checkbox input "false"
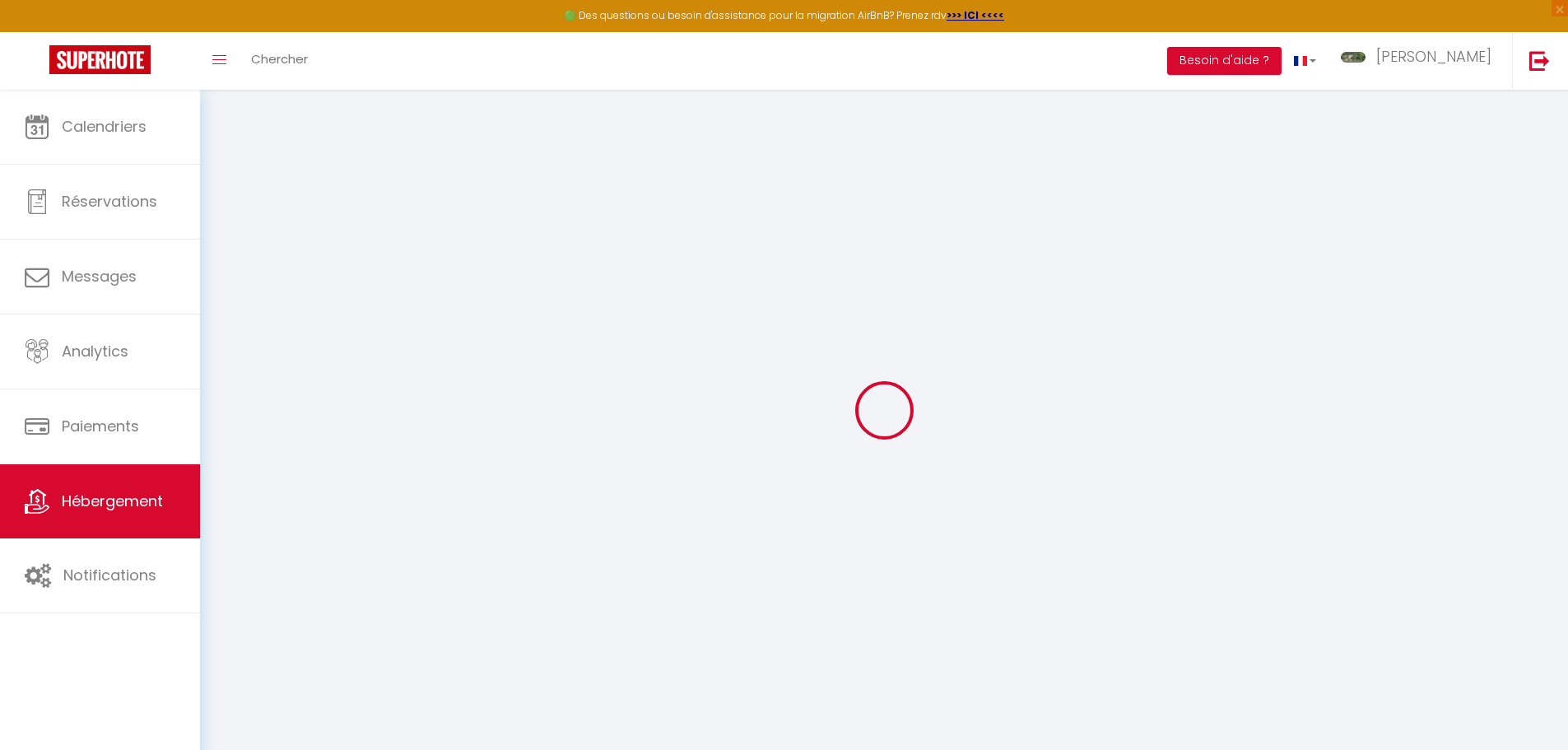
checkbox input "false"
select select
type input "Gîte MELLIFLU - La Bastide de Peyremale"
type input "SARL"
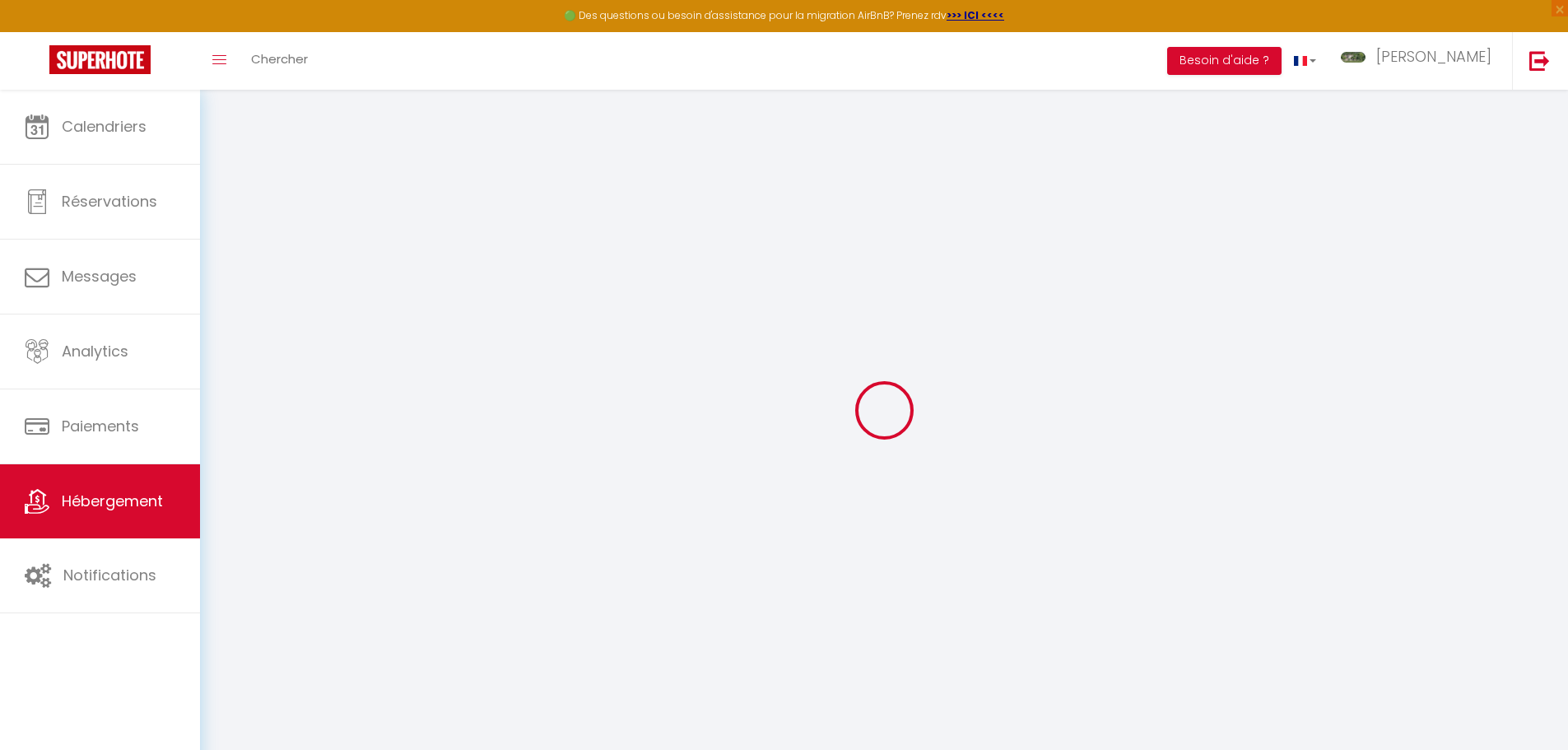
type input "AVND"
type input "848 [GEOGRAPHIC_DATA]"
type input "30140"
type input "Bagard"
type input "79"
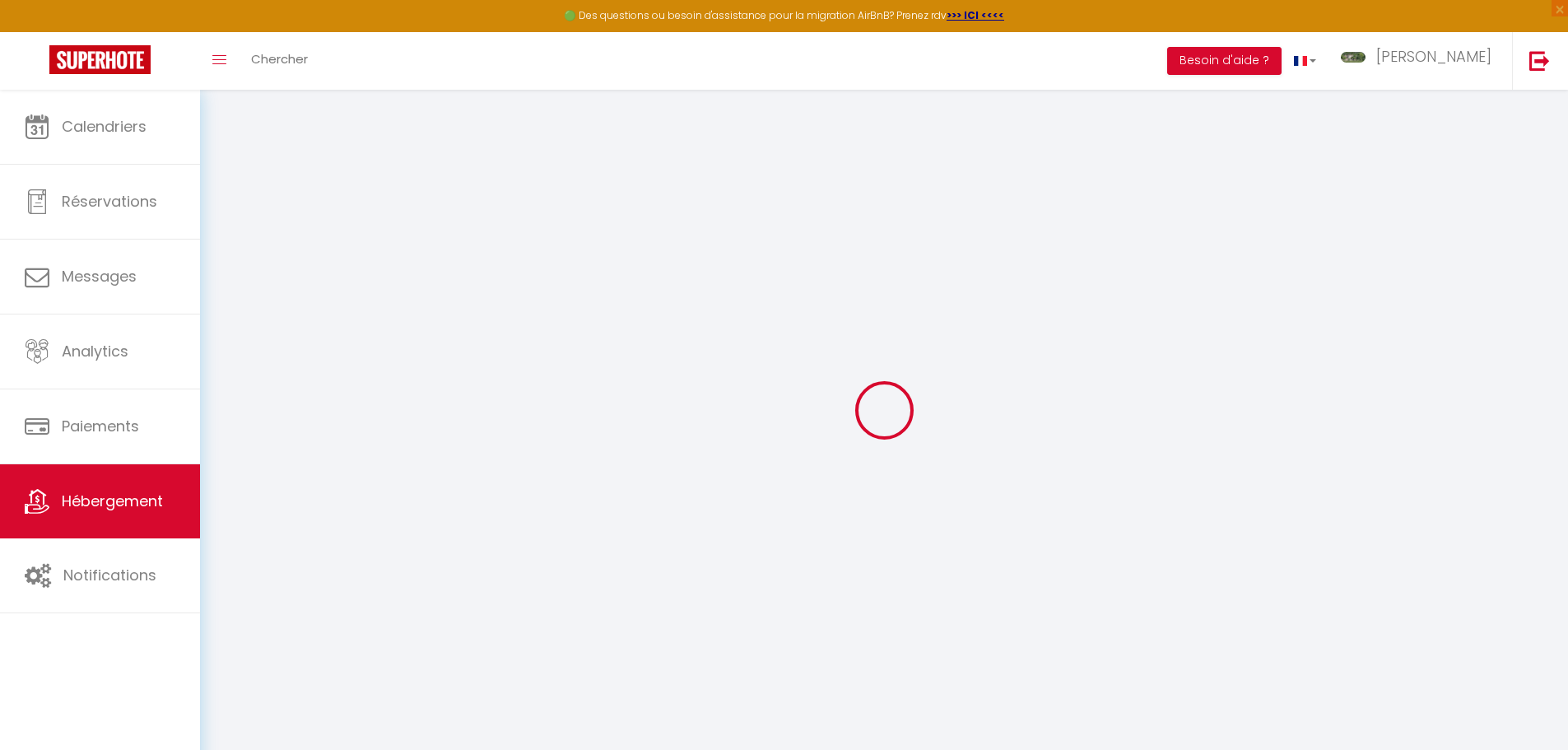
type input "80"
type input "5.5"
type input "2.75"
type input "800"
type input "10"
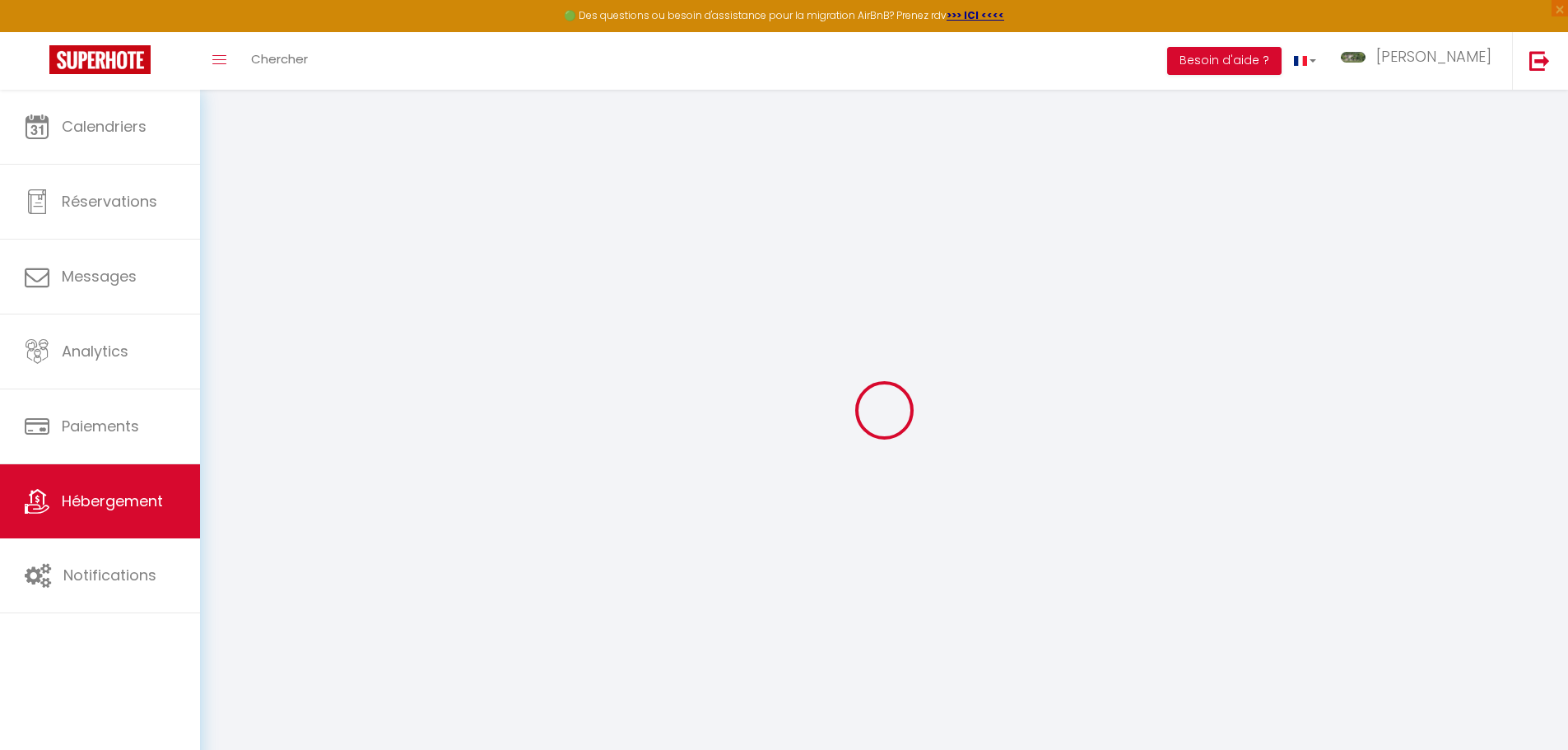
select select
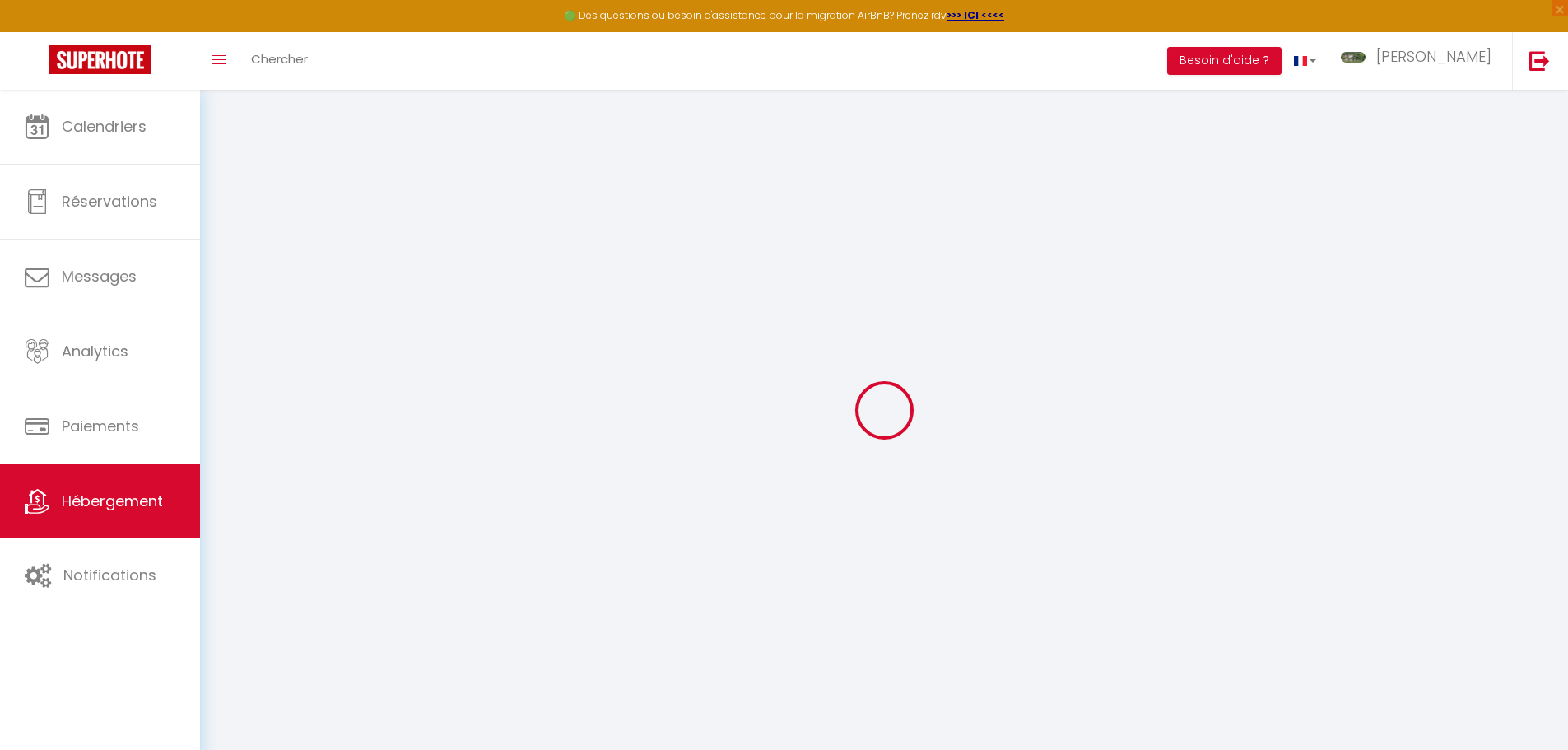
type input "848 [GEOGRAPHIC_DATA]"
type input "30140"
type input "Bagard"
type input "[EMAIL_ADDRESS][DOMAIN_NAME]"
select select "7652"
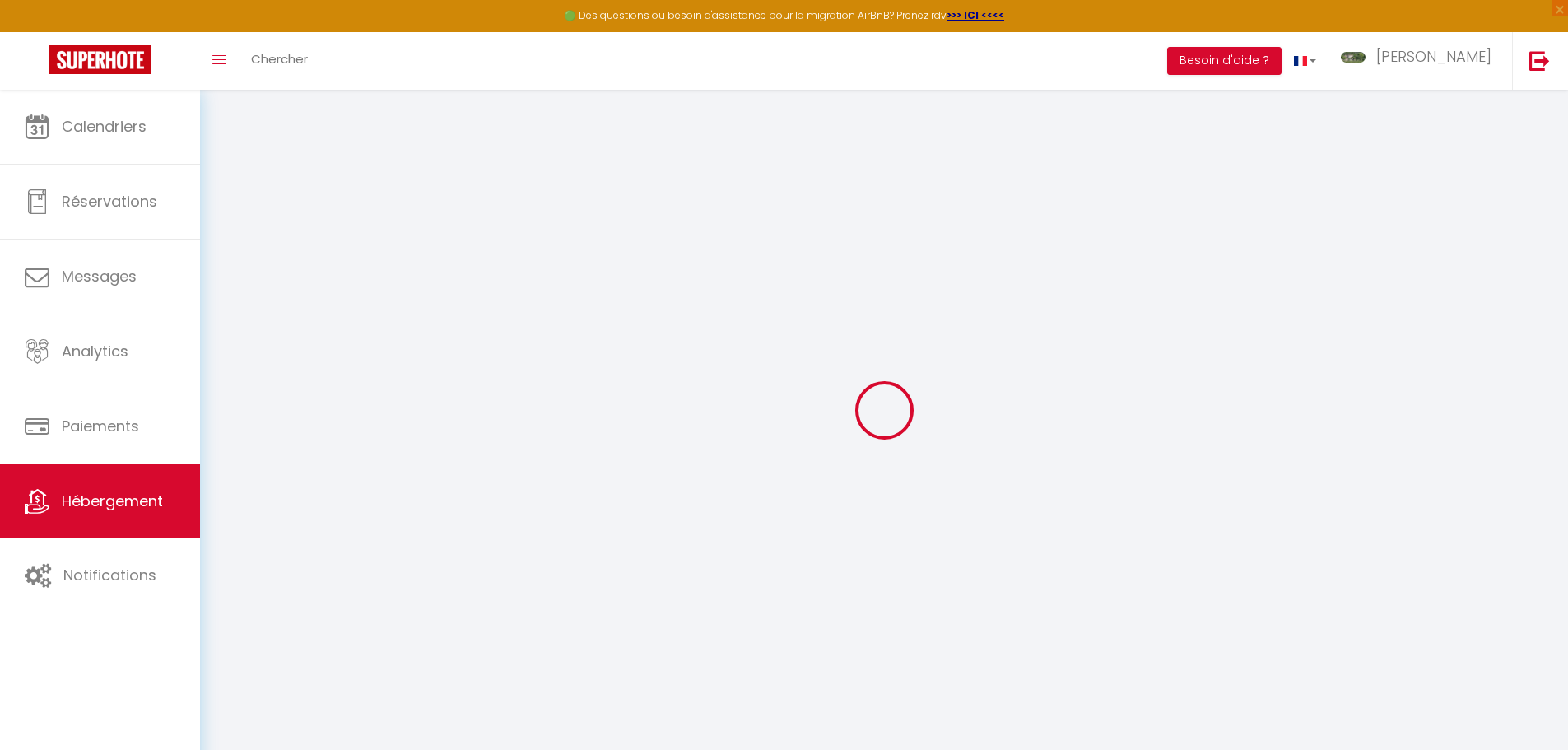
checkbox input "false"
checkbox input "true"
radio input "true"
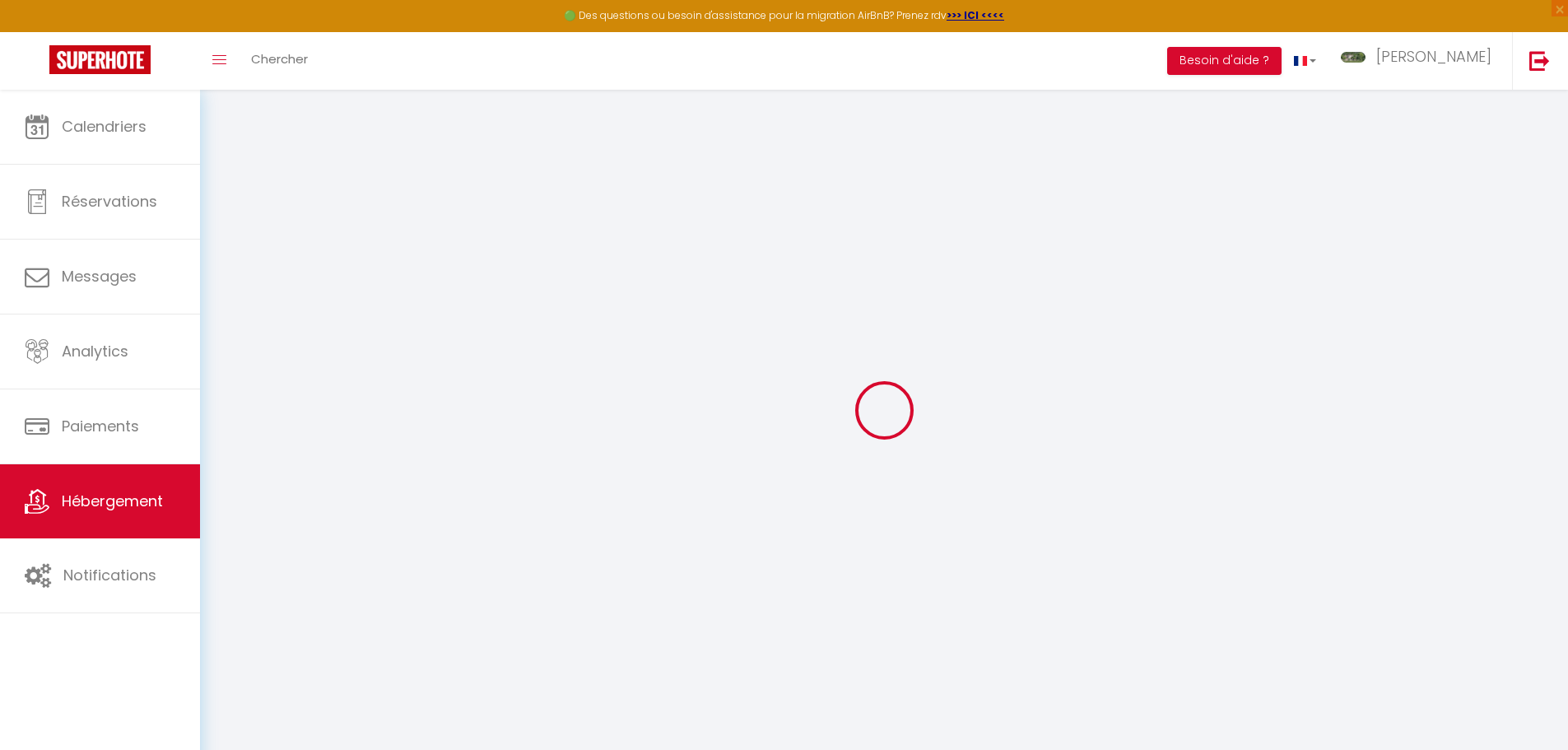
select select
type input "30"
type input "0"
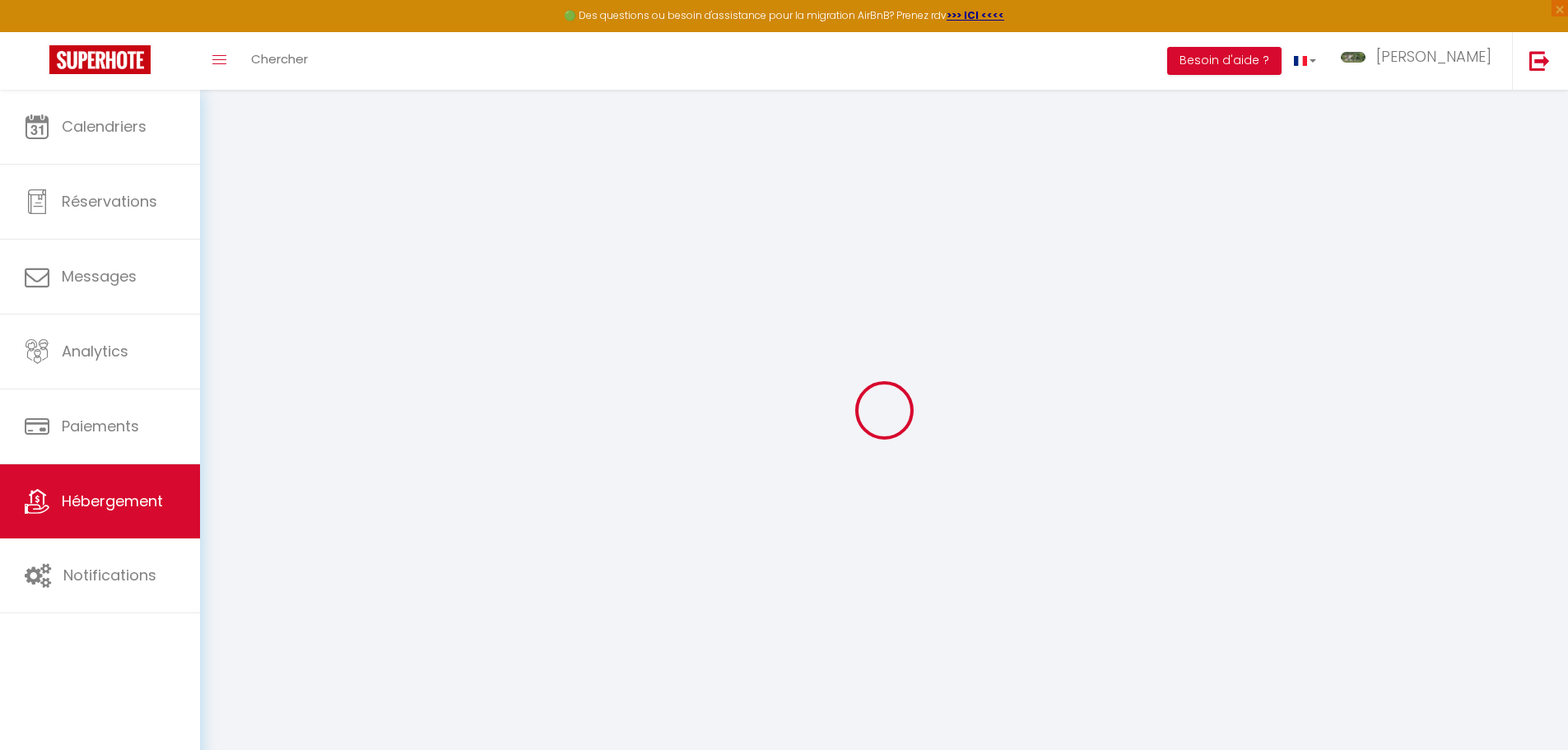
type input "0"
select select
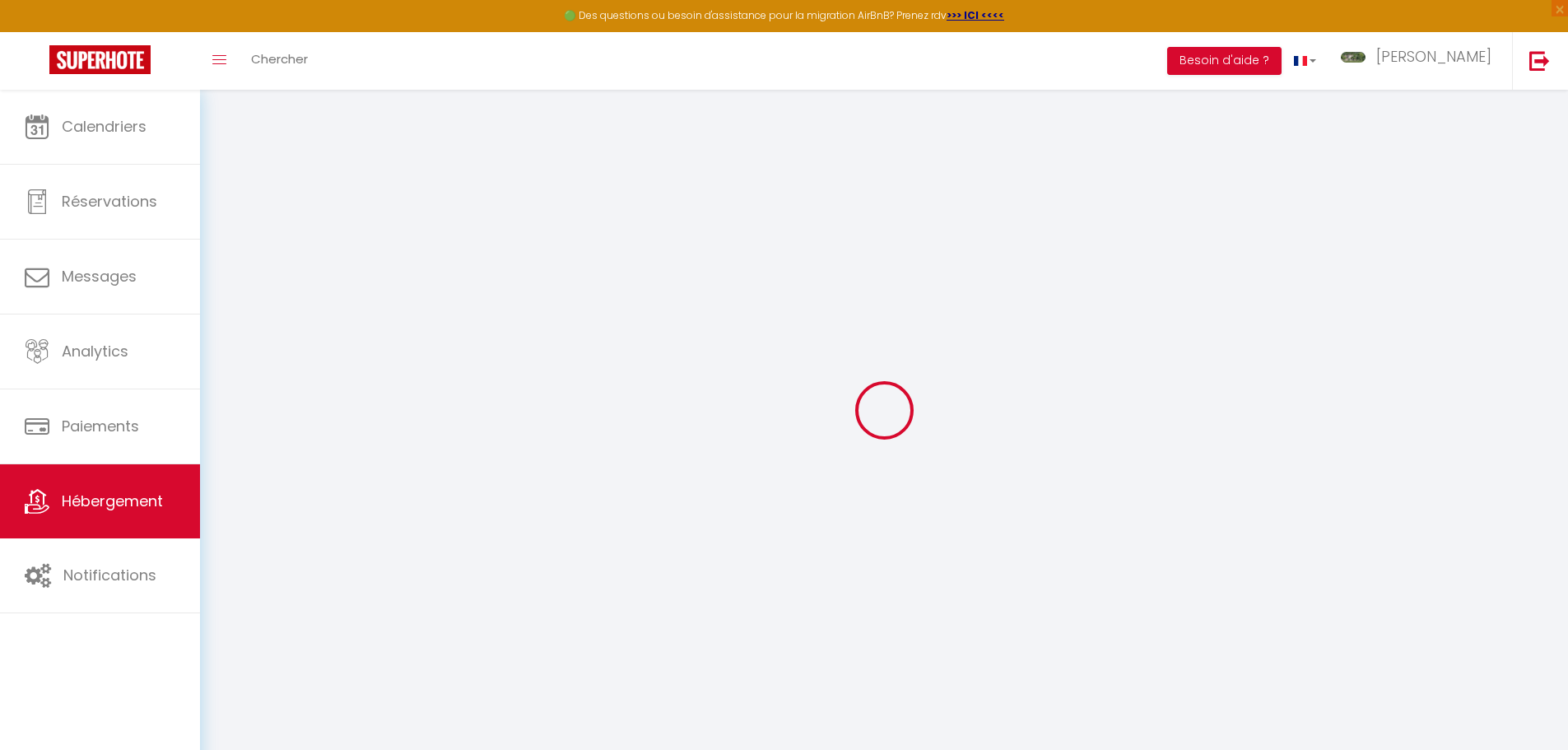
select select
checkbox input "false"
checkbox input "true"
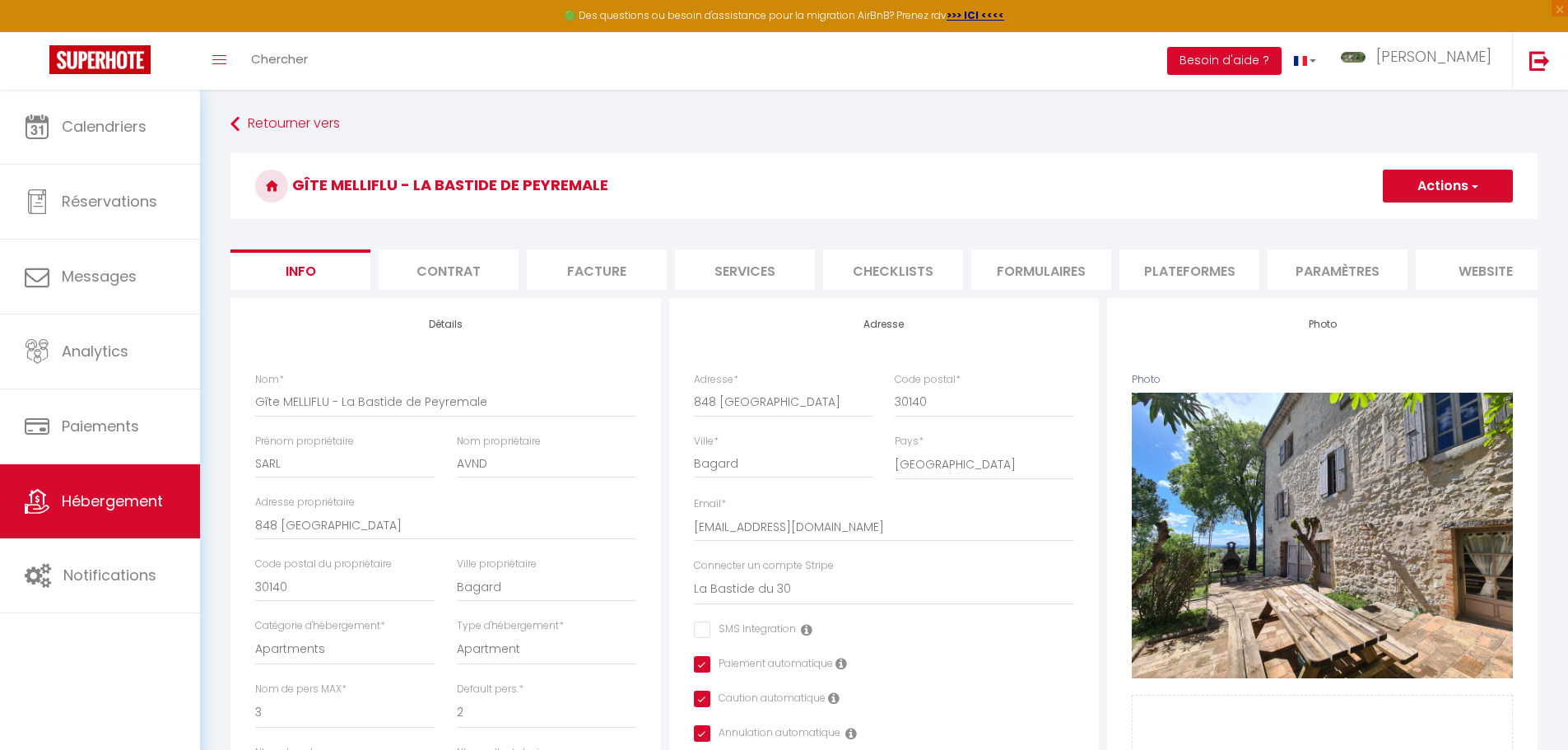
click at [1451, 187] on button "Actions" at bounding box center [1448, 186] width 130 height 33
click at [1152, 188] on h3 "Gîte MELLIFLU - La Bastide de Peyremale" at bounding box center [884, 186] width 1308 height 66
click at [1177, 272] on li "Plateformes" at bounding box center [1190, 270] width 140 height 41
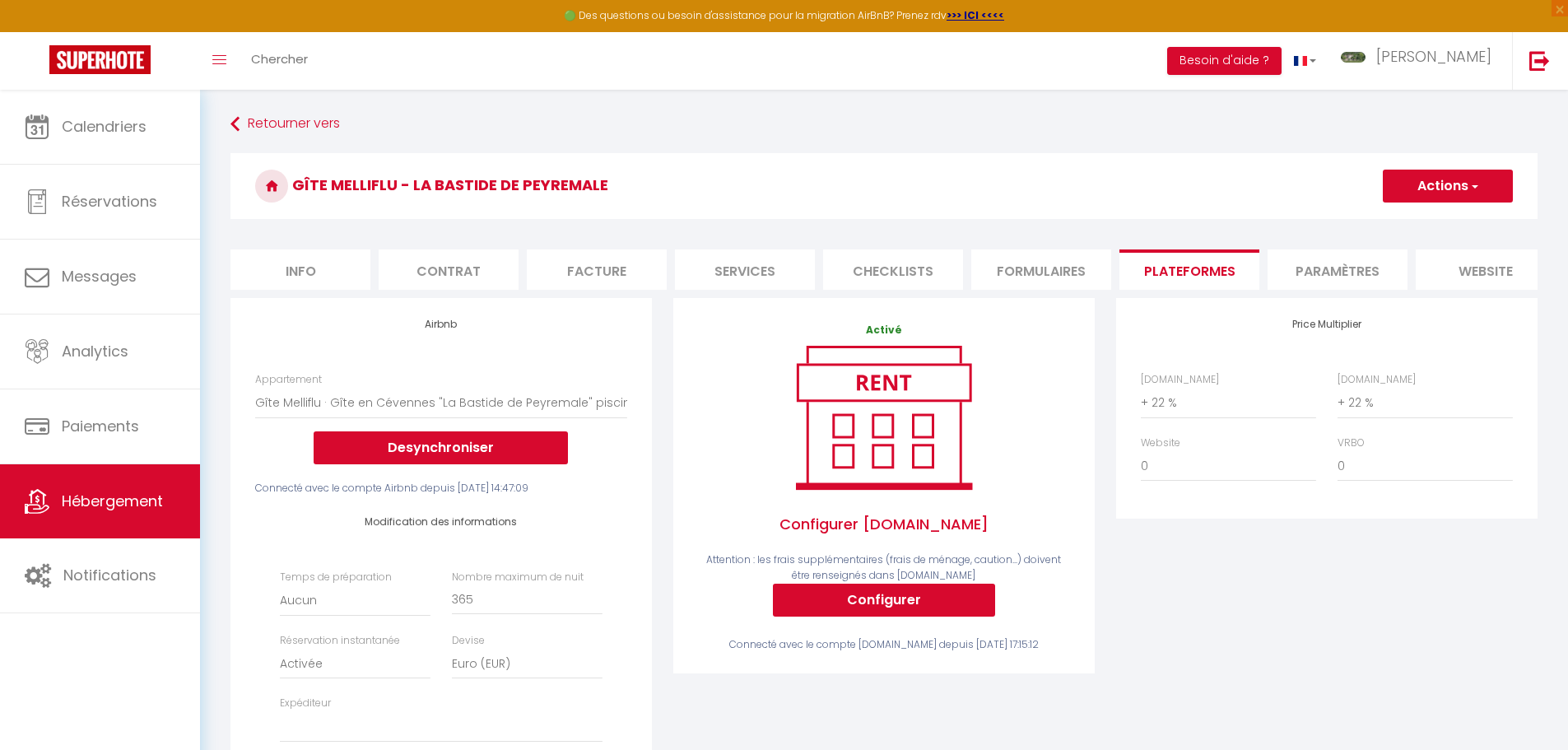
click at [1313, 271] on li "Paramètres" at bounding box center [1338, 270] width 140 height 41
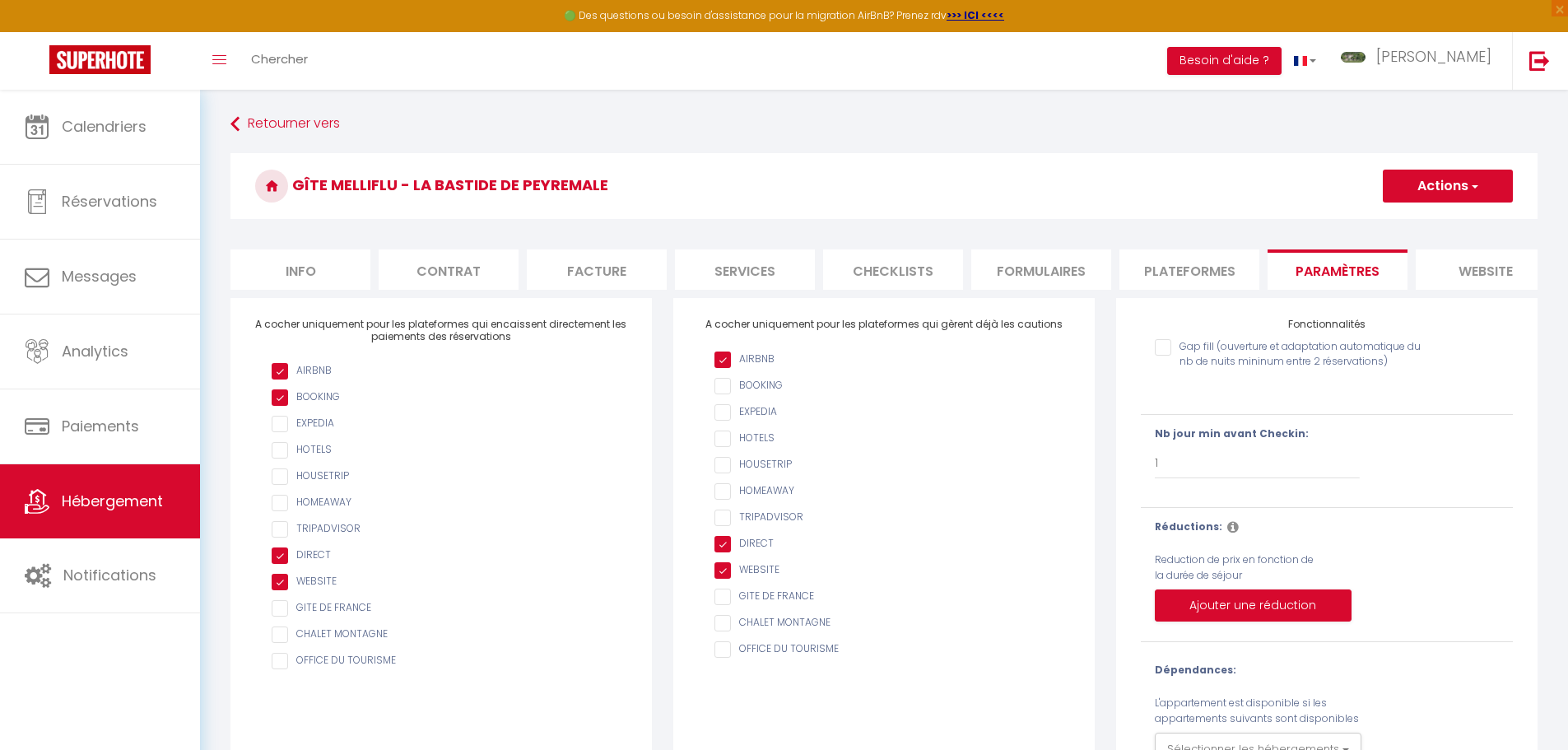
click at [1492, 265] on li "website" at bounding box center [1486, 270] width 140 height 41
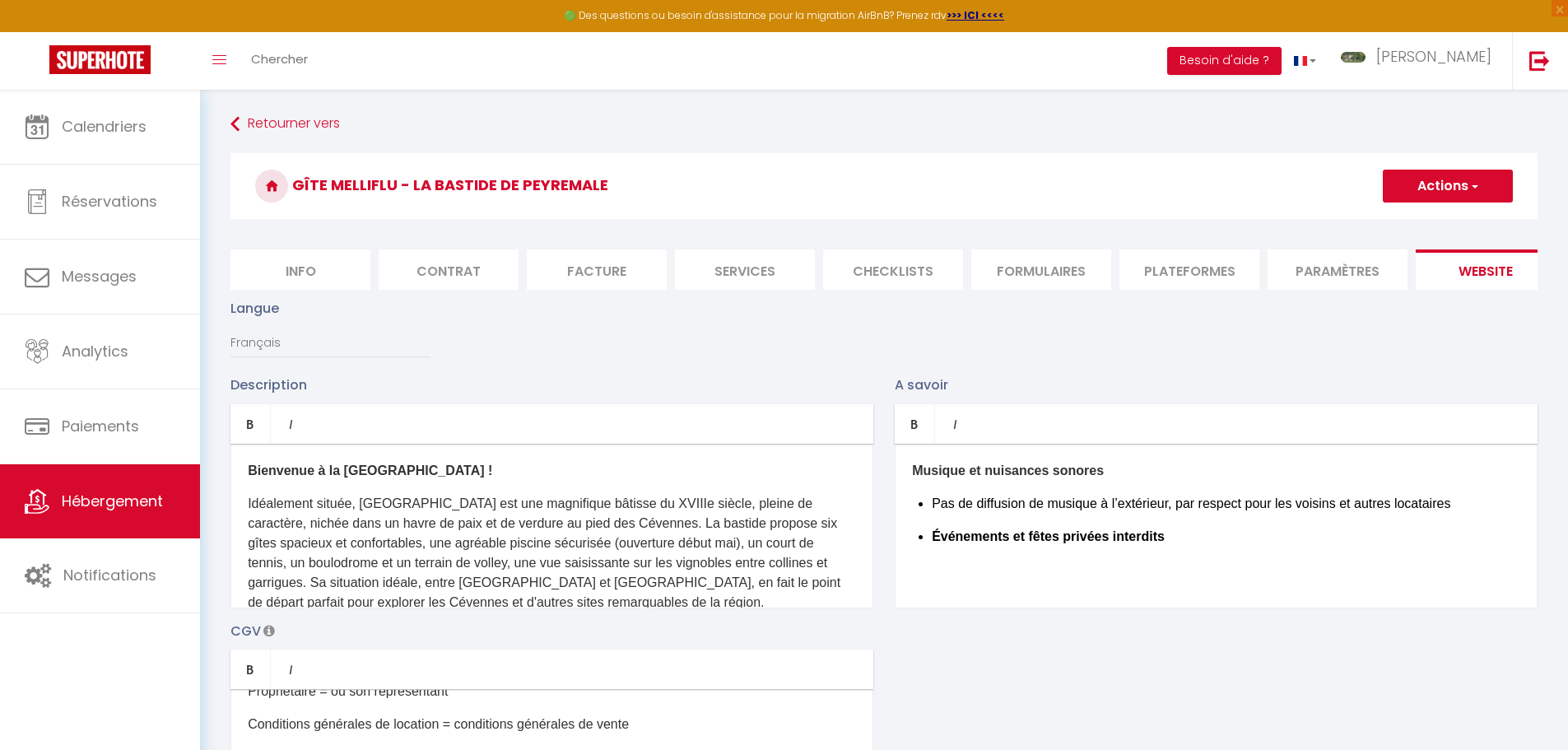
click at [1189, 267] on li "Plateformes" at bounding box center [1190, 270] width 140 height 41
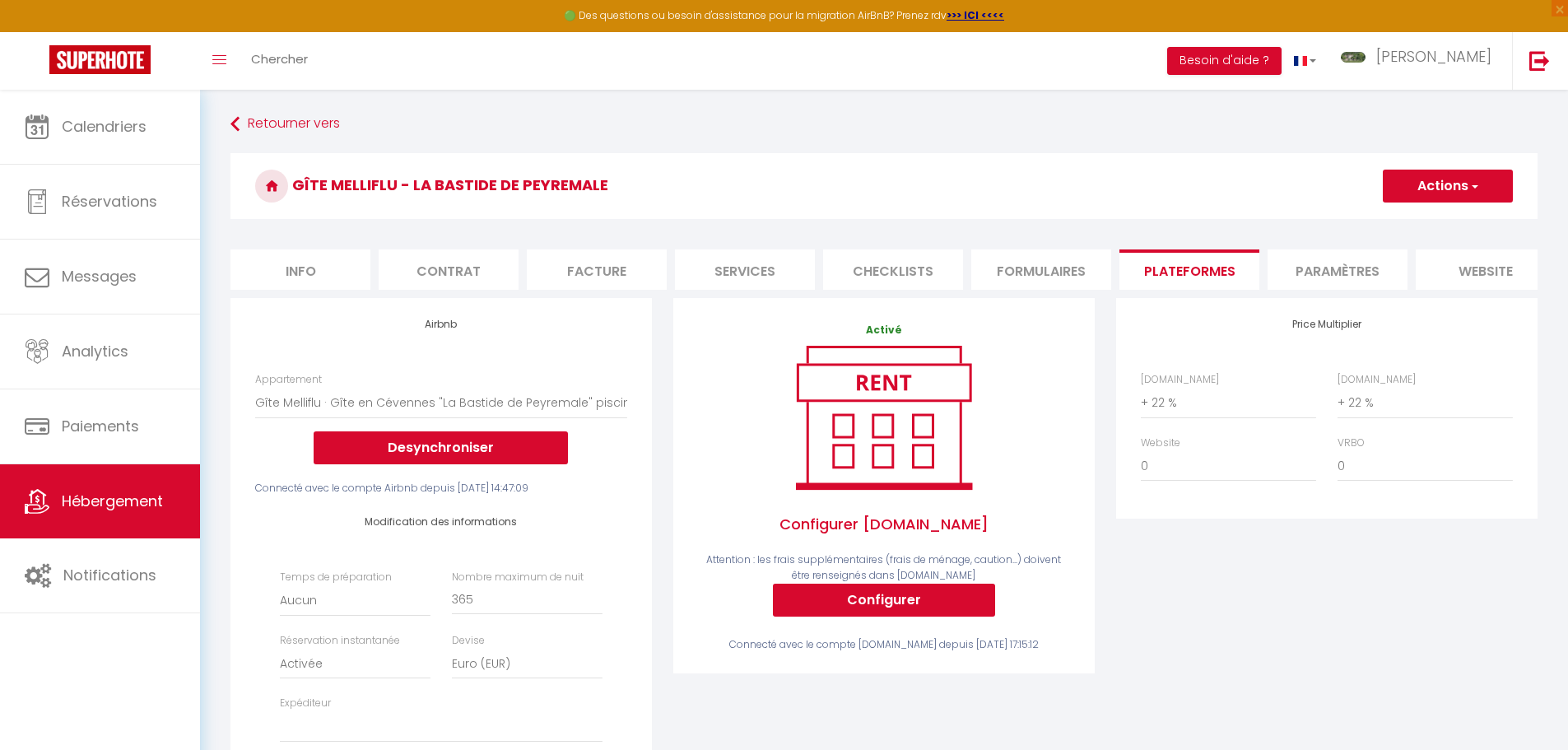
click at [1330, 274] on li "Paramètres" at bounding box center [1338, 270] width 140 height 41
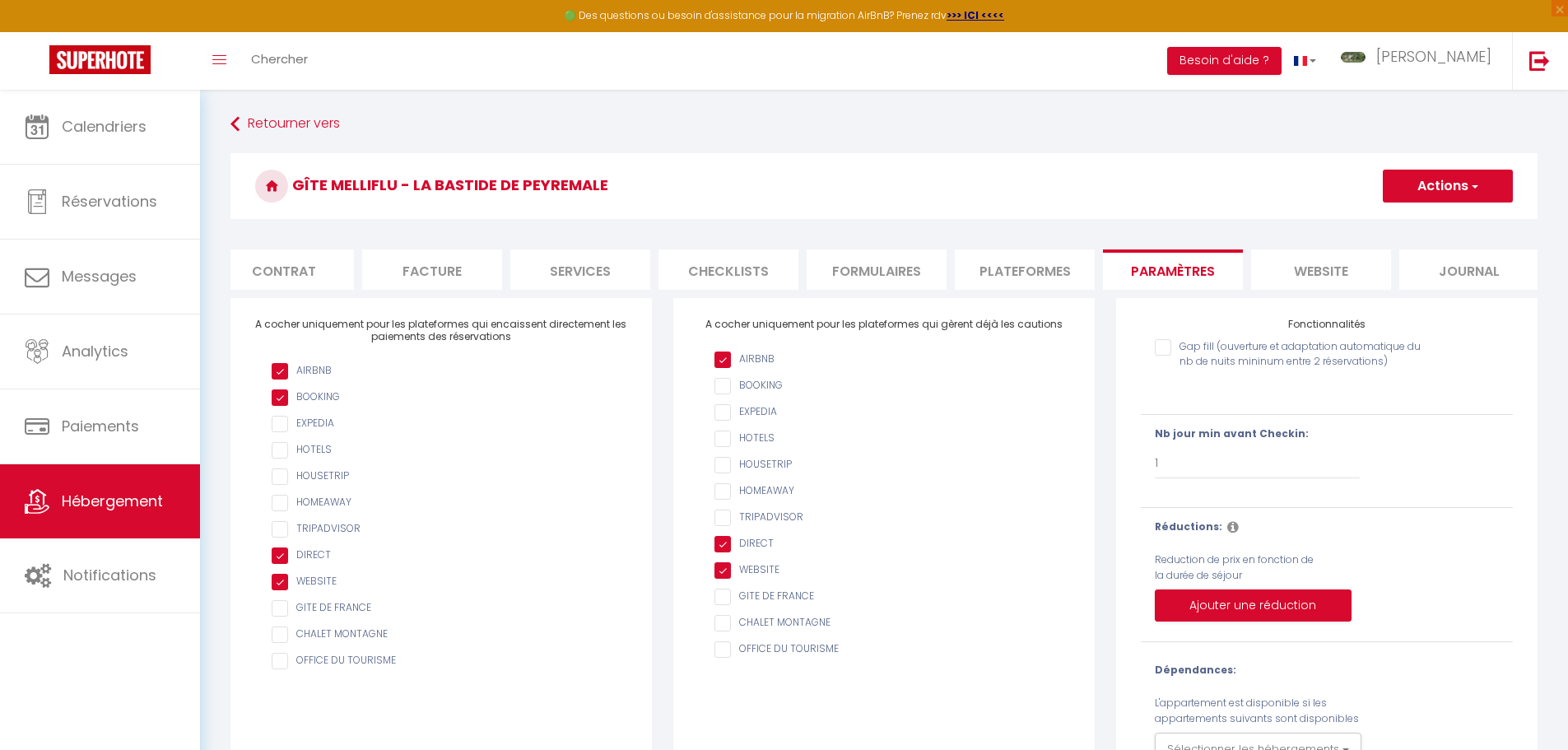
scroll to position [0, 174]
click at [1464, 270] on li "Journal" at bounding box center [1460, 270] width 140 height 41
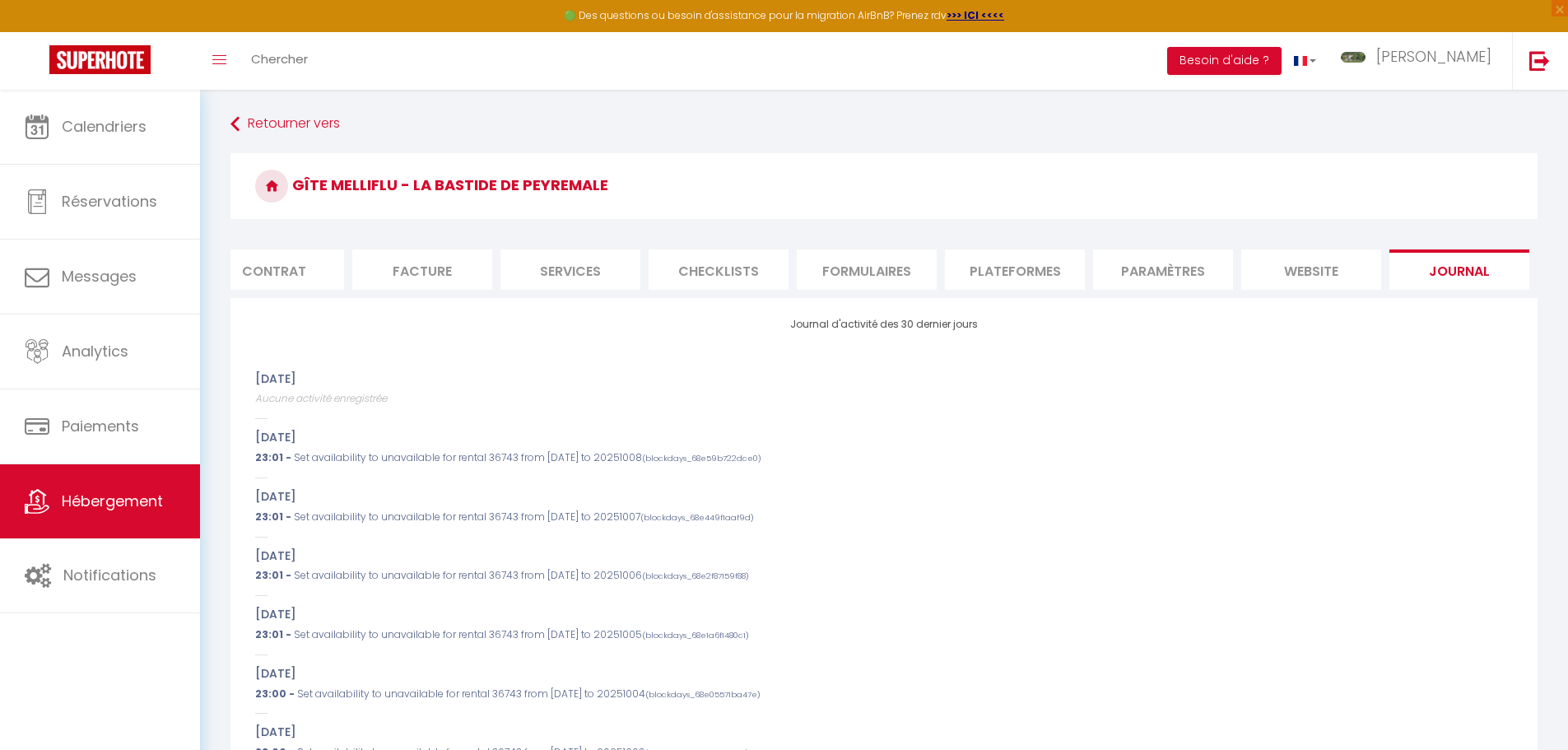
click at [1324, 267] on li "website" at bounding box center [1312, 270] width 140 height 41
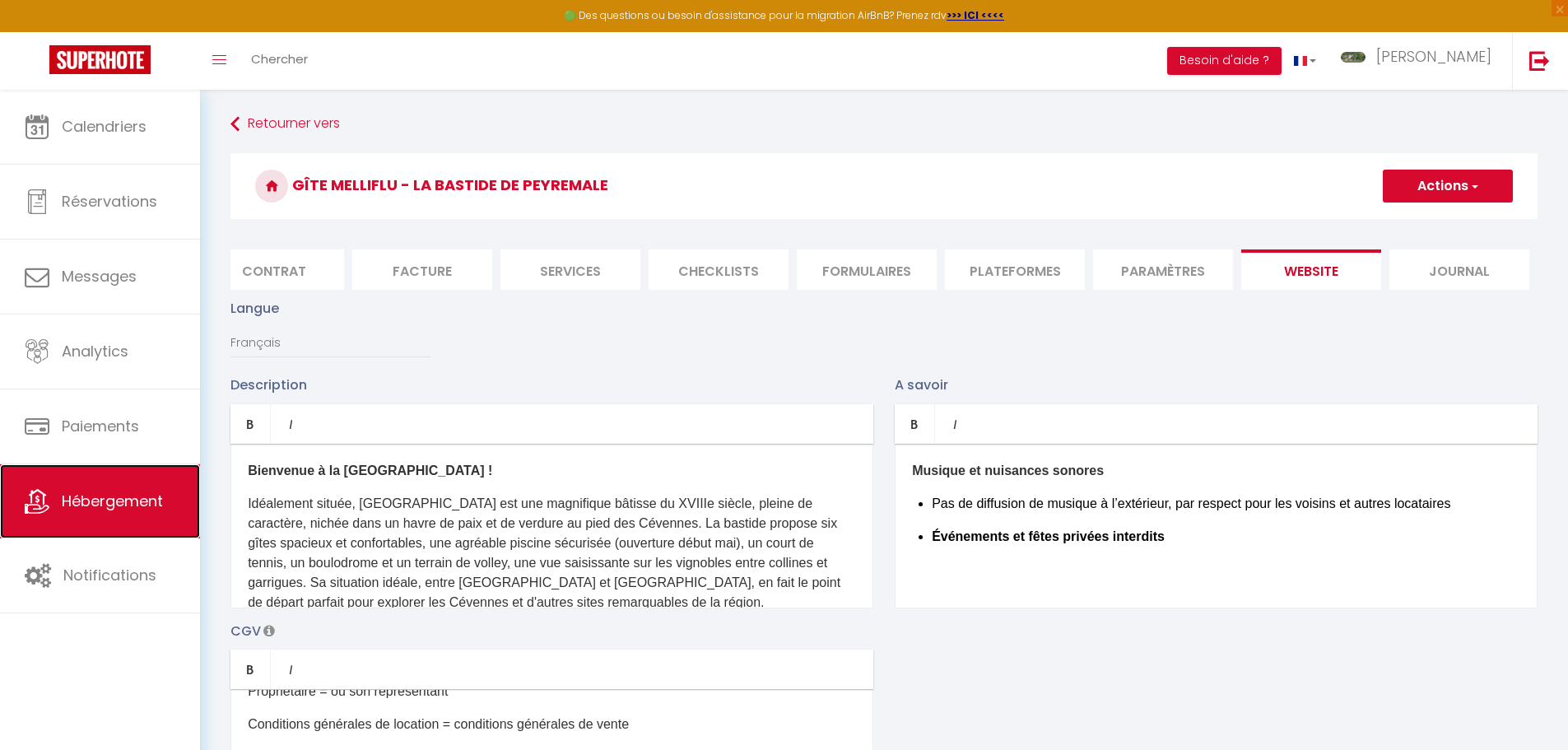
click at [100, 505] on span "Hébergement" at bounding box center [112, 500] width 102 height 20
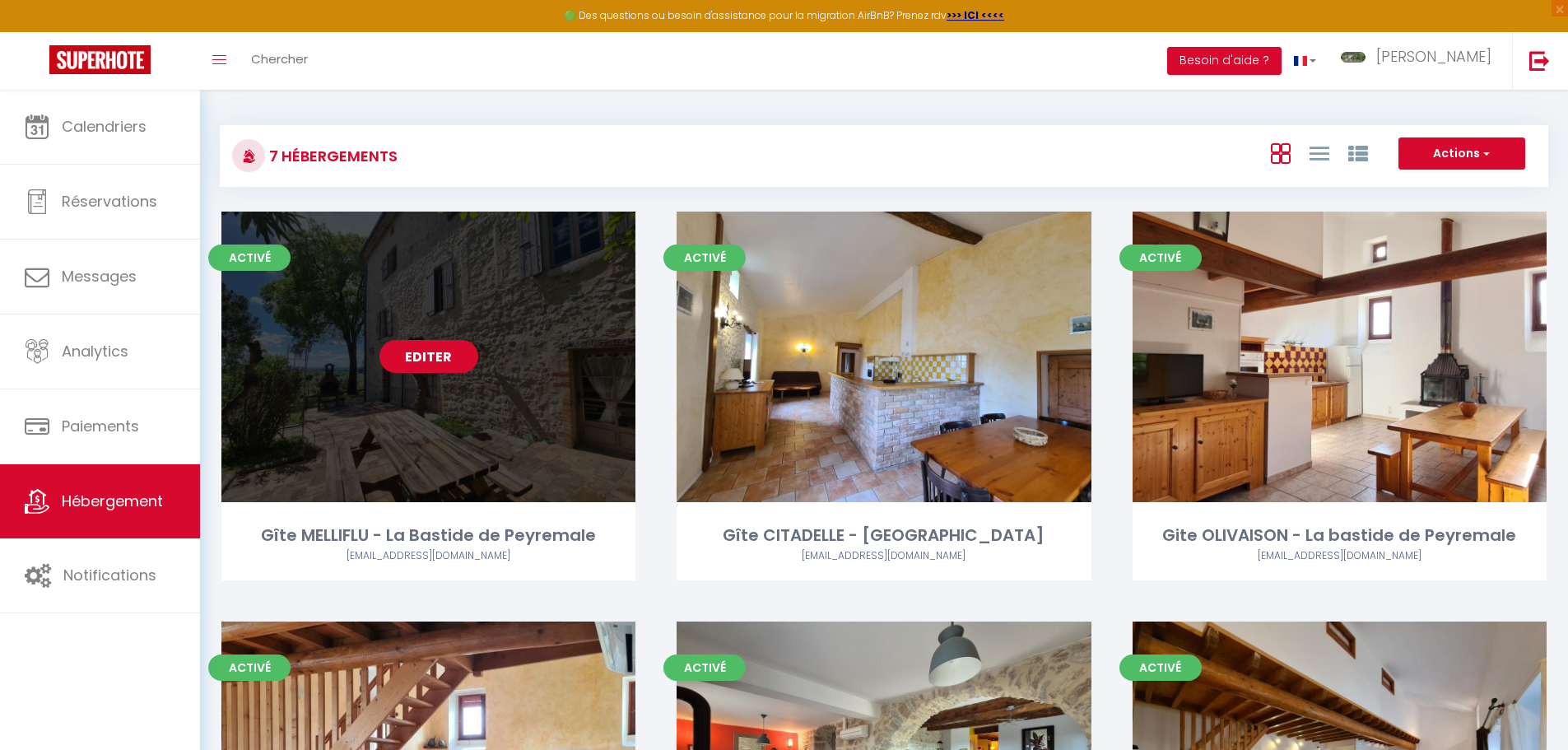
click at [459, 345] on link "Editer" at bounding box center [429, 356] width 99 height 33
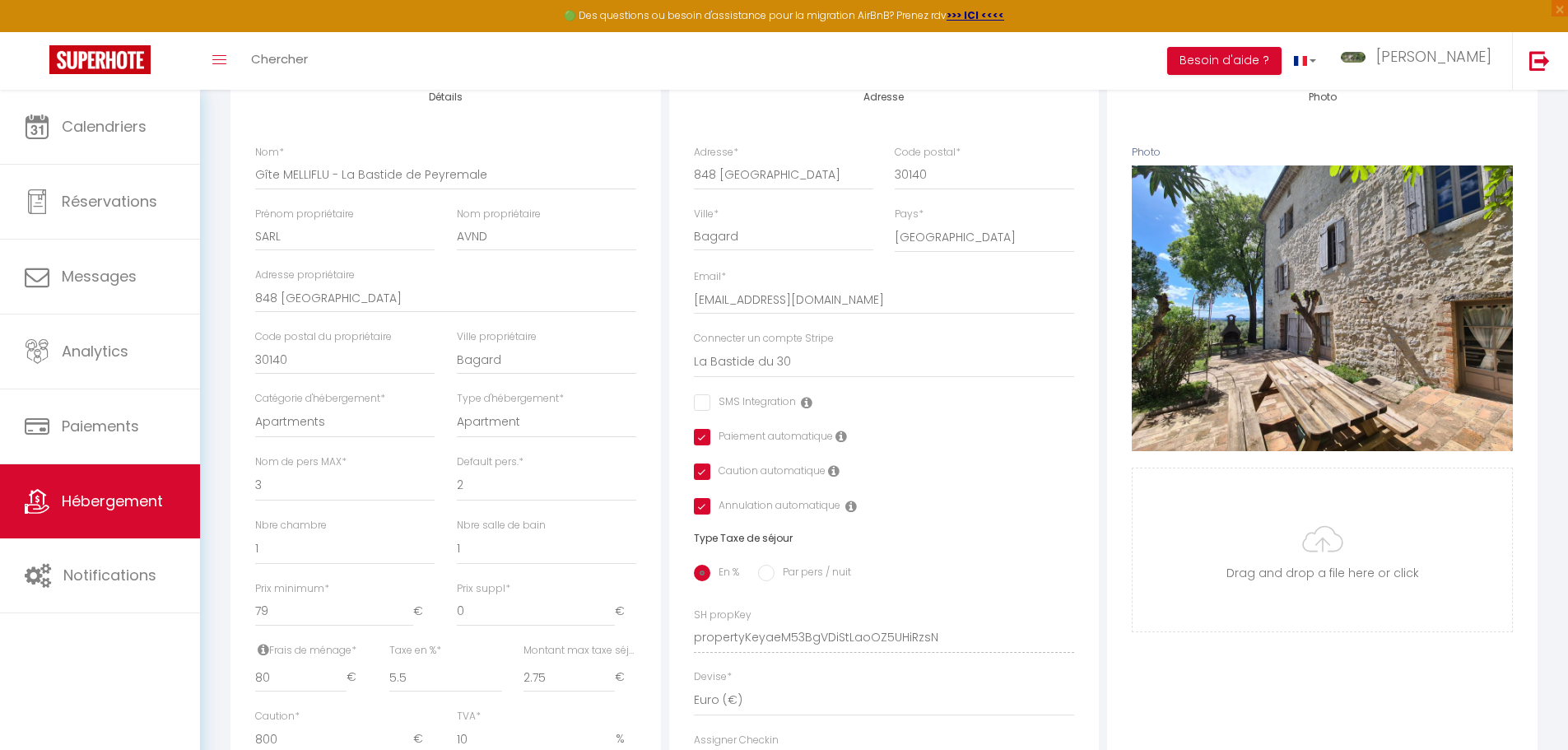
scroll to position [411, 0]
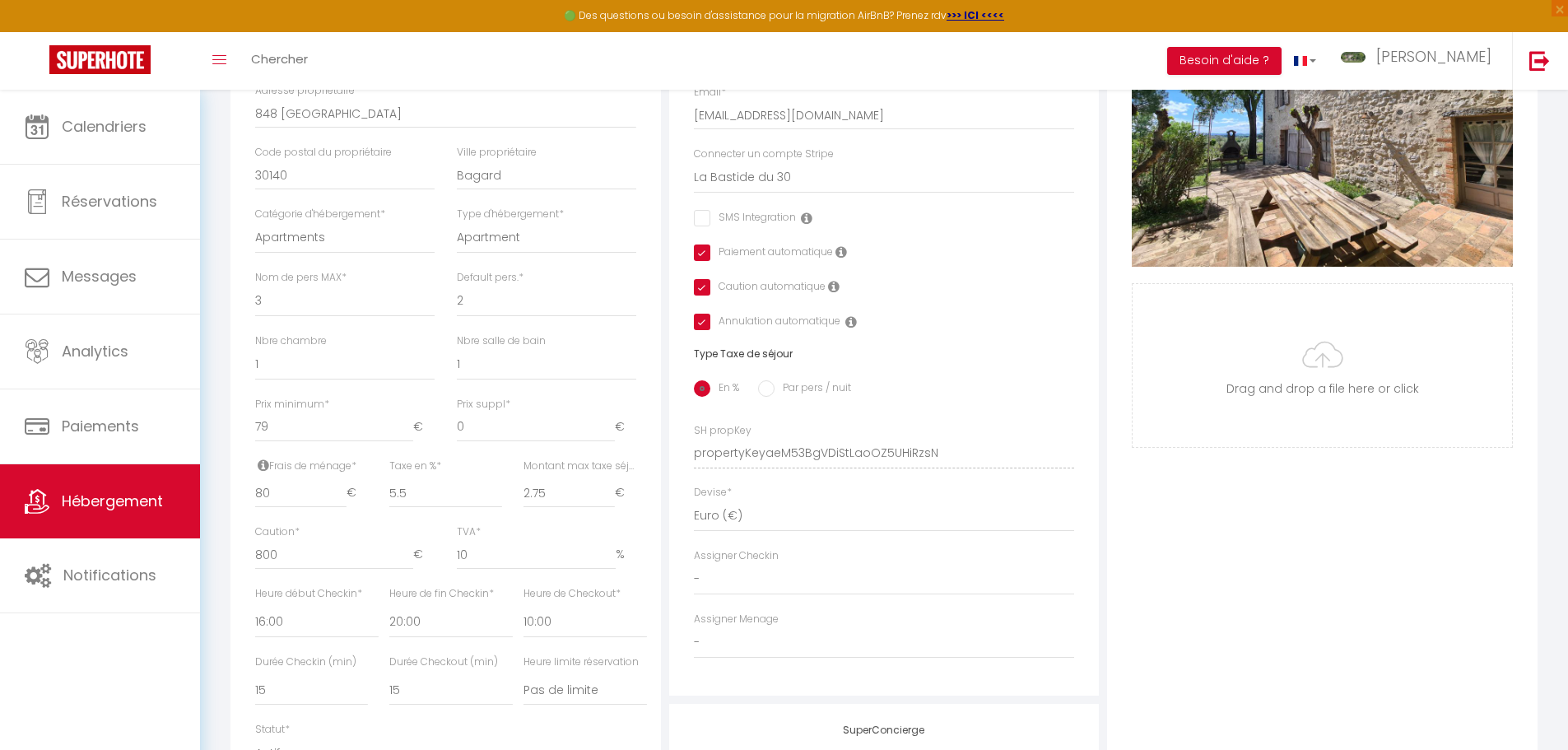
click at [261, 471] on icon at bounding box center [263, 465] width 12 height 14
click at [266, 471] on icon at bounding box center [263, 465] width 12 height 14
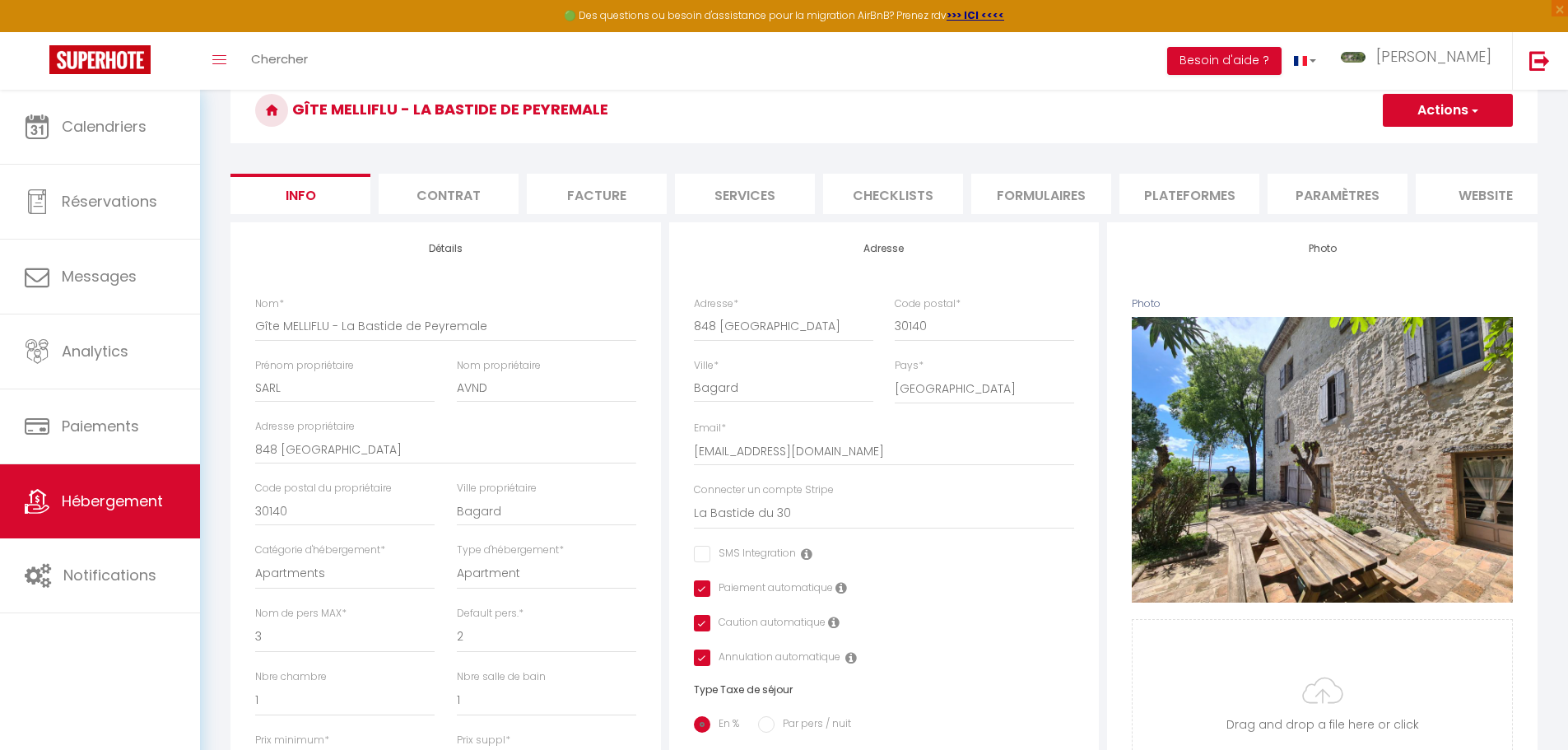
scroll to position [0, 0]
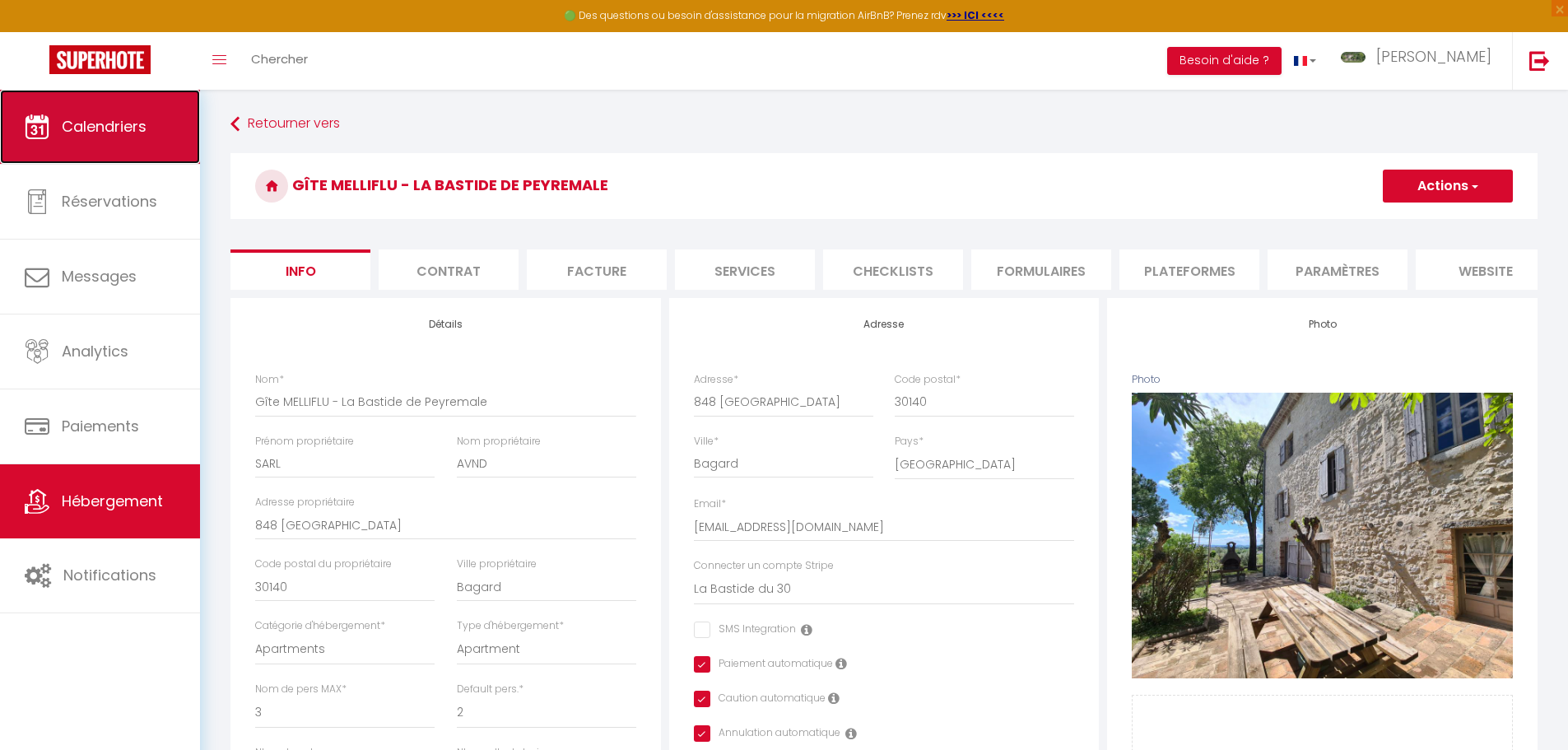
click at [92, 125] on span "Calendriers" at bounding box center [105, 126] width 85 height 20
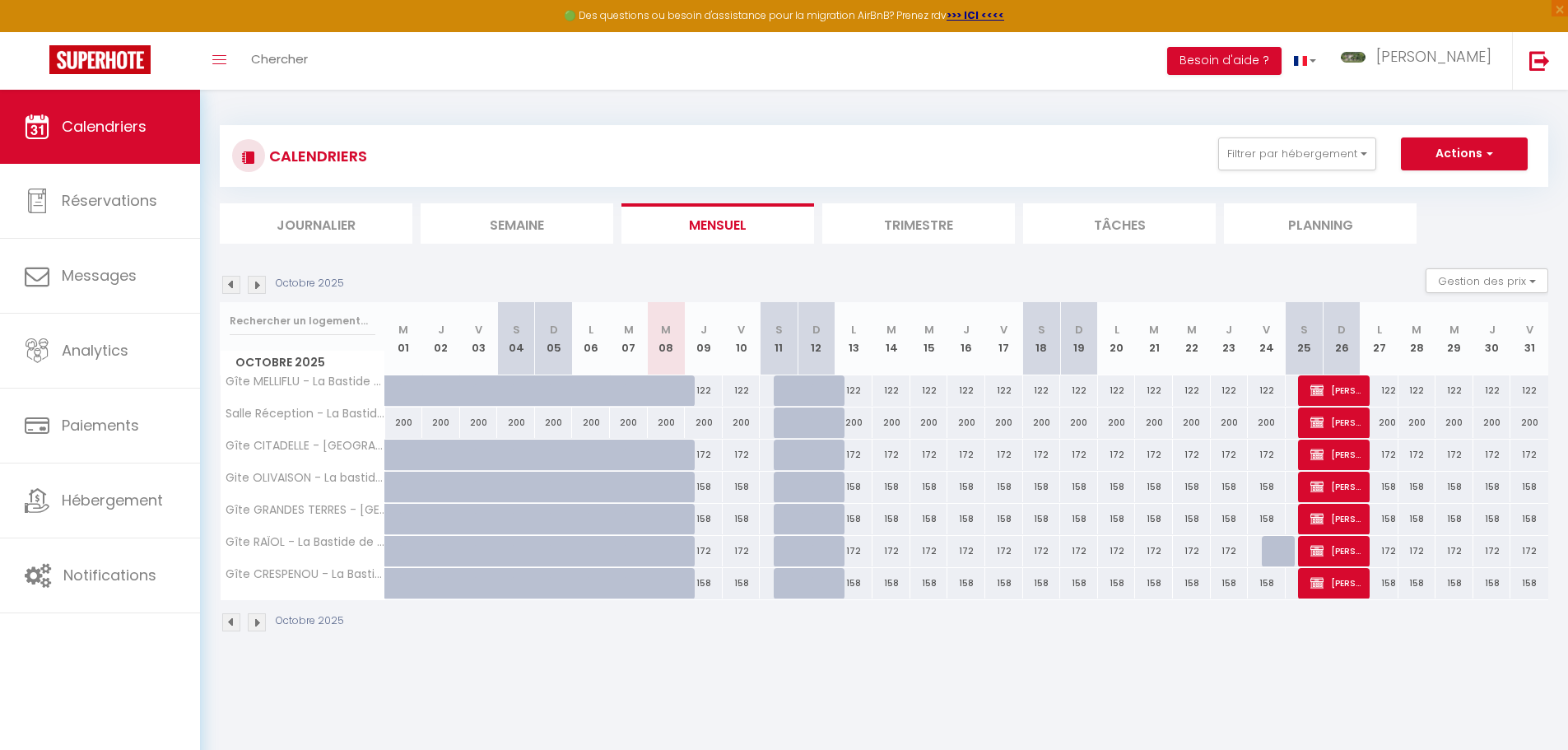
click at [256, 285] on img at bounding box center [256, 285] width 18 height 18
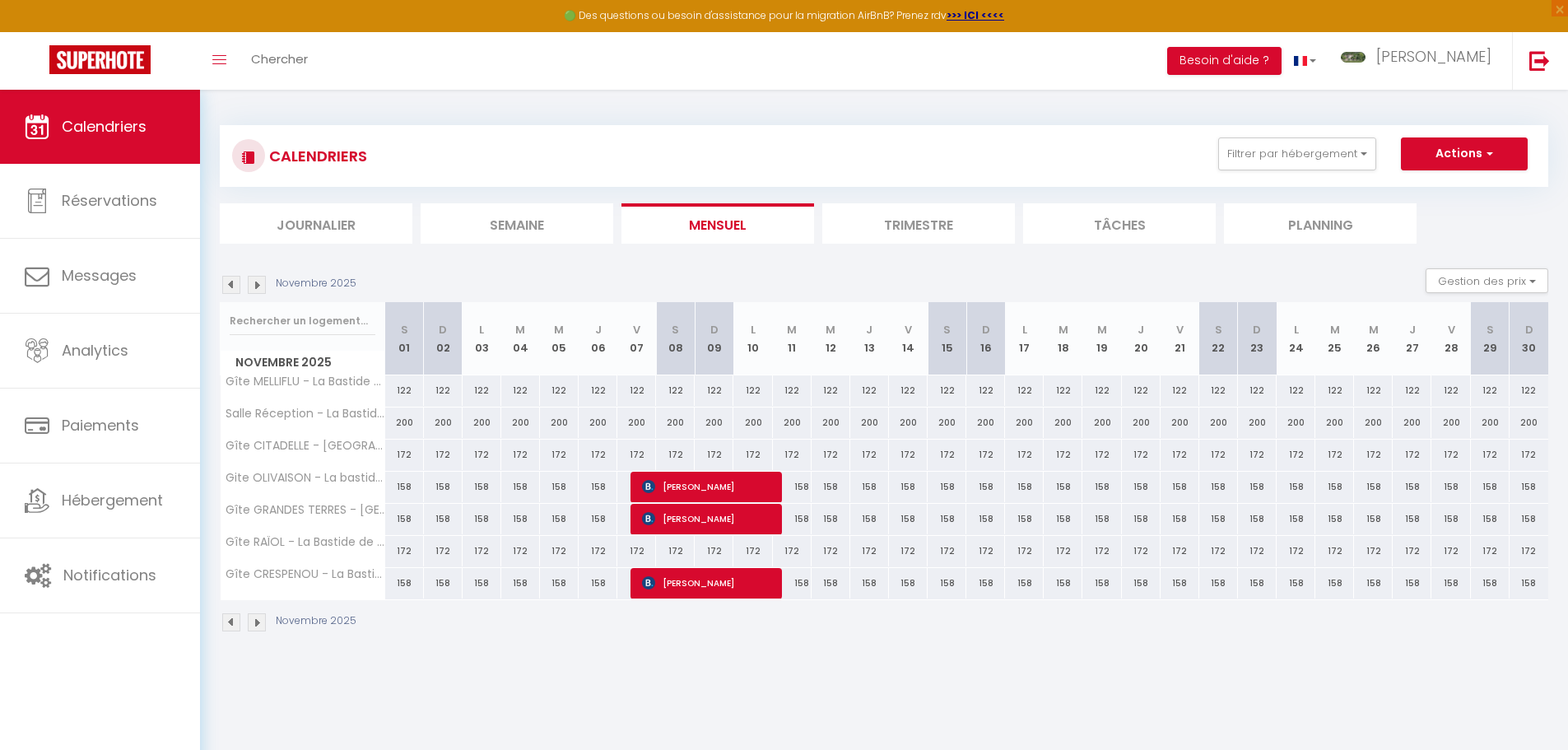
click at [256, 285] on img at bounding box center [256, 285] width 18 height 18
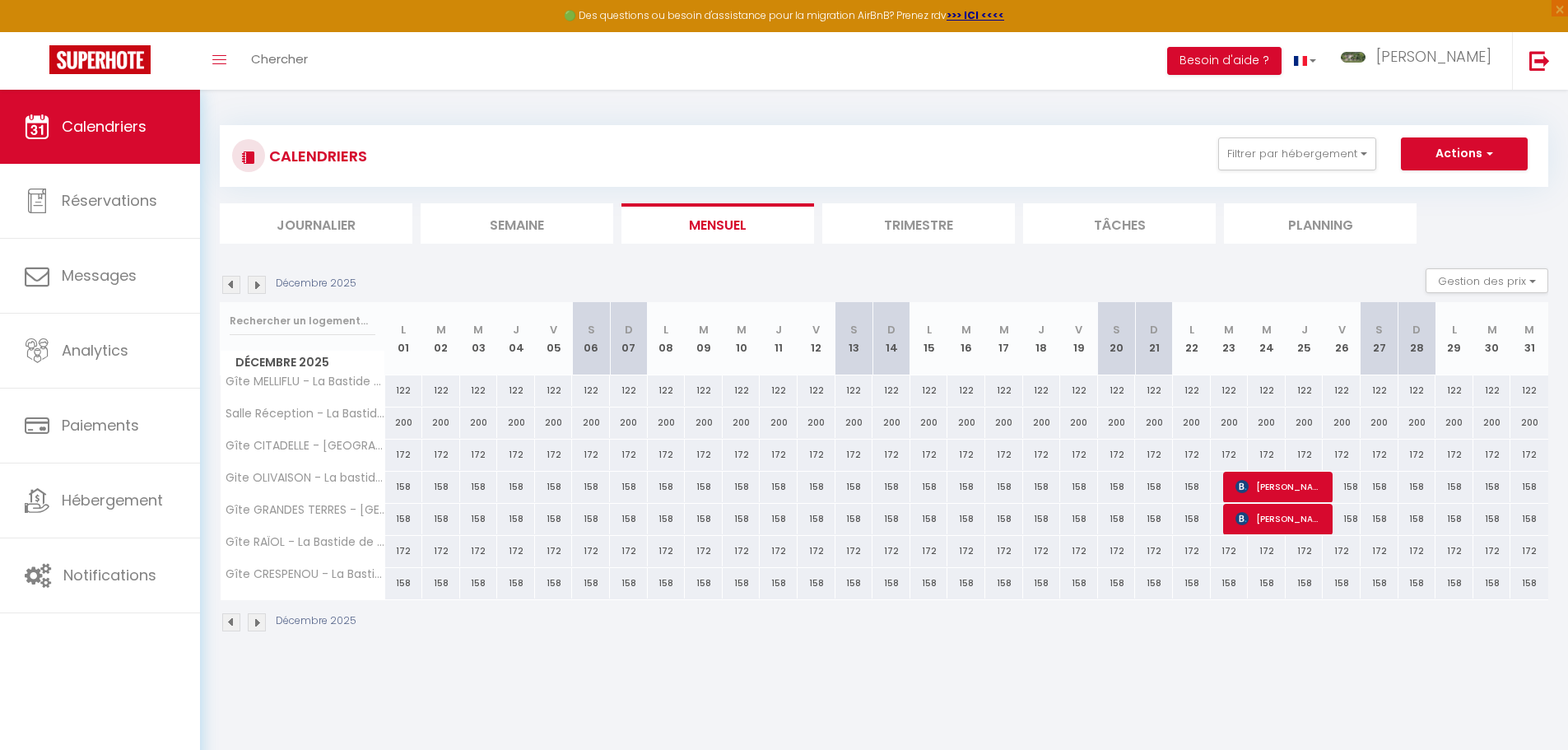
click at [256, 285] on img at bounding box center [256, 285] width 18 height 18
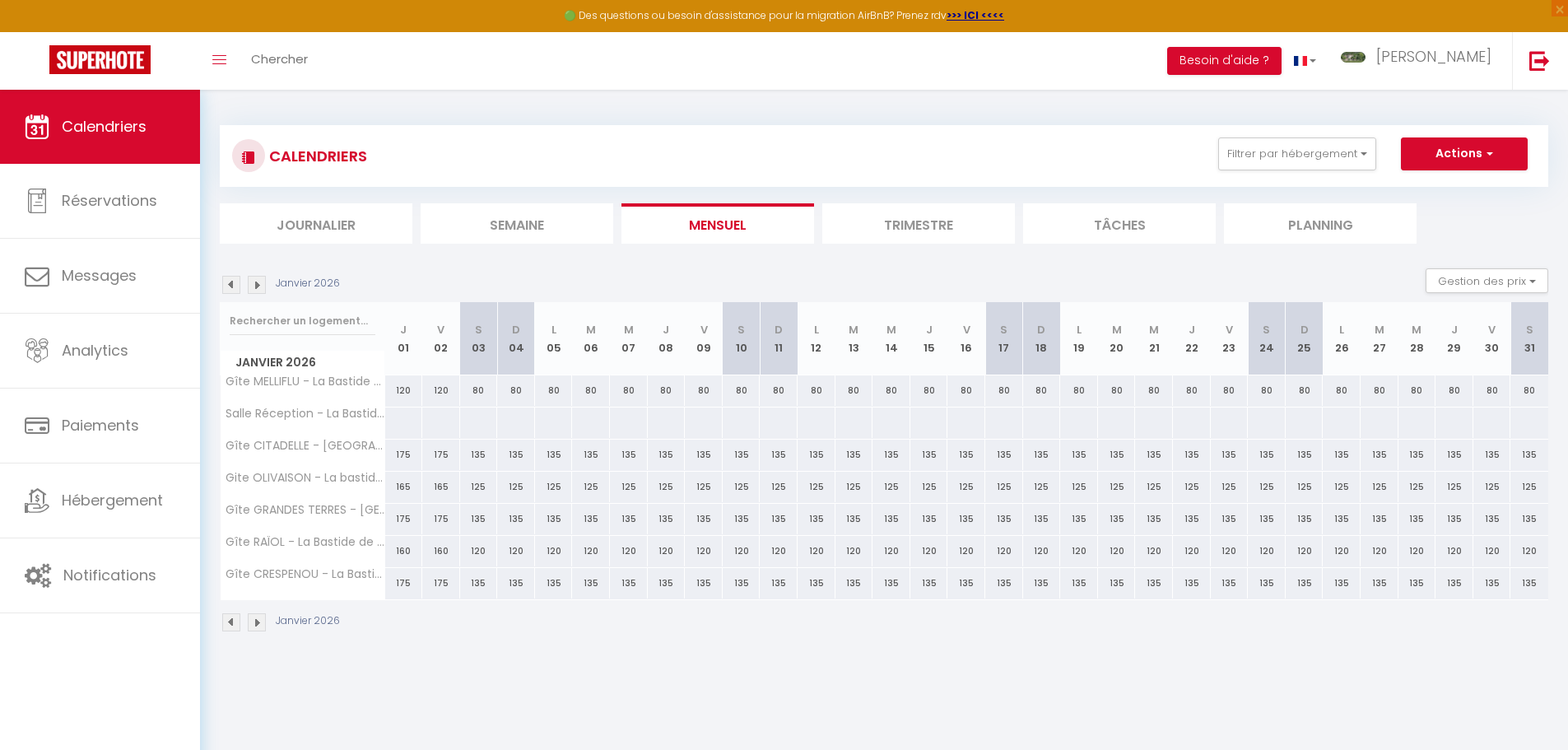
click at [257, 279] on img at bounding box center [256, 285] width 18 height 18
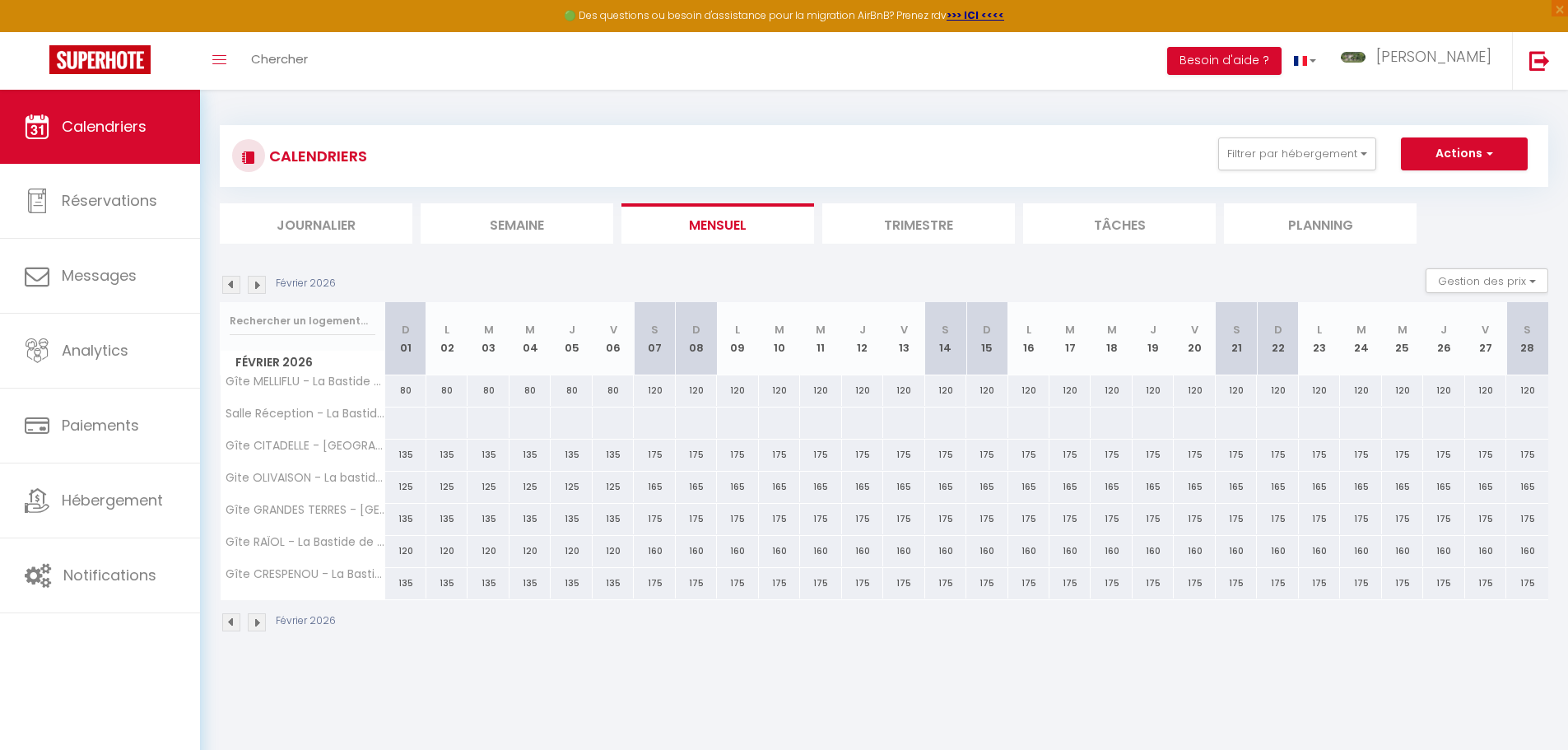
click at [257, 279] on img at bounding box center [256, 285] width 18 height 18
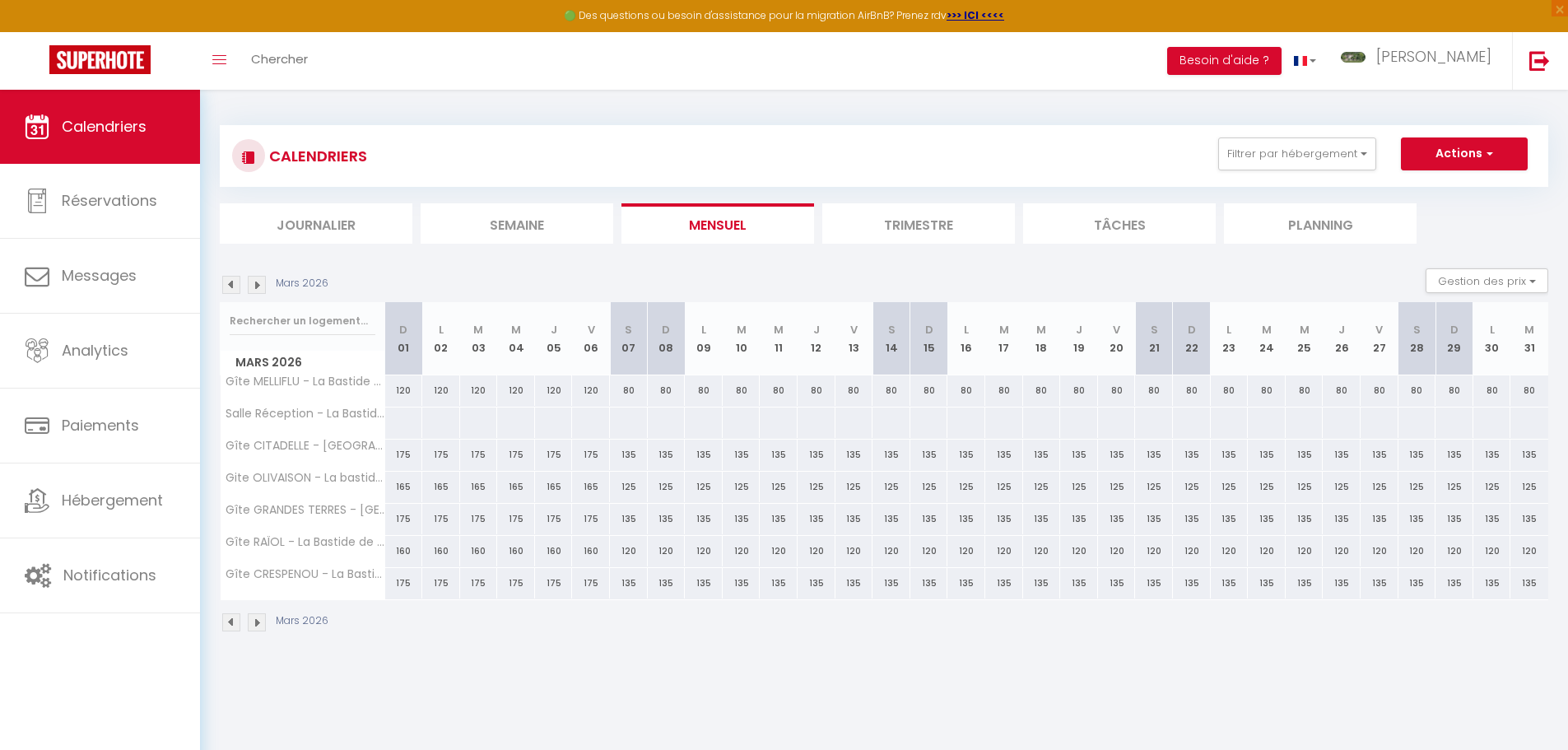
click at [257, 279] on img at bounding box center [256, 285] width 18 height 18
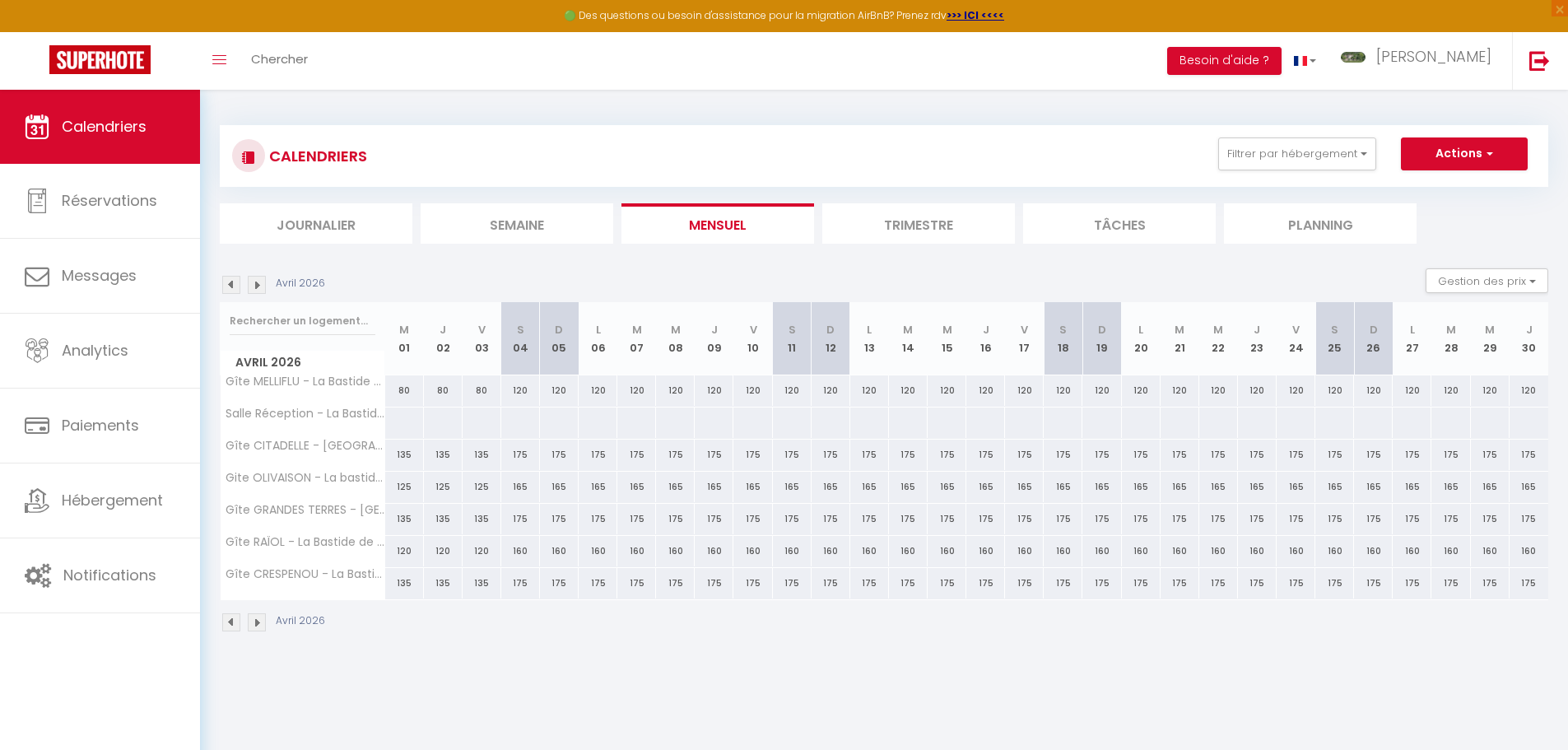
click at [257, 279] on img at bounding box center [256, 285] width 18 height 18
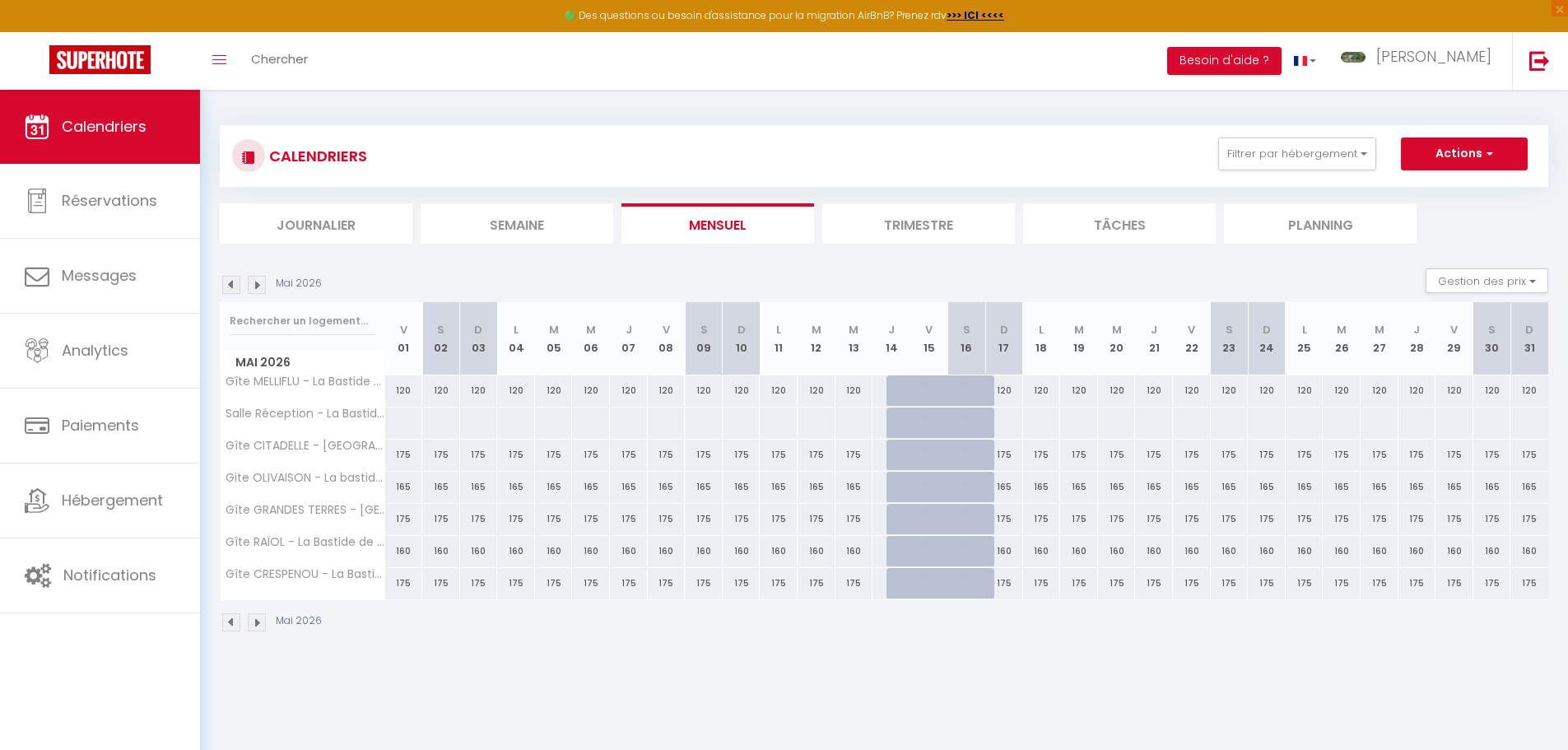
click at [257, 279] on img at bounding box center [256, 285] width 18 height 18
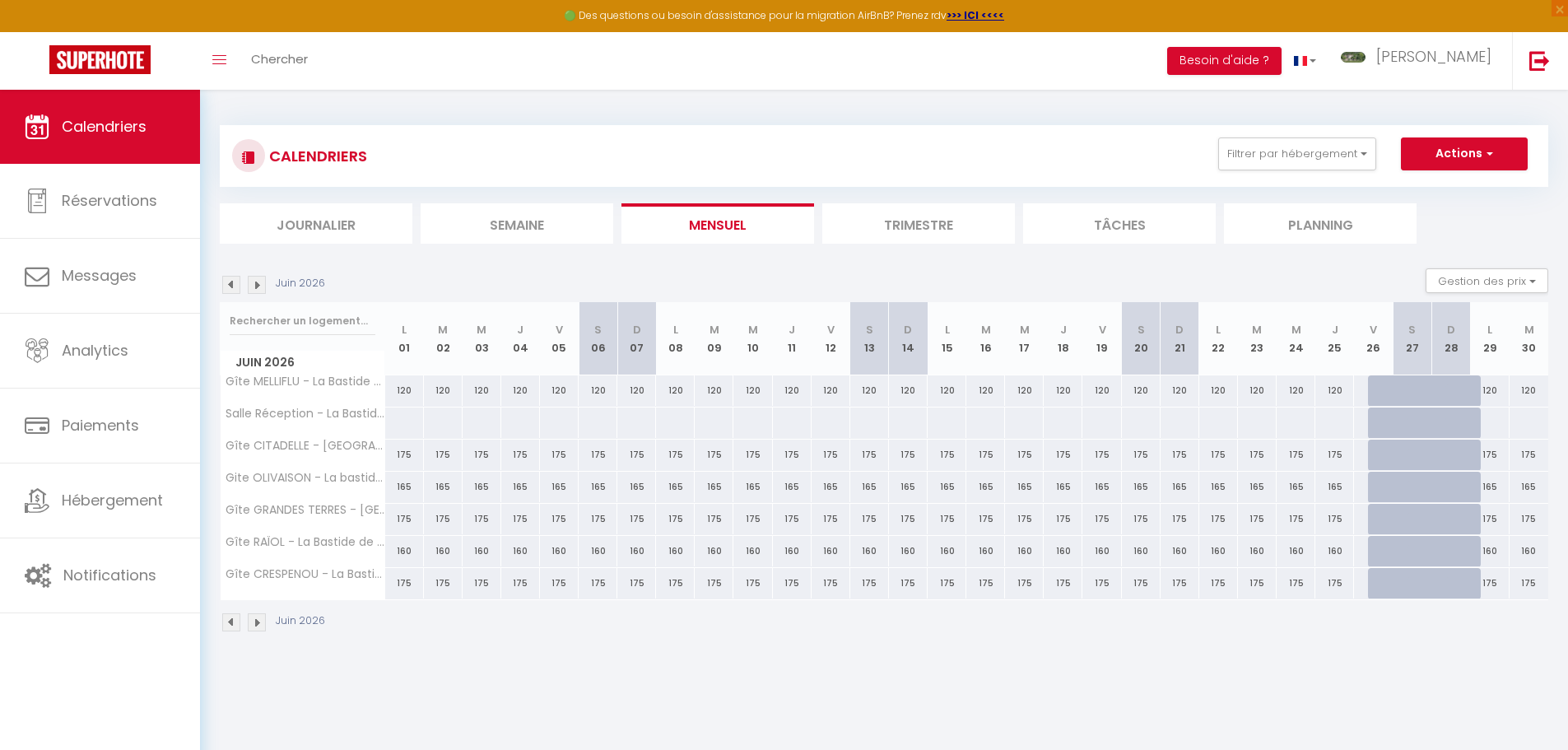
click at [257, 279] on img at bounding box center [256, 285] width 18 height 18
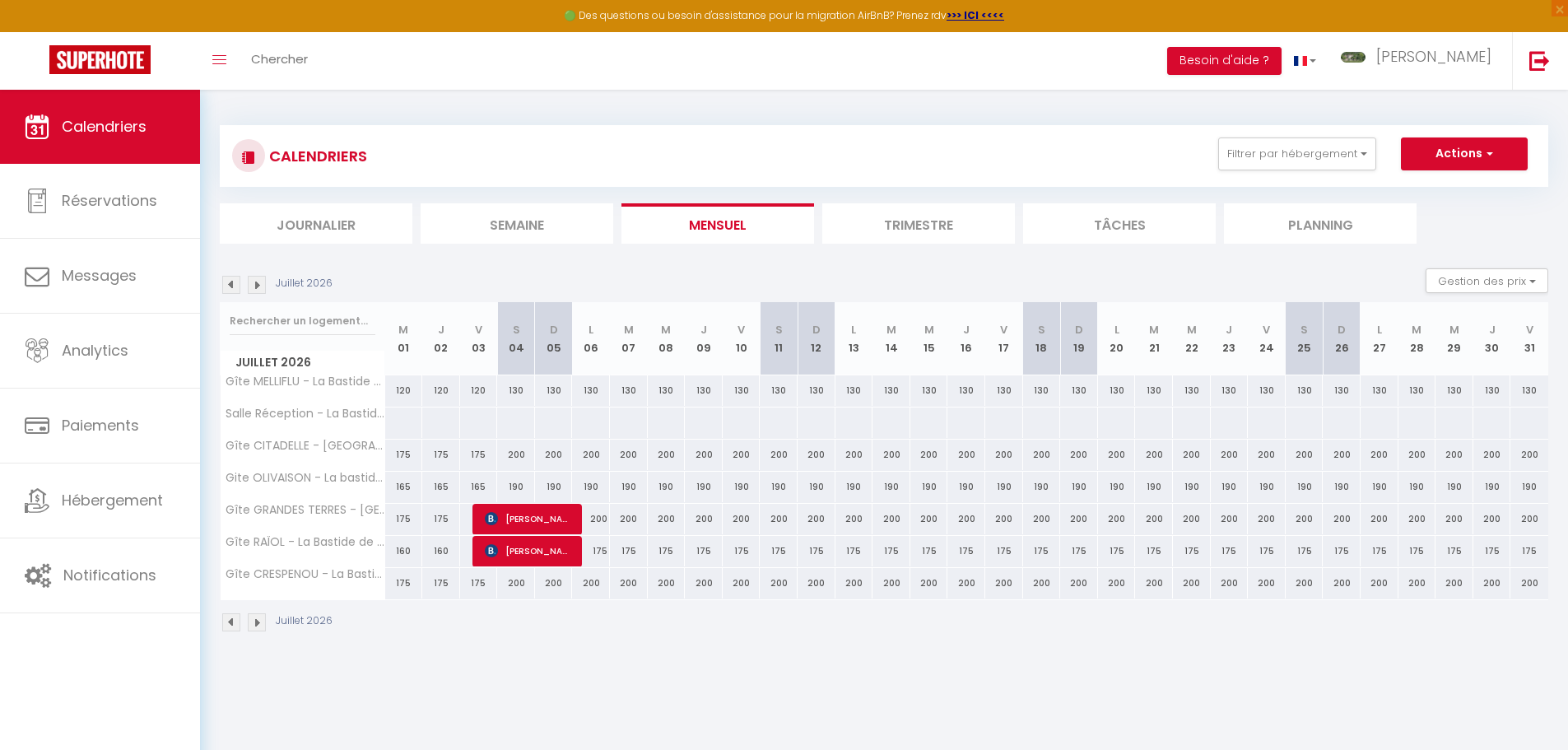
click at [257, 279] on img at bounding box center [256, 285] width 18 height 18
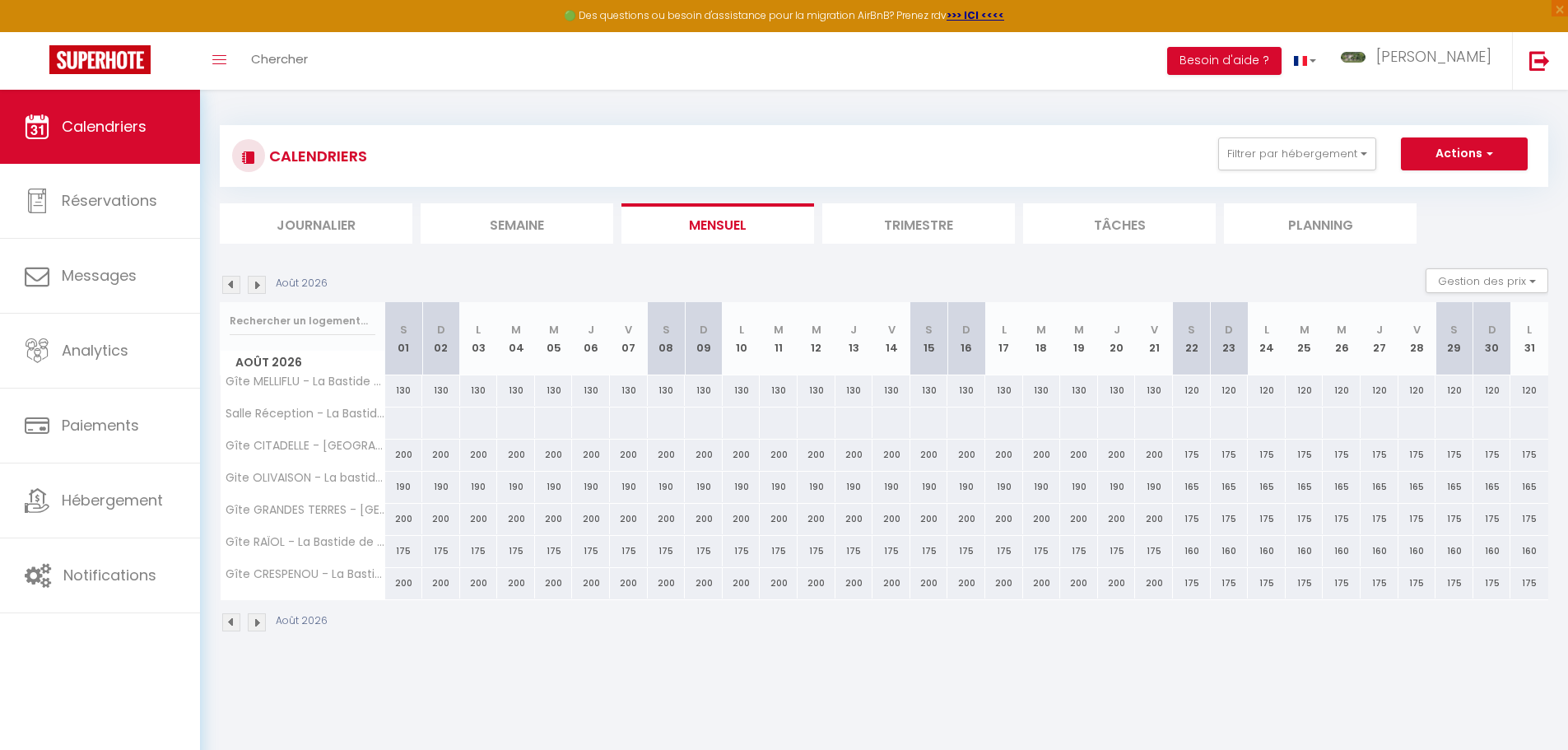
click at [257, 279] on img at bounding box center [256, 285] width 18 height 18
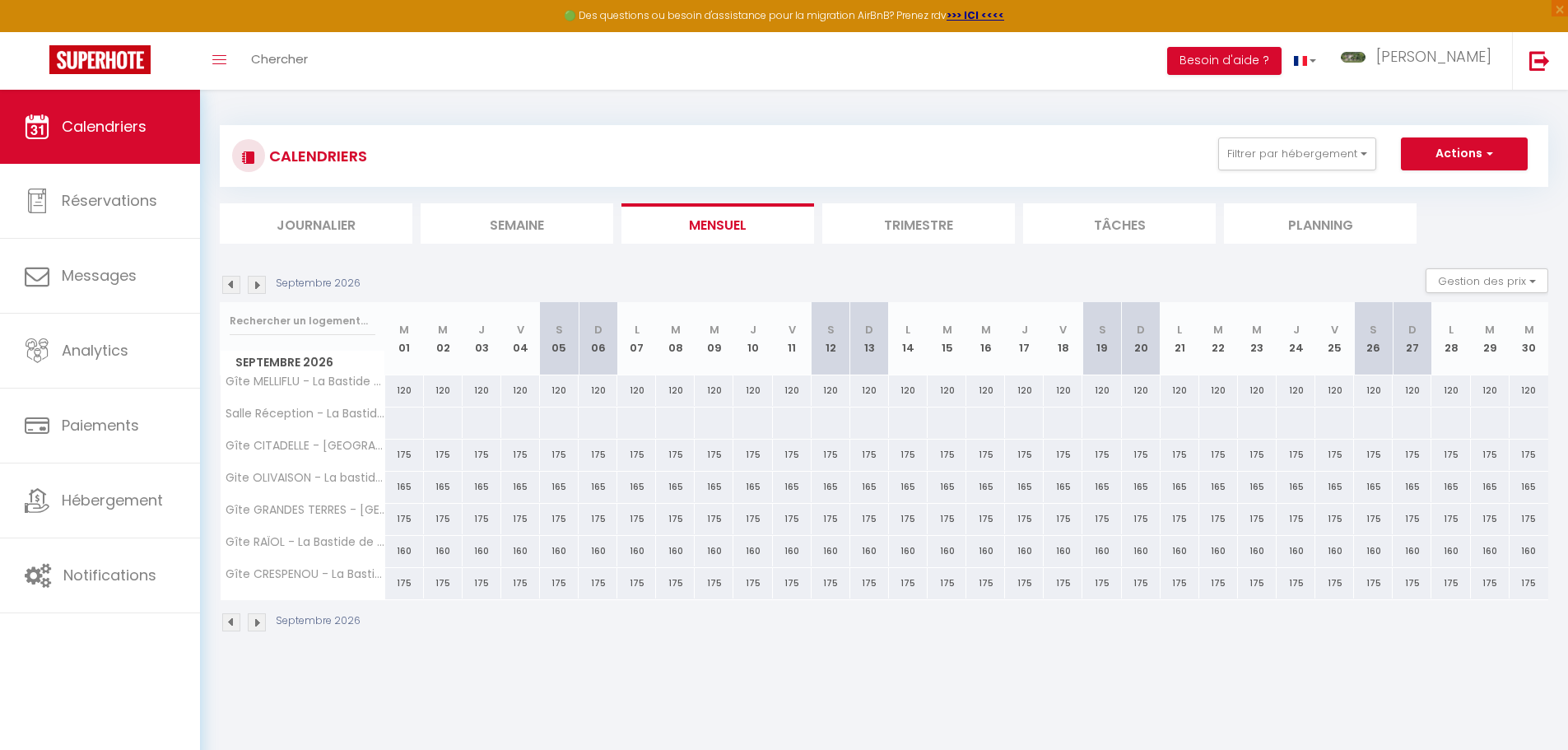
click at [257, 279] on img at bounding box center [256, 285] width 18 height 18
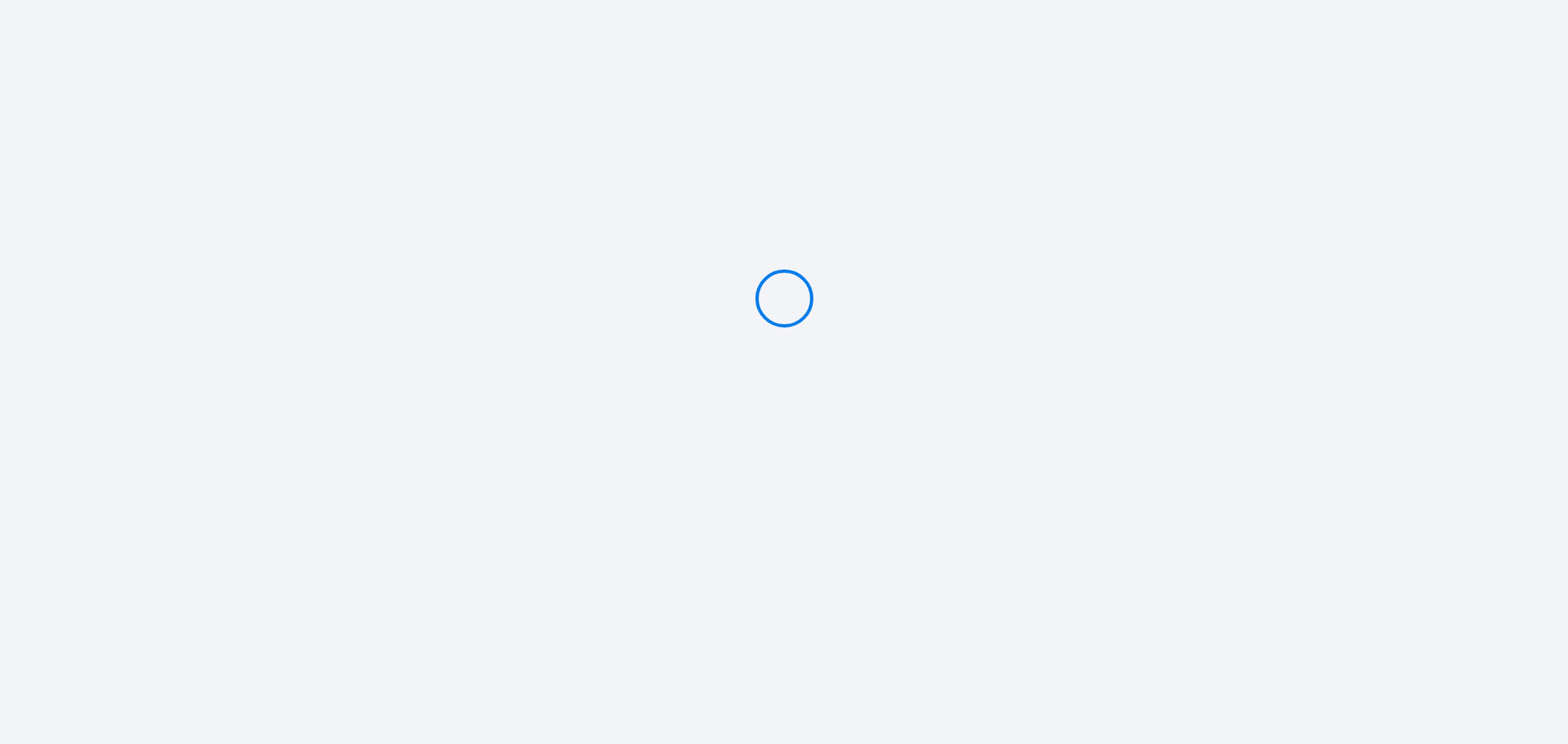
type input "PAYER 406.11 €"
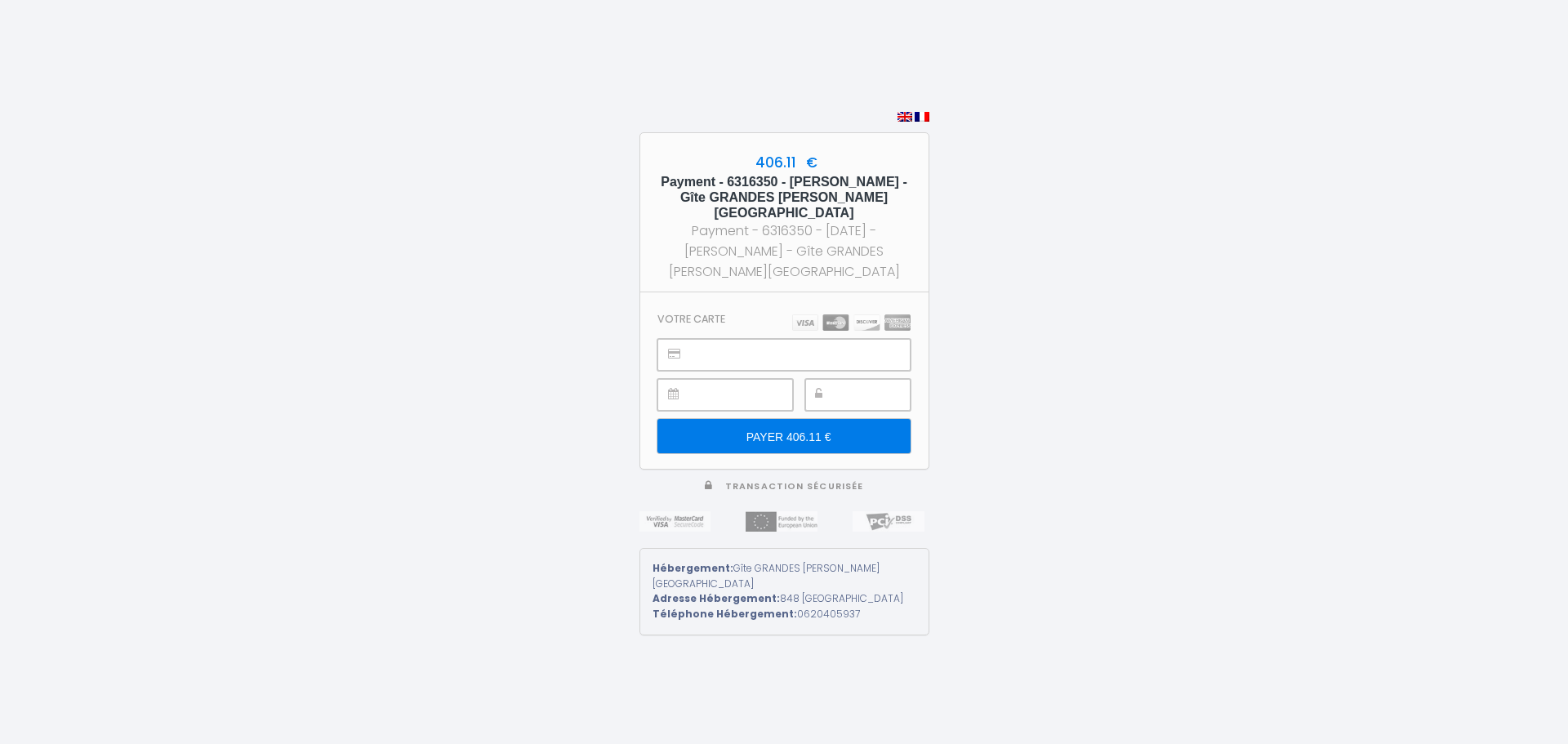
click at [804, 429] on input "PAYER 406.11 €" at bounding box center [784, 436] width 253 height 35
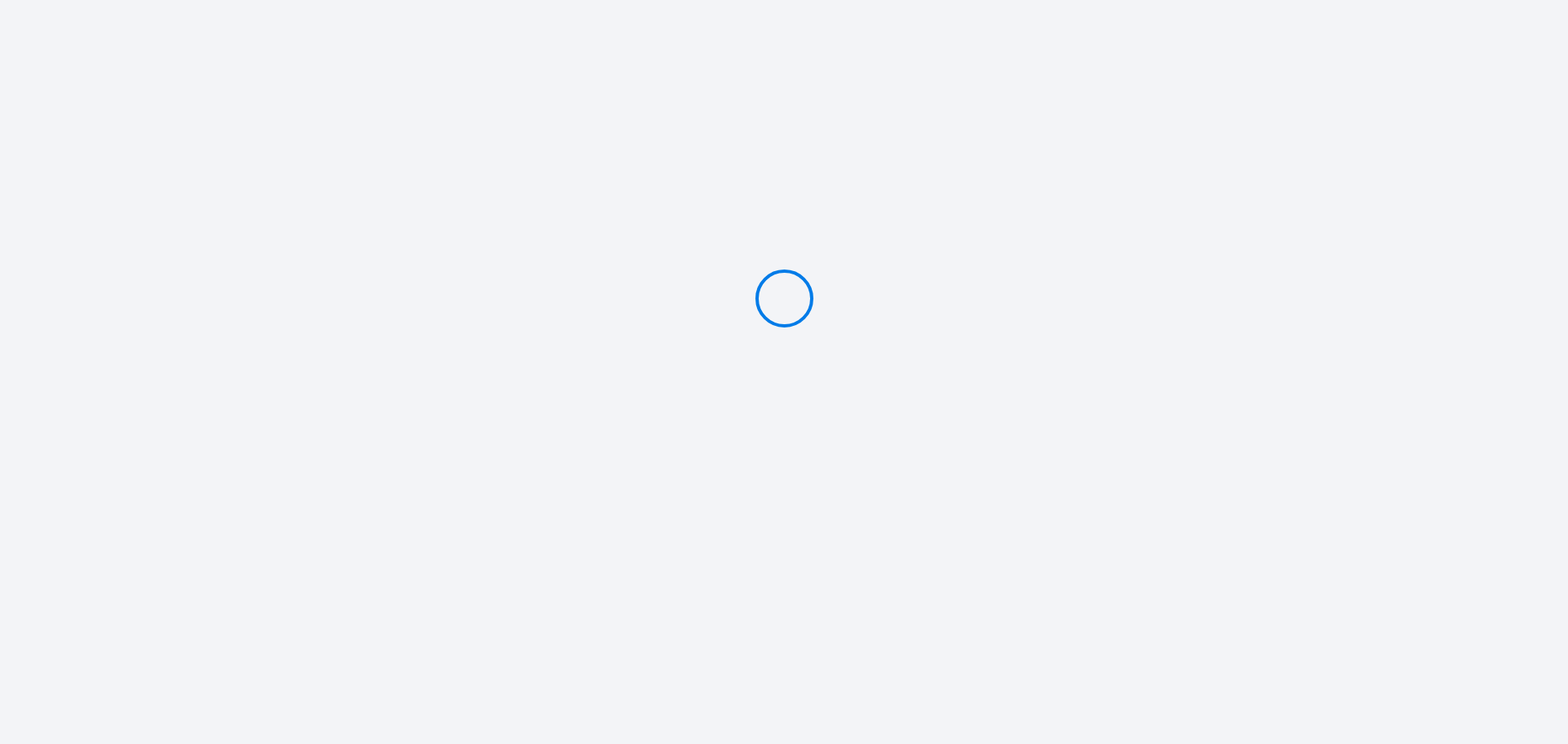
type input "PAYER 406.11 €"
